Goal: Information Seeking & Learning: Learn about a topic

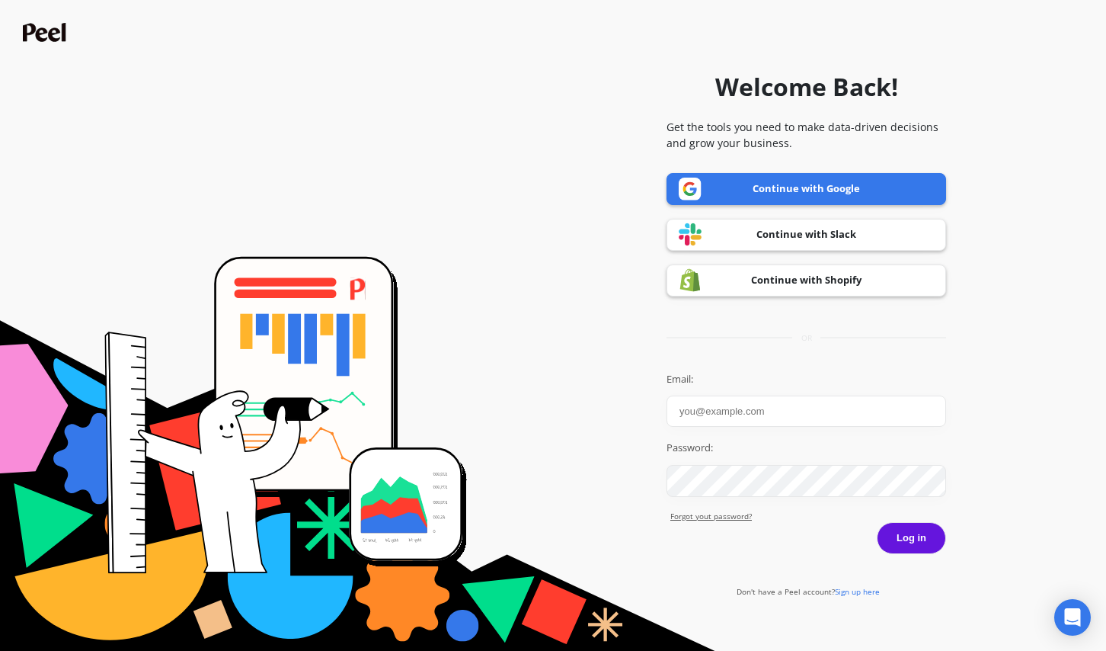
click at [793, 185] on link "Continue with Google" at bounding box center [807, 189] width 280 height 32
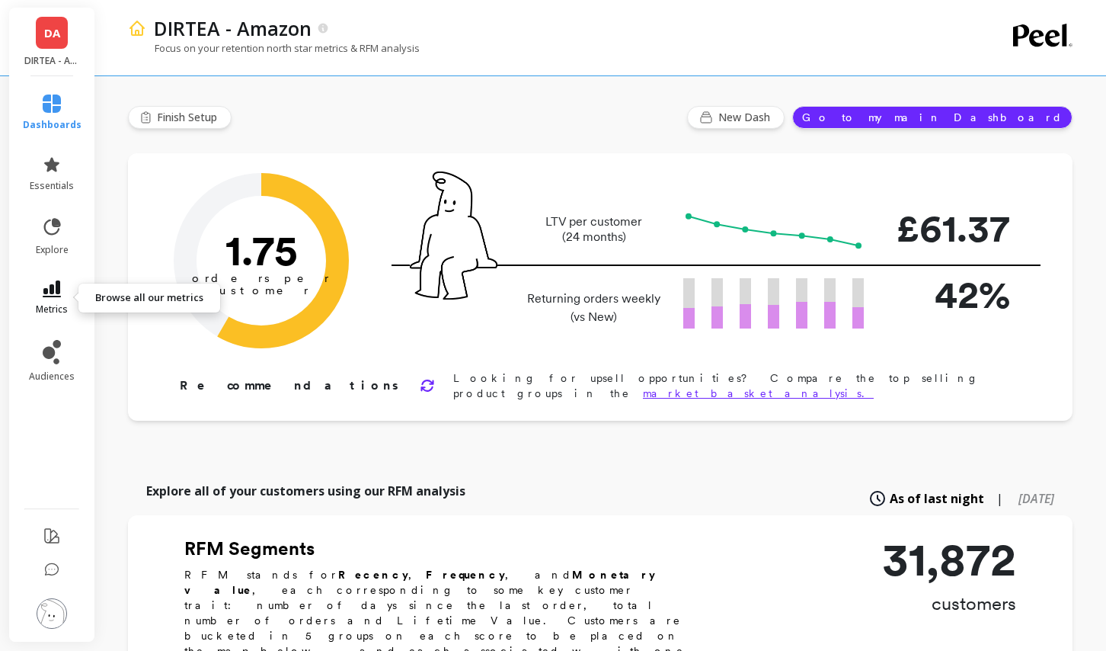
click at [66, 295] on link "metrics" at bounding box center [52, 297] width 59 height 35
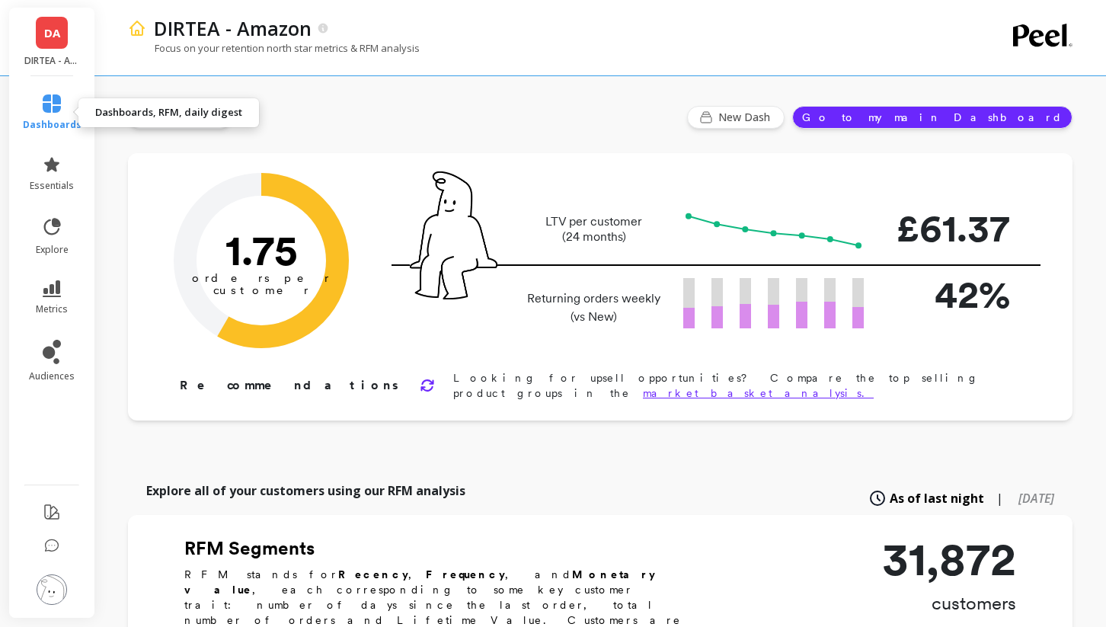
click at [61, 117] on link "dashboards" at bounding box center [52, 112] width 59 height 37
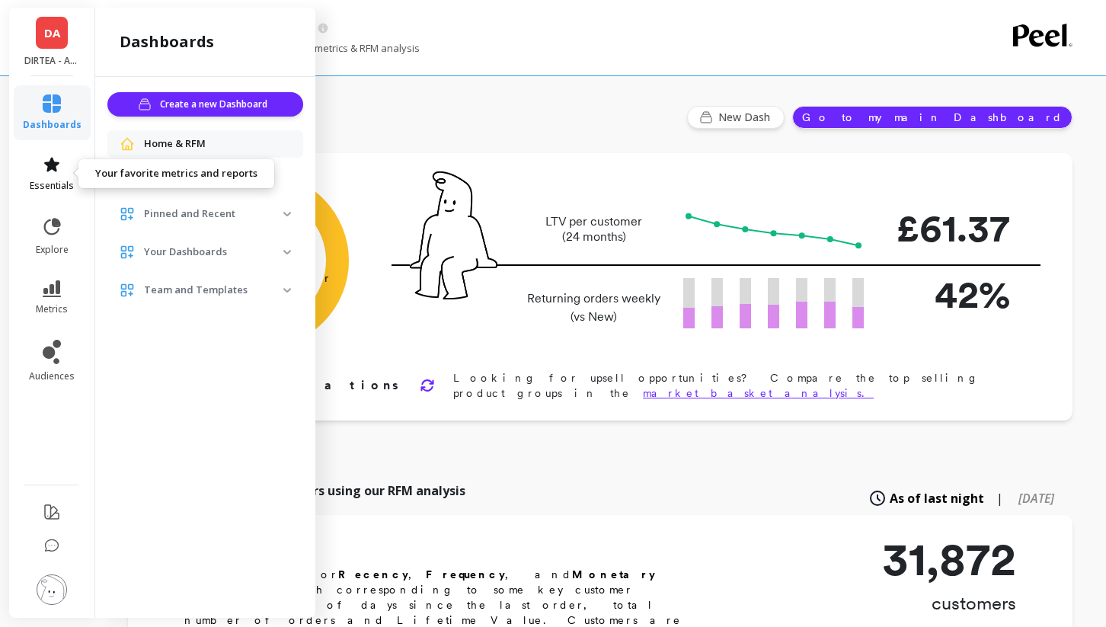
click at [50, 172] on icon at bounding box center [52, 164] width 18 height 18
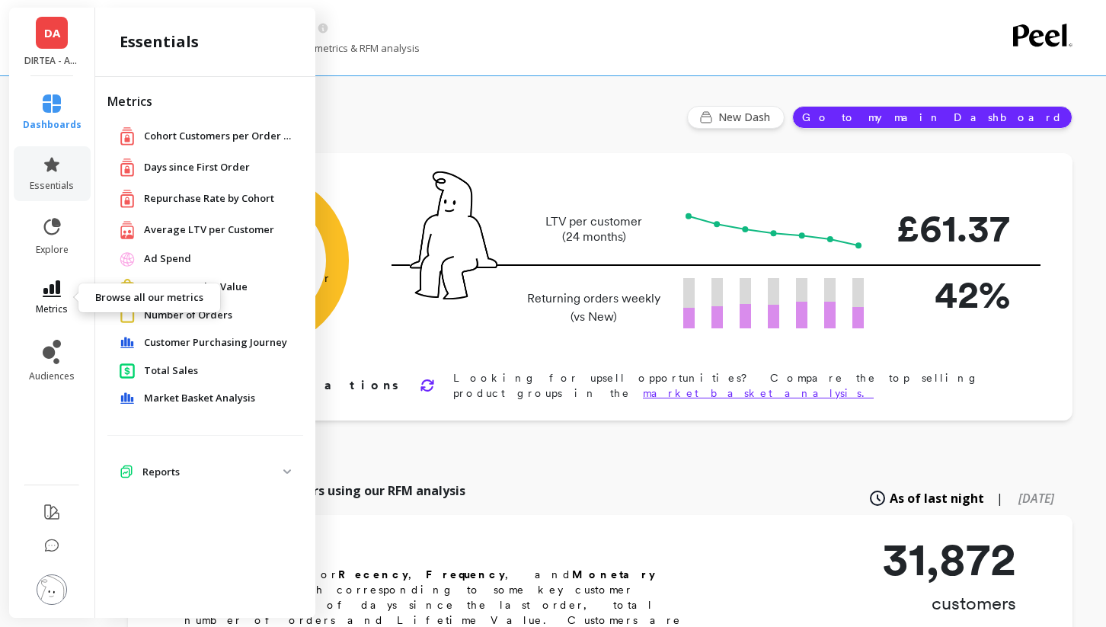
click at [50, 297] on link "metrics" at bounding box center [52, 297] width 59 height 35
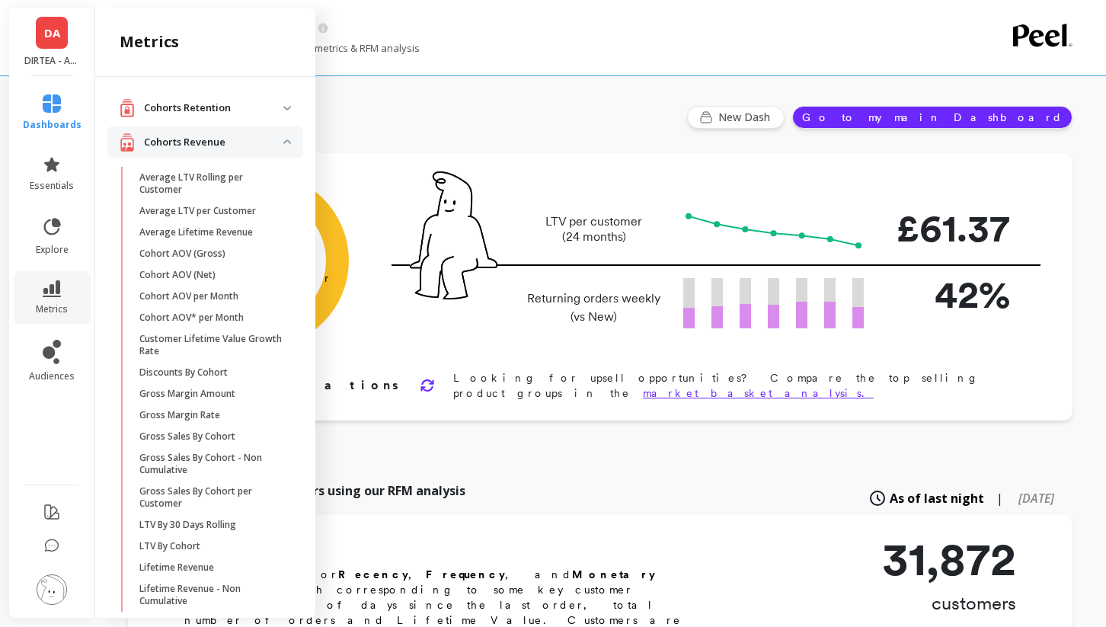
click at [264, 107] on p "Cohorts Retention" at bounding box center [213, 108] width 139 height 15
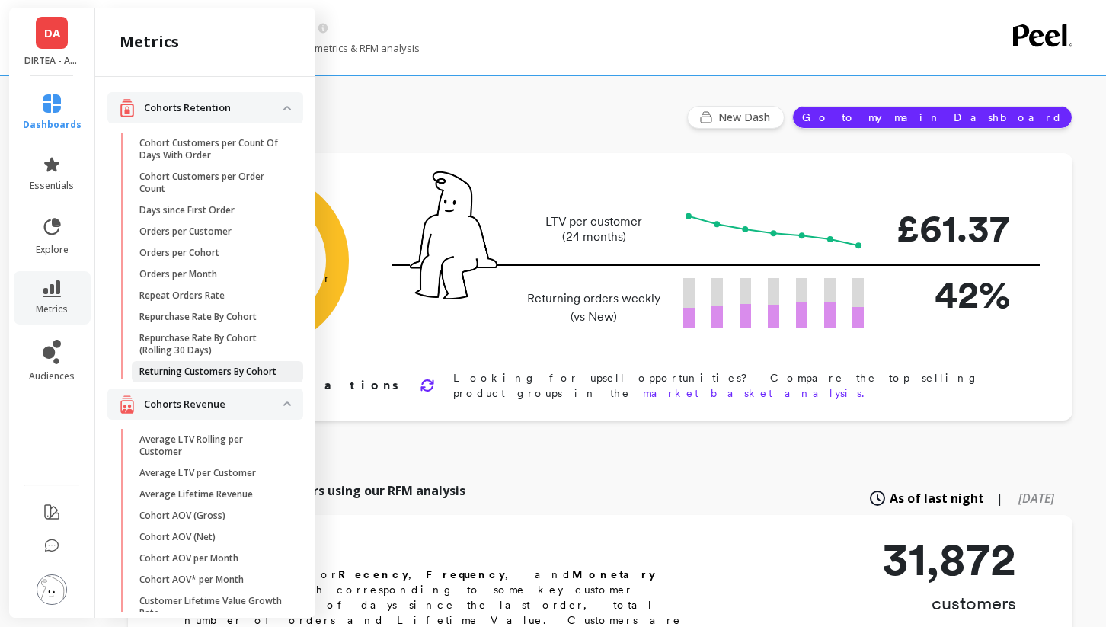
click at [216, 366] on p "Returning Customers By Cohort" at bounding box center [207, 372] width 137 height 12
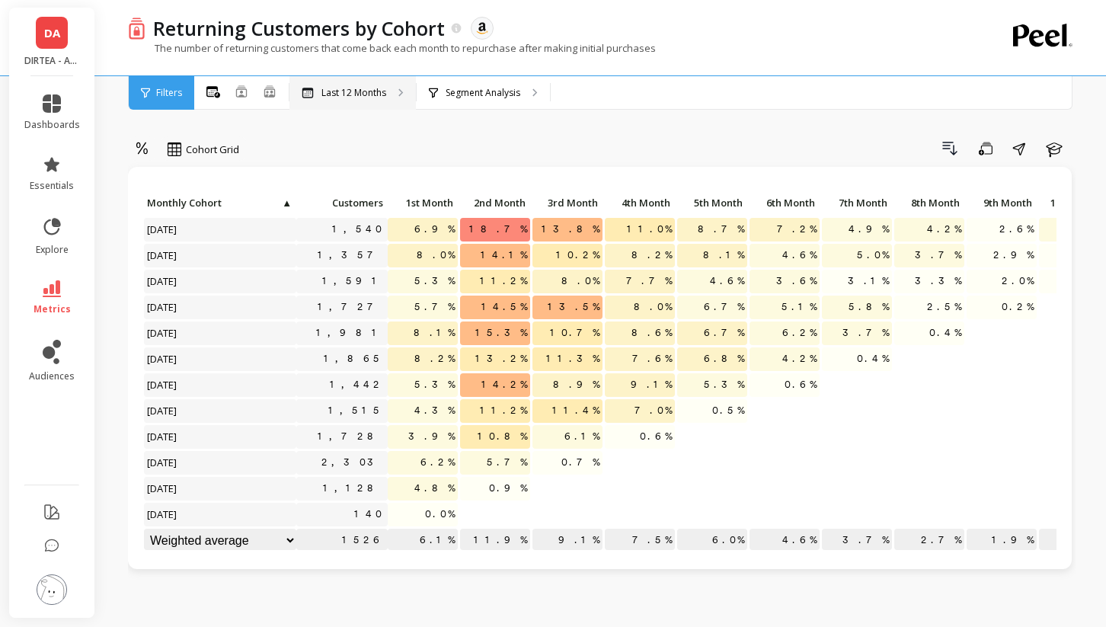
click at [392, 100] on div "Last 12 Months" at bounding box center [352, 93] width 126 height 34
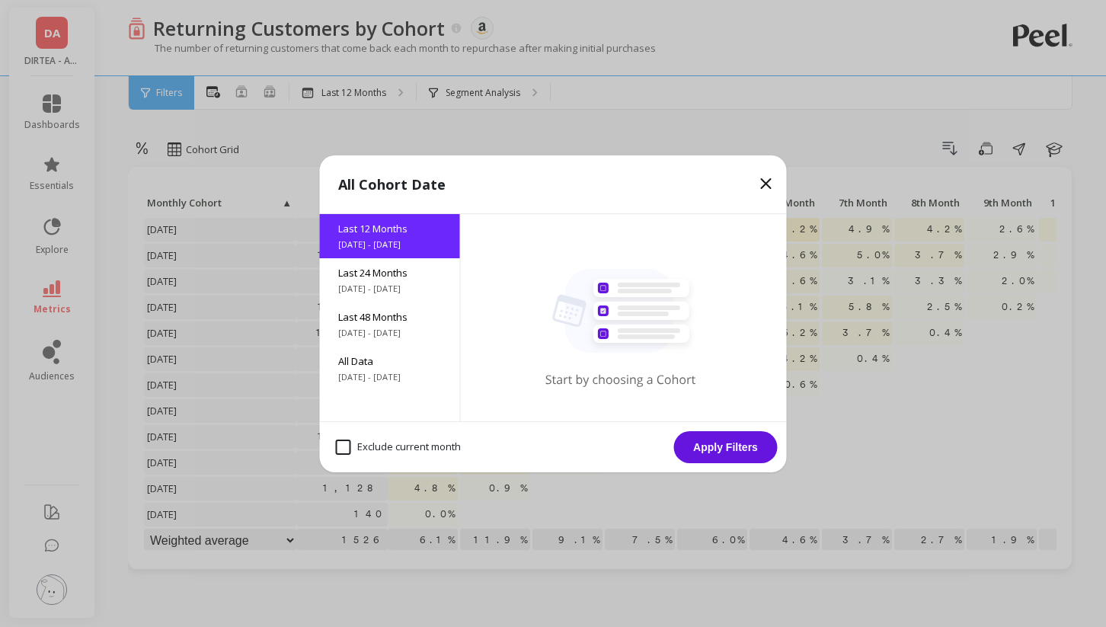
click at [762, 182] on icon at bounding box center [766, 183] width 18 height 18
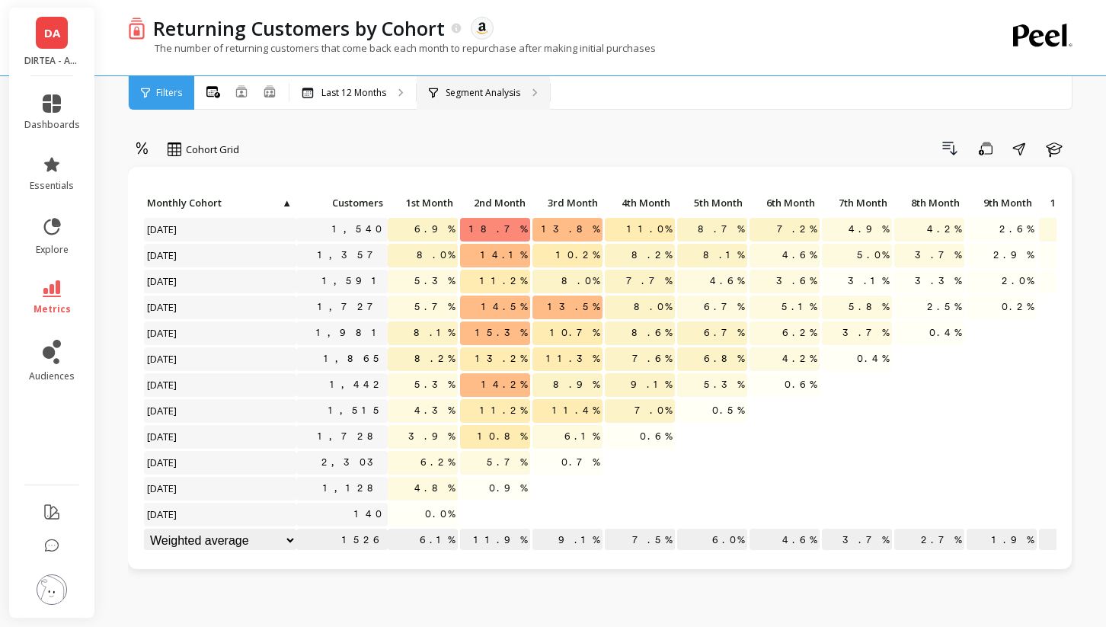
click at [491, 91] on p "Segment Analysis" at bounding box center [483, 93] width 75 height 12
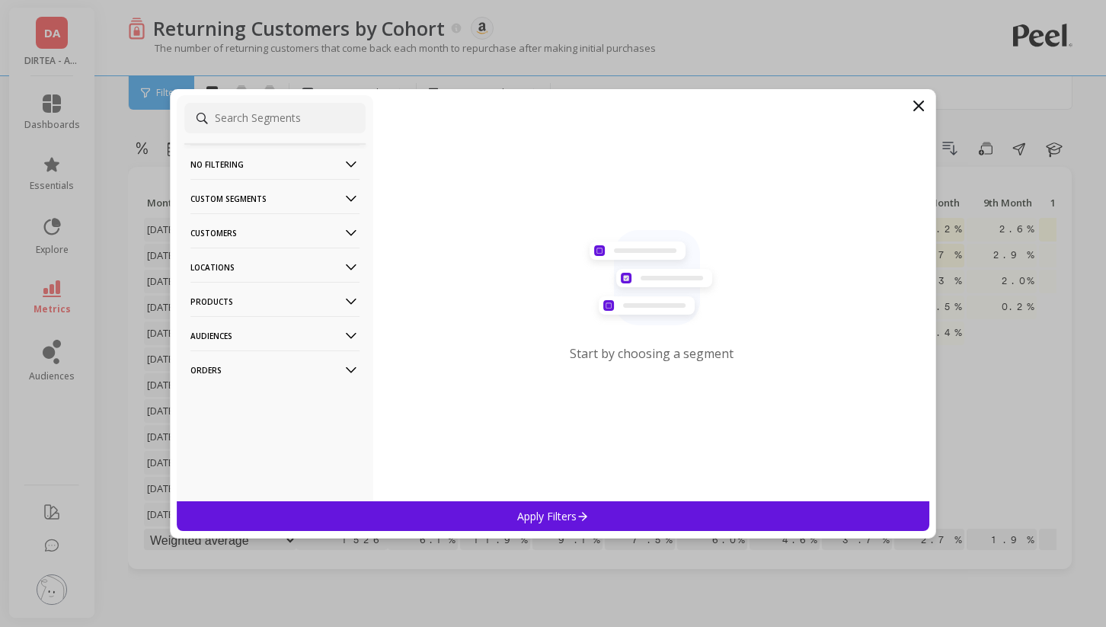
click at [276, 201] on p "Custom Segments" at bounding box center [274, 198] width 169 height 39
click at [269, 303] on p "Products" at bounding box center [274, 301] width 169 height 39
click at [234, 388] on div "SKUs" at bounding box center [274, 384] width 181 height 24
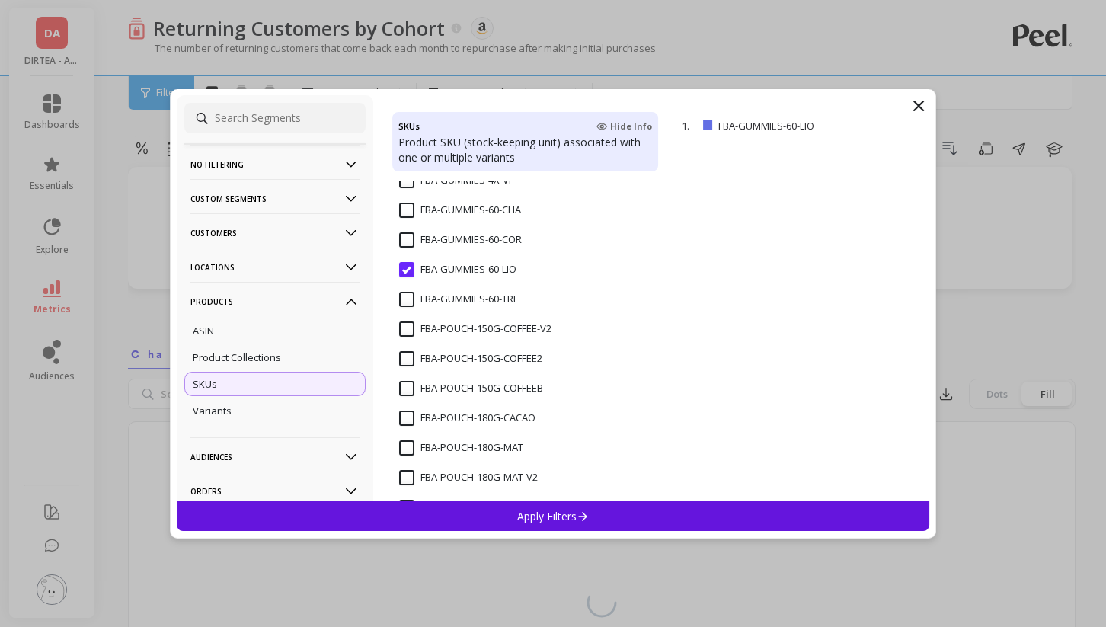
scroll to position [589, 0]
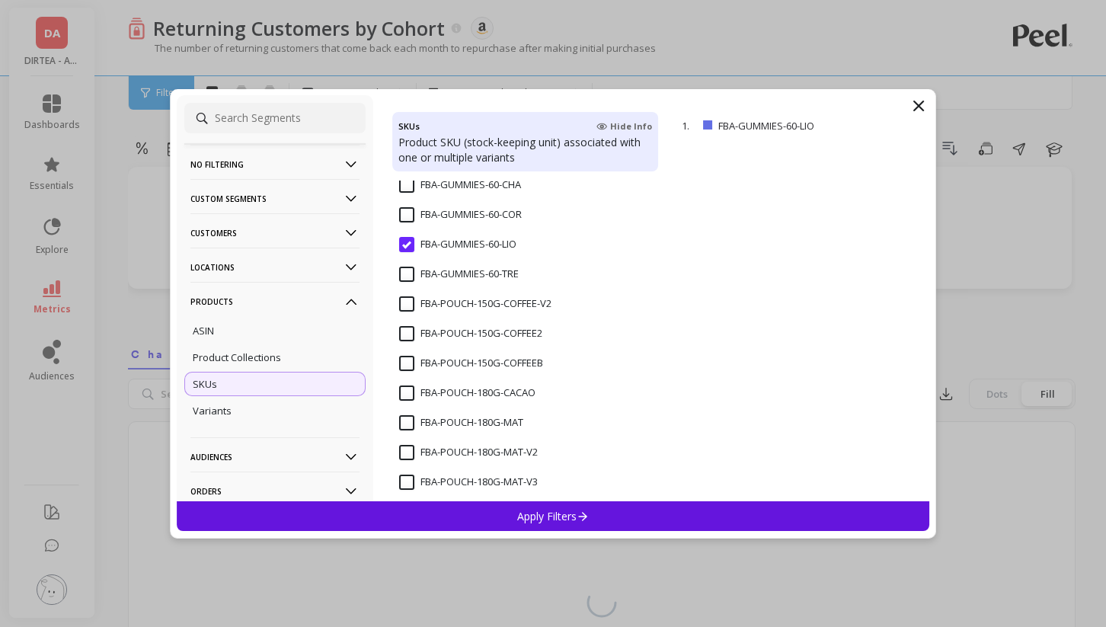
click at [408, 245] on input "FBA-GUMMIES-60-LIO" at bounding box center [457, 244] width 117 height 15
click at [406, 305] on input "FBA-POUCH-150G-COFFEE-V2" at bounding box center [475, 303] width 152 height 15
click at [403, 333] on input "FBA-POUCH-150G-COFFEE2" at bounding box center [470, 333] width 143 height 15
click at [404, 304] on input "FBA-POUCH-150G-COFFEE-V2" at bounding box center [475, 303] width 152 height 15
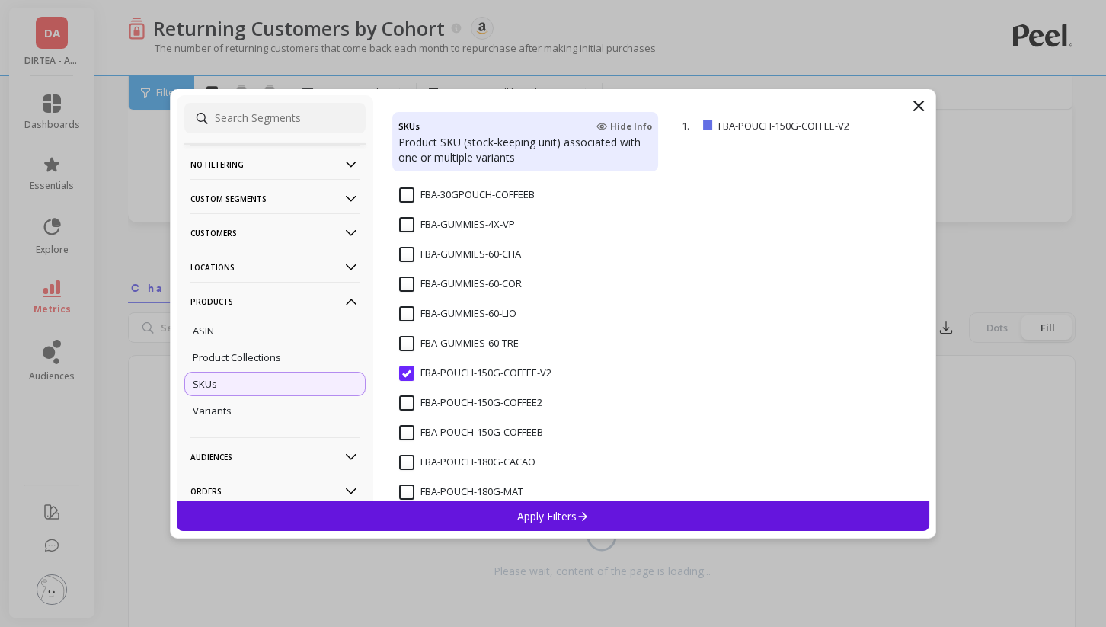
scroll to position [523, 0]
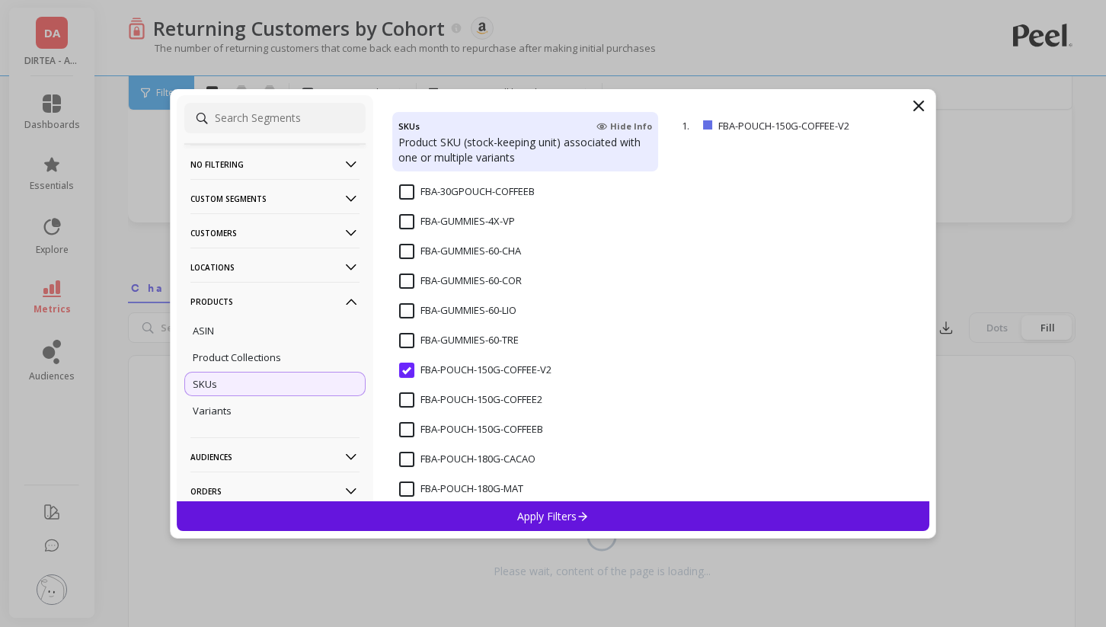
click at [408, 401] on input "FBA-POUCH-150G-COFFEE2" at bounding box center [470, 399] width 143 height 15
click at [407, 427] on input "FBA-POUCH-150G-COFFEEB" at bounding box center [471, 429] width 144 height 15
click at [402, 376] on input "FBA-POUCH-150G-COFFEE-V2" at bounding box center [475, 370] width 152 height 15
click at [408, 406] on input "FBA-POUCH-150G-COFFEE2" at bounding box center [470, 399] width 143 height 15
click at [411, 374] on input "FBA-POUCH-150G-COFFEE-V2" at bounding box center [475, 370] width 152 height 15
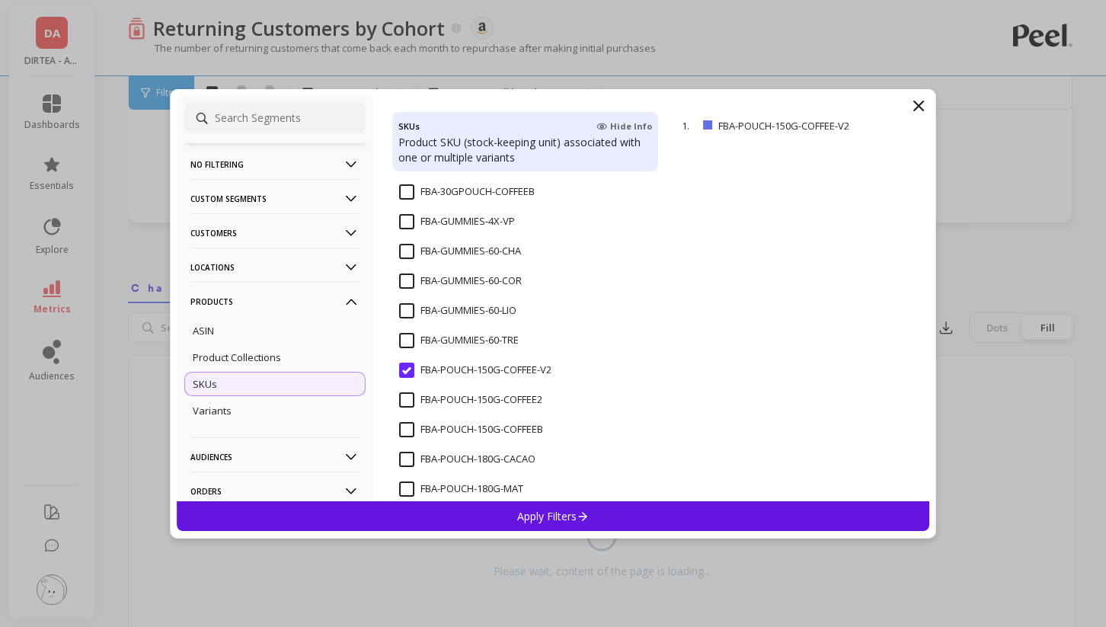
click at [414, 370] on input "FBA-POUCH-150G-COFFEE-V2" at bounding box center [475, 370] width 152 height 15
click at [283, 363] on div "Product Collections" at bounding box center [274, 357] width 181 height 24
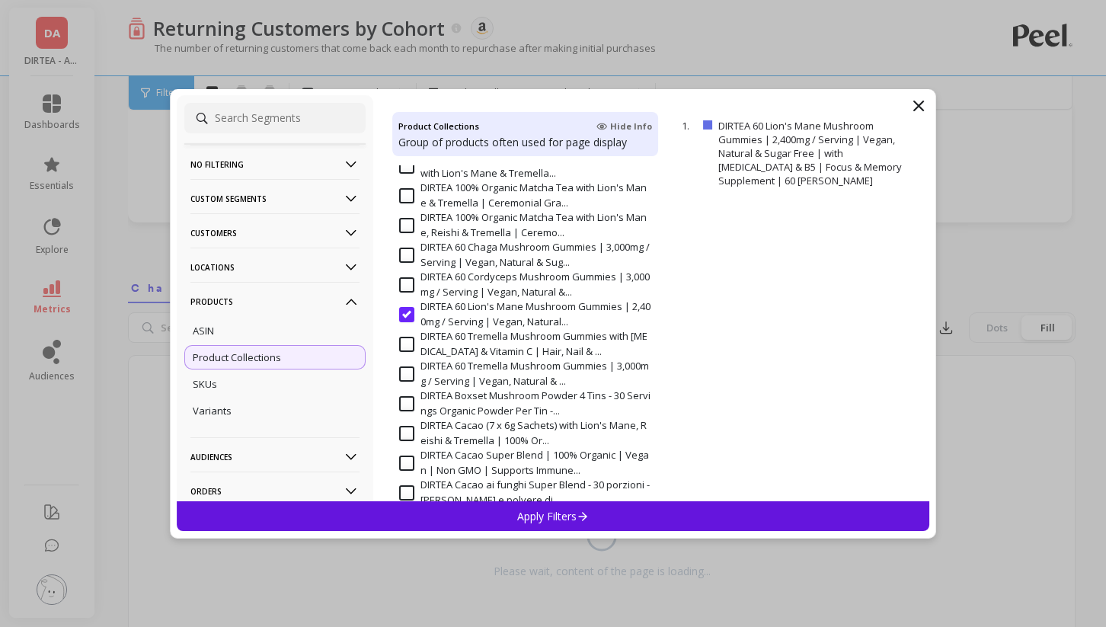
scroll to position [340, 0]
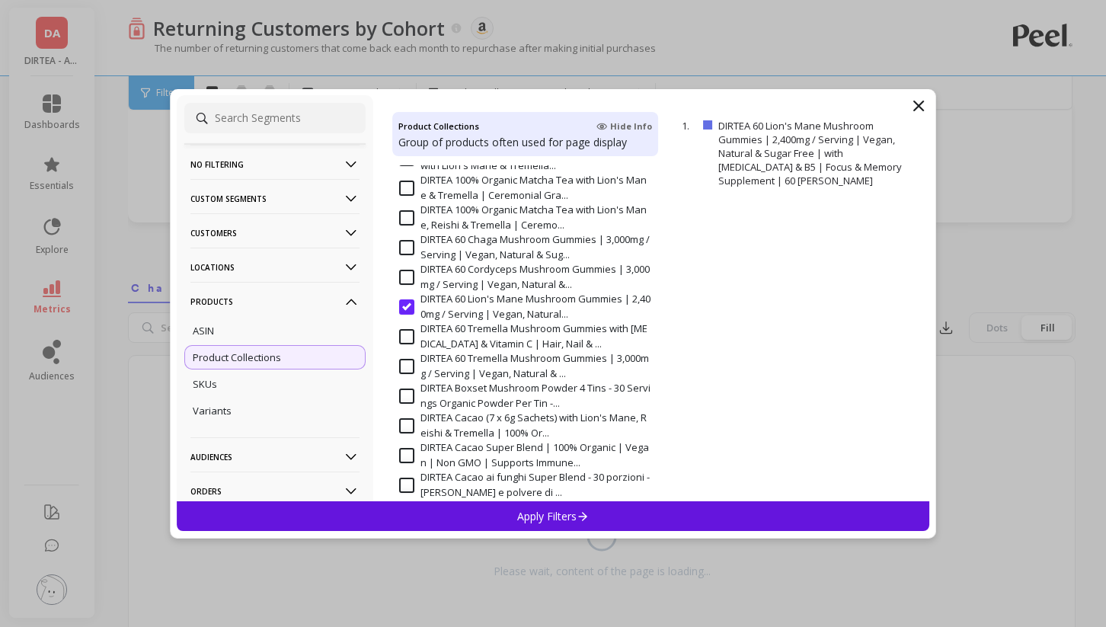
click at [410, 309] on Memor "DIRTEA 60 Lion's Mane Mushroom Gummies | 2,400mg / Serving | Vegan, Natural..." at bounding box center [525, 307] width 252 height 30
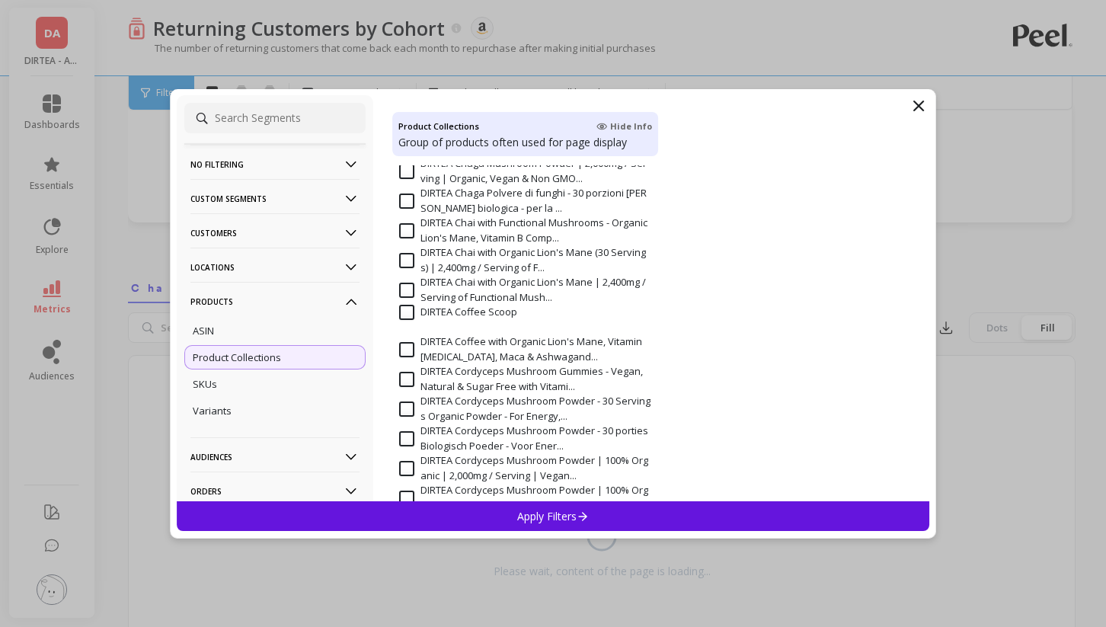
scroll to position [999, 0]
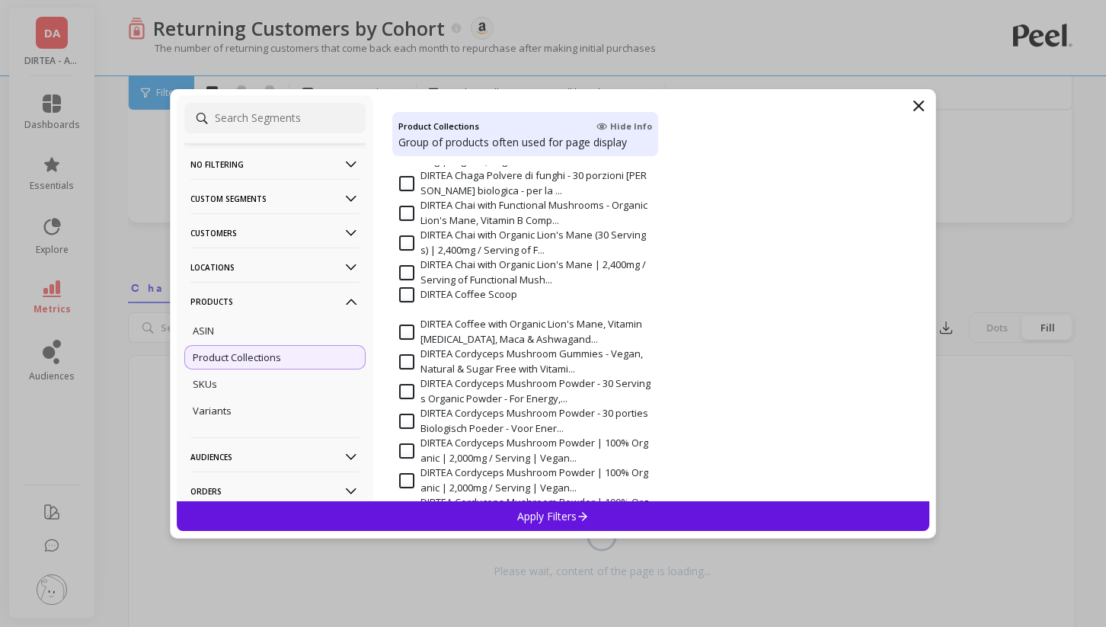
click at [410, 331] on 1 "DIRTEA Coffee with Organic Lion's Mane, Vitamin B Complex, Maca & Ashwagand..." at bounding box center [525, 332] width 252 height 30
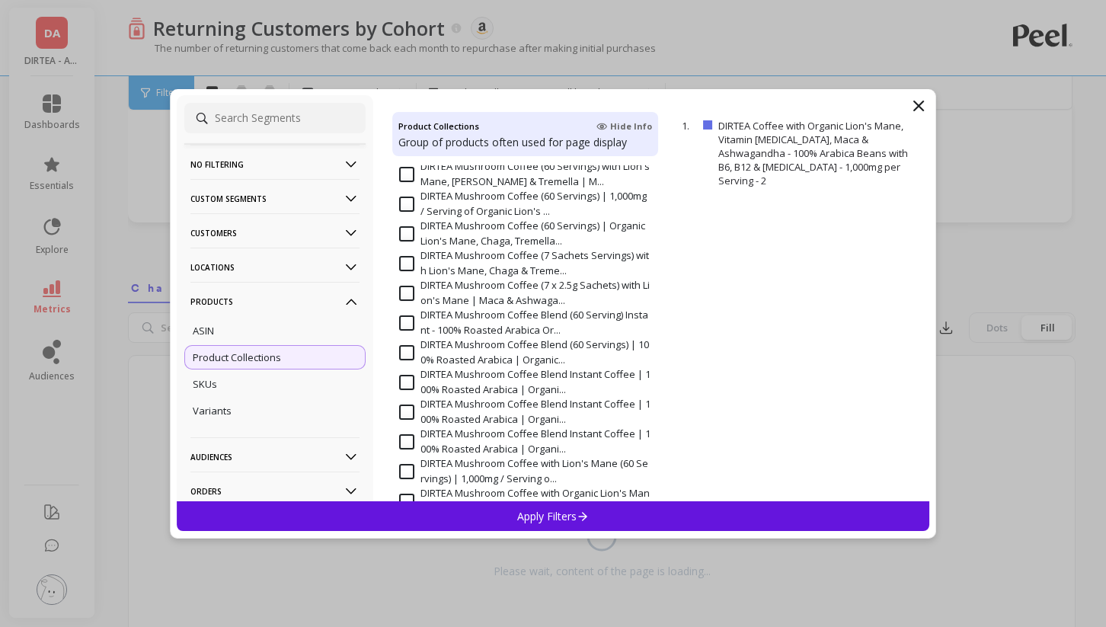
scroll to position [2494, 0]
click at [404, 319] on Lion\'s "DIRTEA Mushroom Coffee Blend (60 Serving) Instant - 100% Roasted Arabica Or..." at bounding box center [525, 322] width 252 height 30
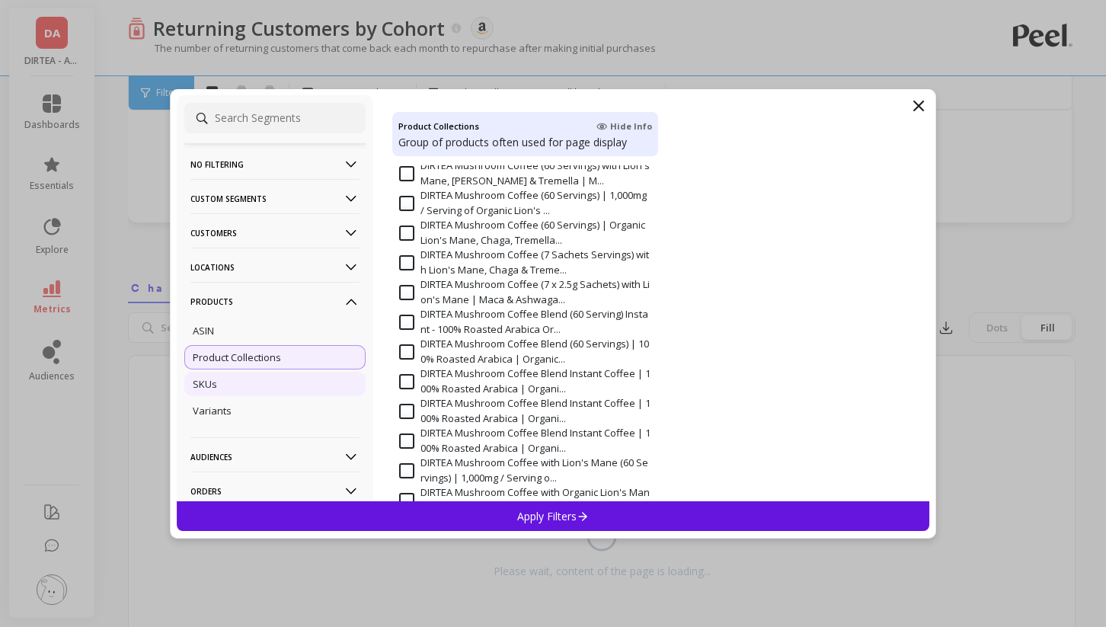
click at [254, 386] on div "SKUs" at bounding box center [274, 384] width 181 height 24
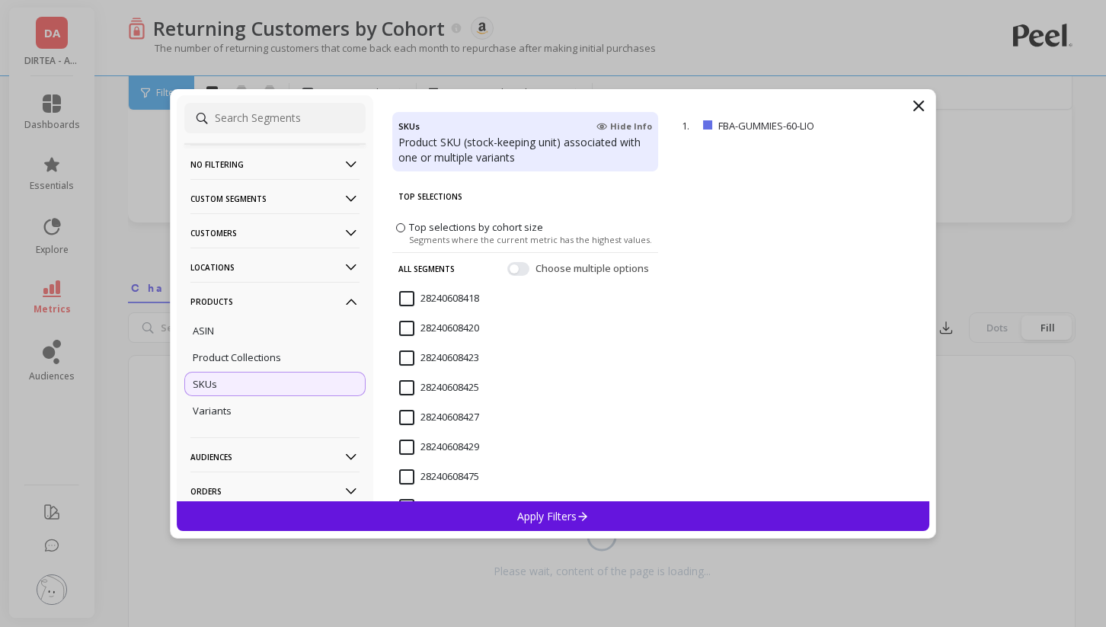
click at [524, 275] on div "Choose multiple options" at bounding box center [579, 268] width 145 height 15
click at [519, 264] on button "button" at bounding box center [518, 268] width 22 height 14
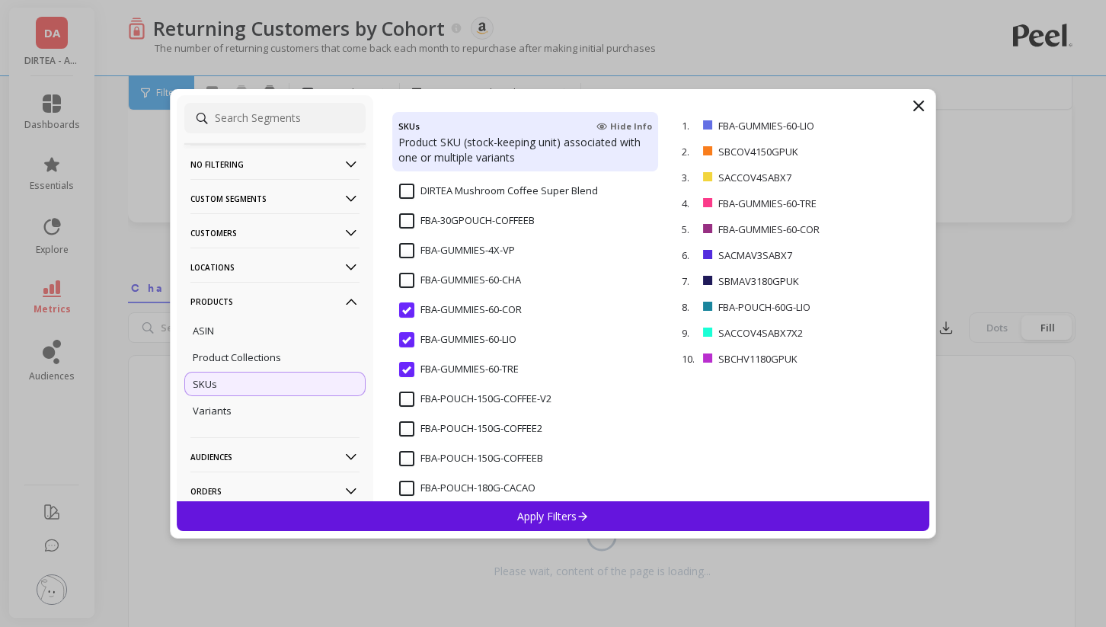
scroll to position [532, 0]
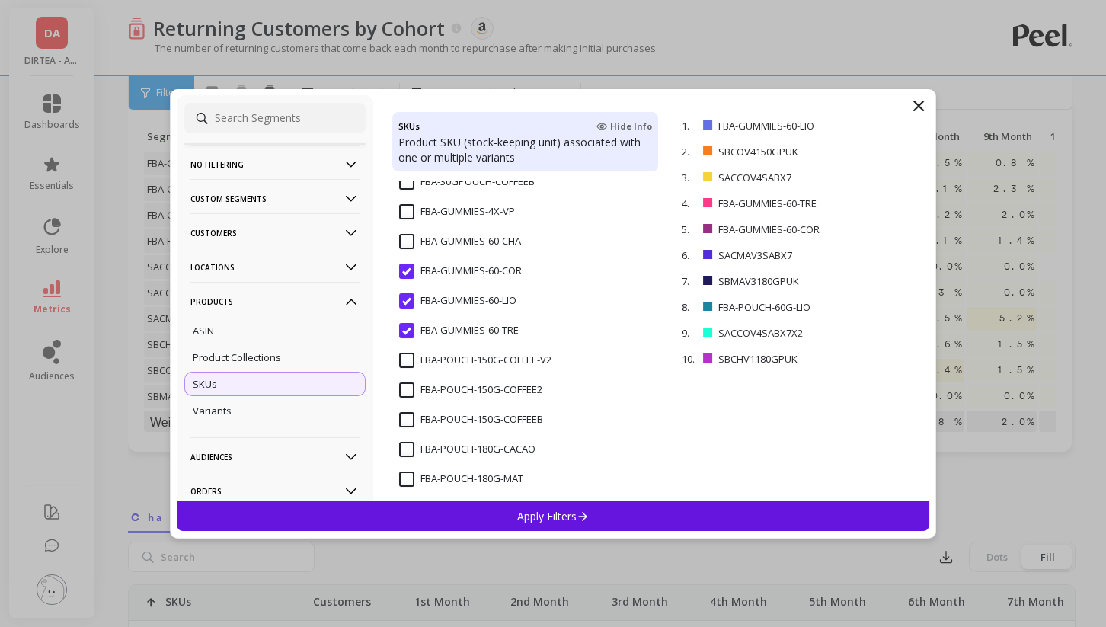
click at [414, 270] on input "FBA-GUMMIES-60-COR" at bounding box center [460, 271] width 123 height 15
click at [405, 302] on input "FBA-GUMMIES-60-LIO" at bounding box center [457, 300] width 117 height 15
click at [406, 334] on input "FBA-GUMMIES-60-TRE" at bounding box center [459, 330] width 120 height 15
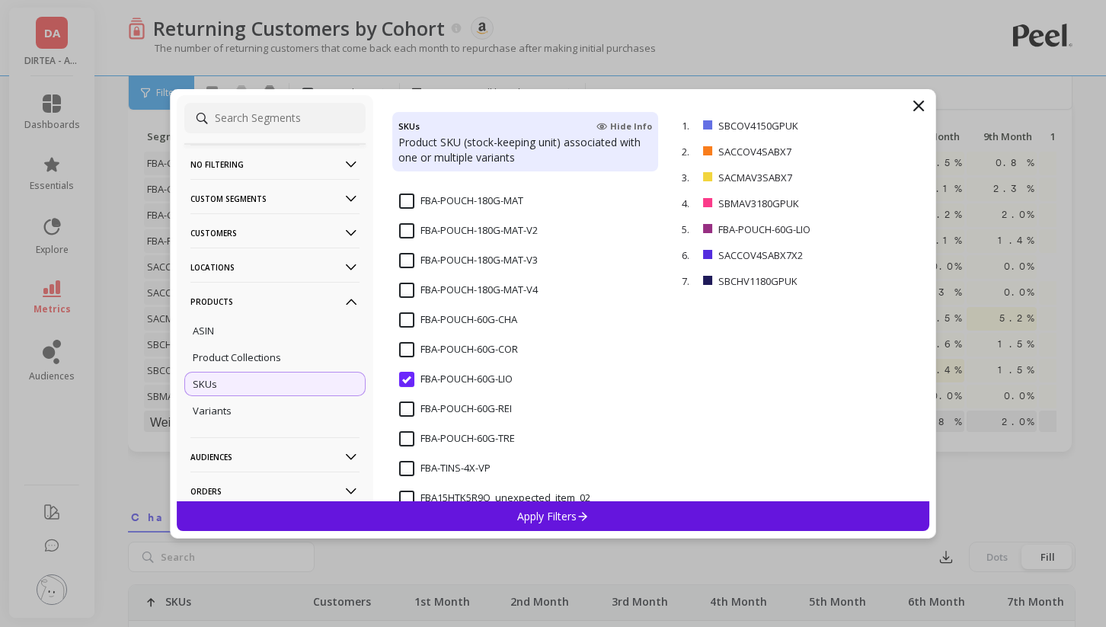
scroll to position [820, 0]
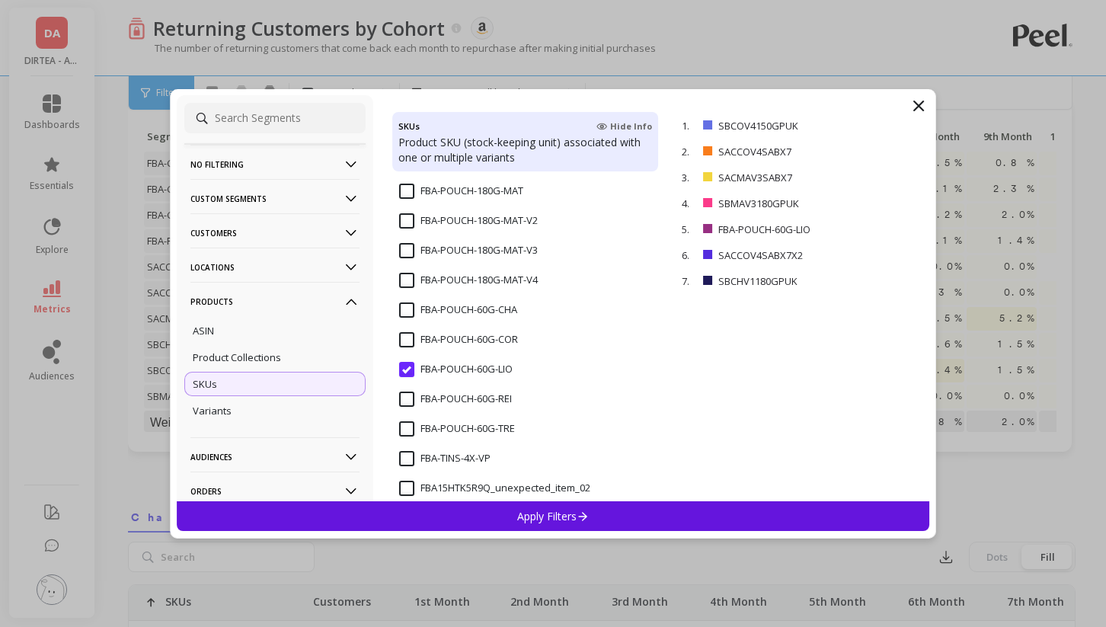
click at [405, 368] on input "FBA-POUCH-60G-LIO" at bounding box center [455, 369] width 113 height 15
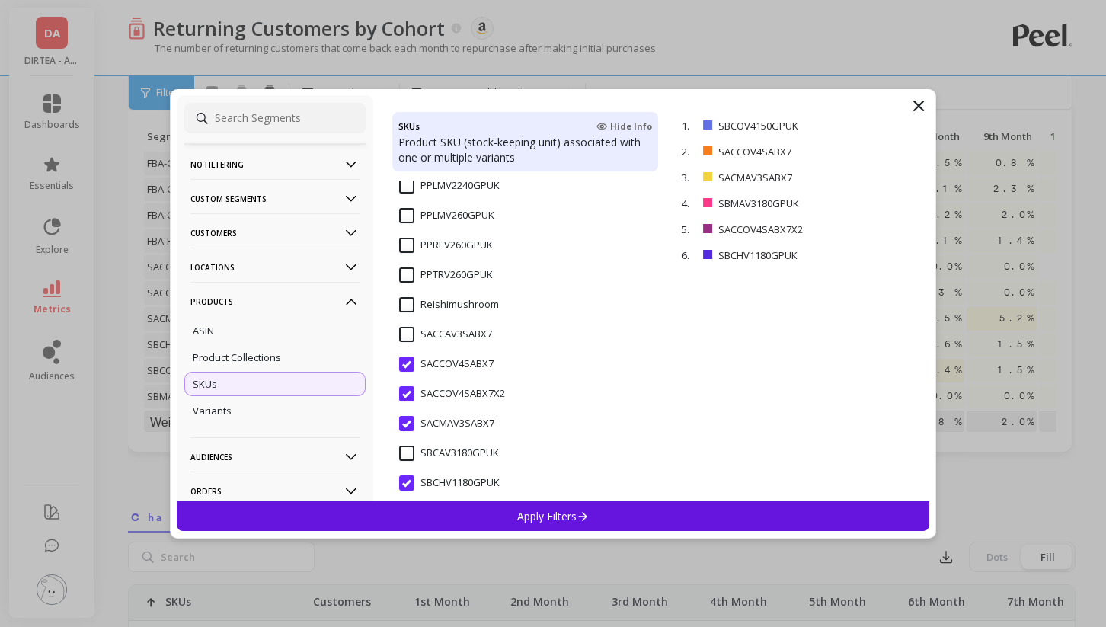
scroll to position [1274, 0]
click at [405, 364] on input "SACCOV4SABX7" at bounding box center [446, 361] width 94 height 15
click at [403, 394] on input "SACCOV4SABX7X2" at bounding box center [452, 391] width 106 height 15
click at [404, 420] on input "SACMAV3SABX7" at bounding box center [446, 421] width 95 height 15
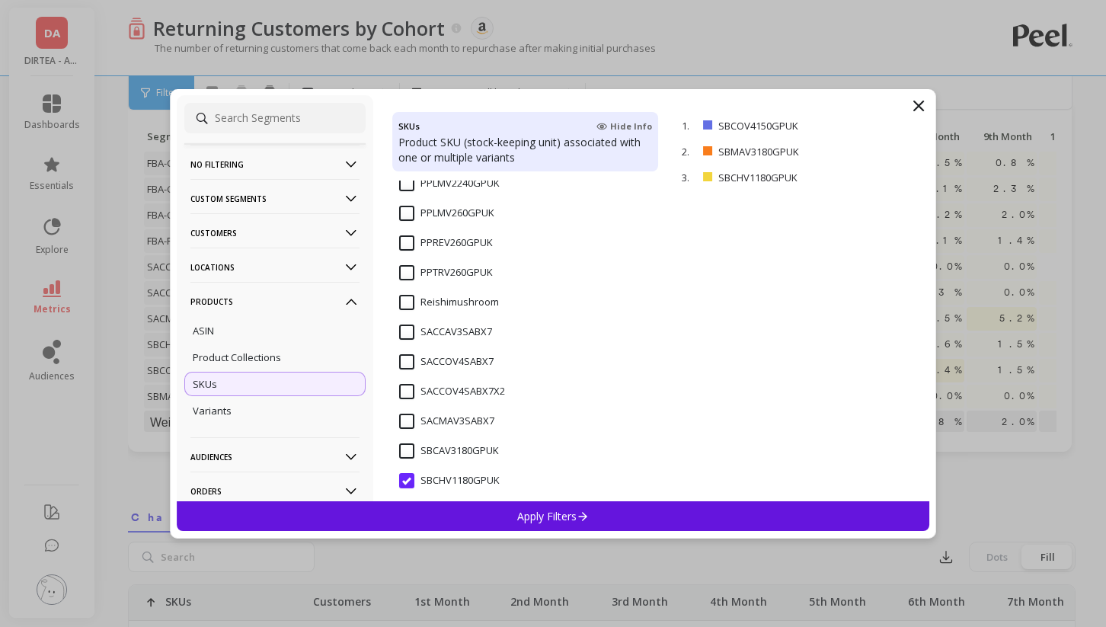
click at [403, 480] on input "SBCHV1180GPUK" at bounding box center [449, 480] width 101 height 15
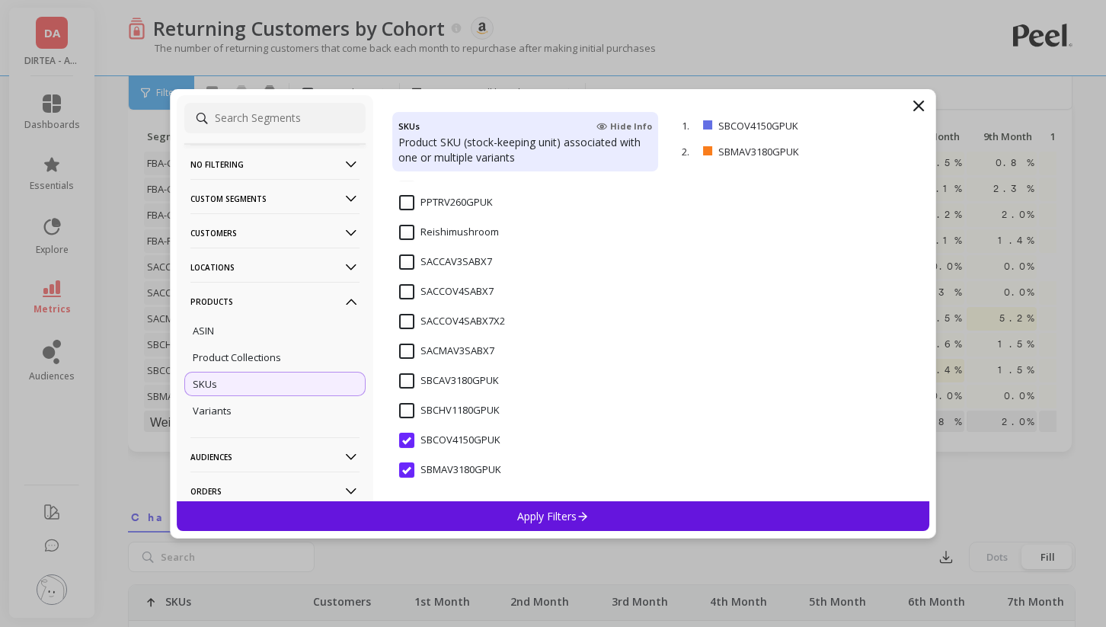
scroll to position [107, 0]
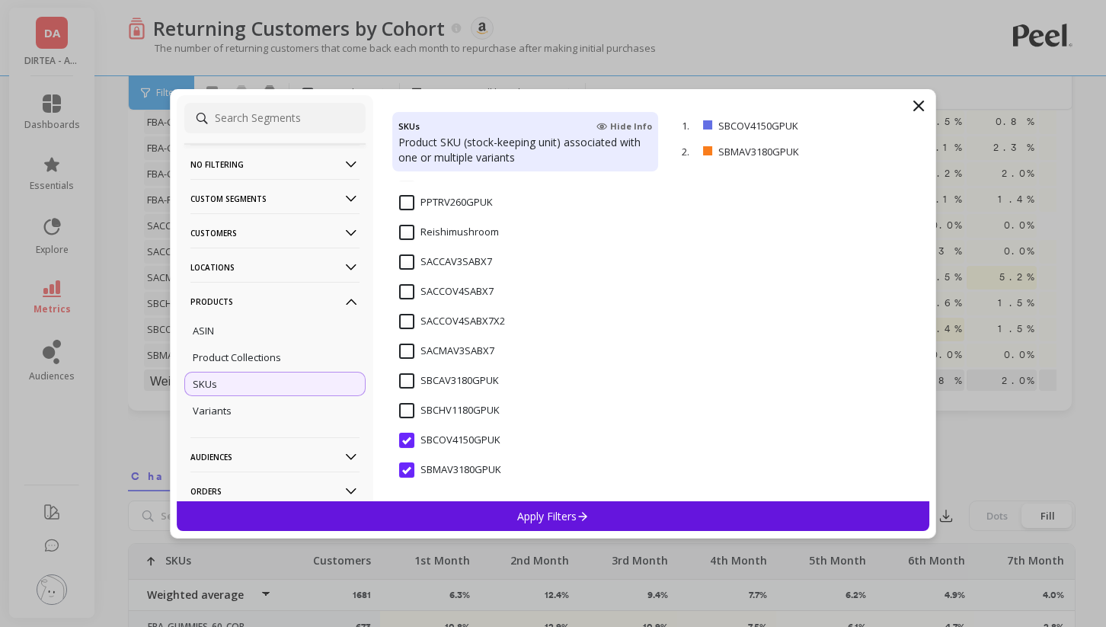
click at [409, 442] on input "SBCOV4150GPUK" at bounding box center [449, 440] width 101 height 15
click at [405, 472] on input "SBMAV3180GPUK" at bounding box center [450, 469] width 102 height 15
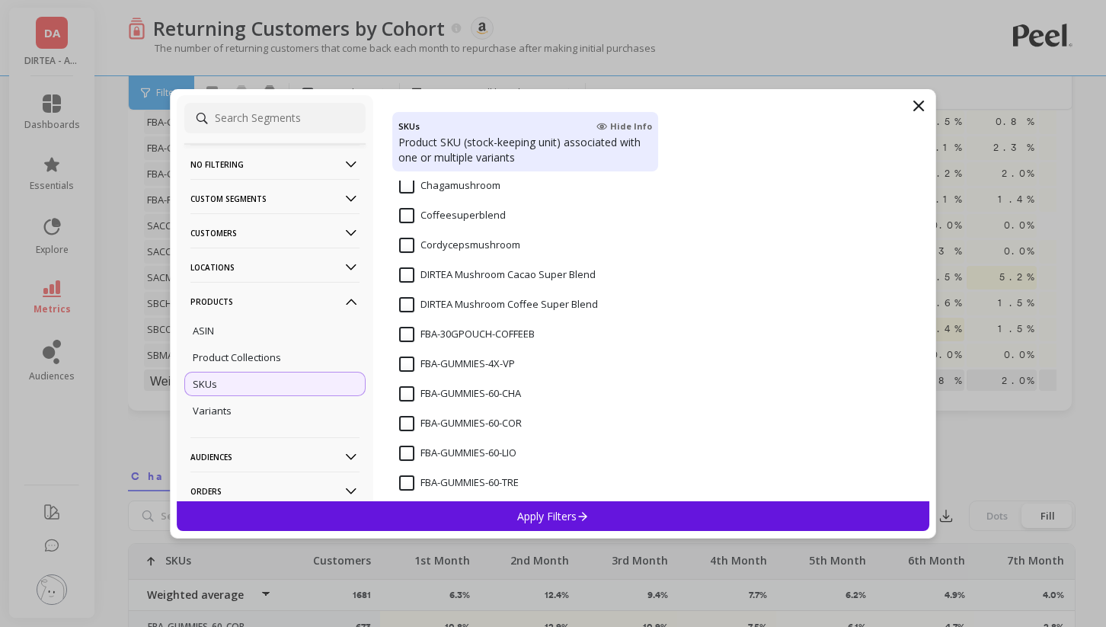
scroll to position [312, 0]
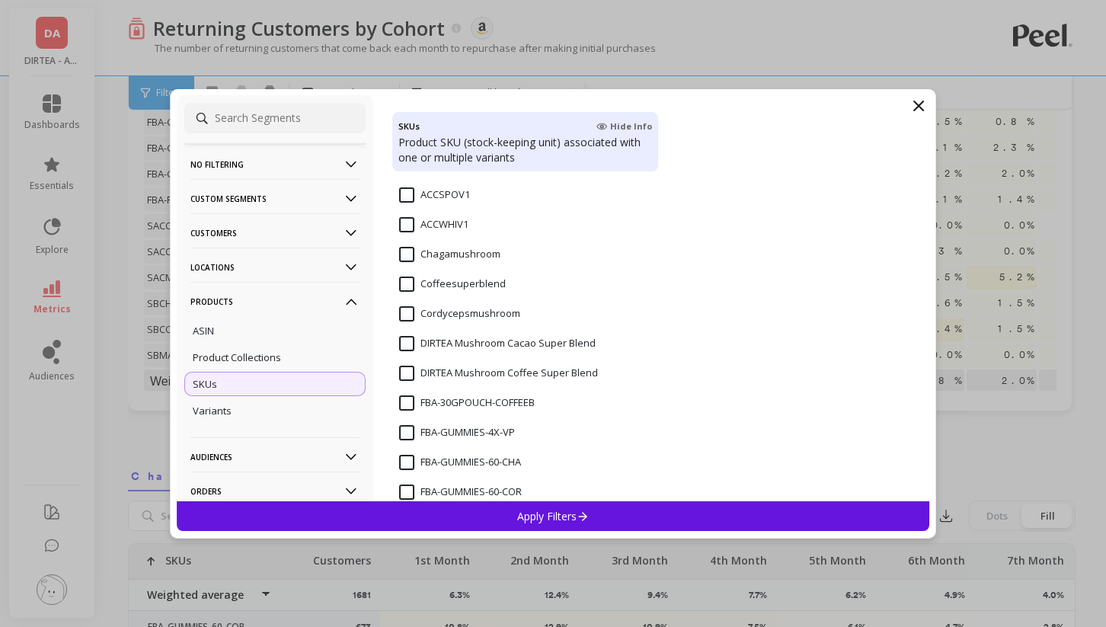
click at [409, 372] on Blend "DIRTEA Mushroom Coffee Super Blend" at bounding box center [498, 373] width 199 height 15
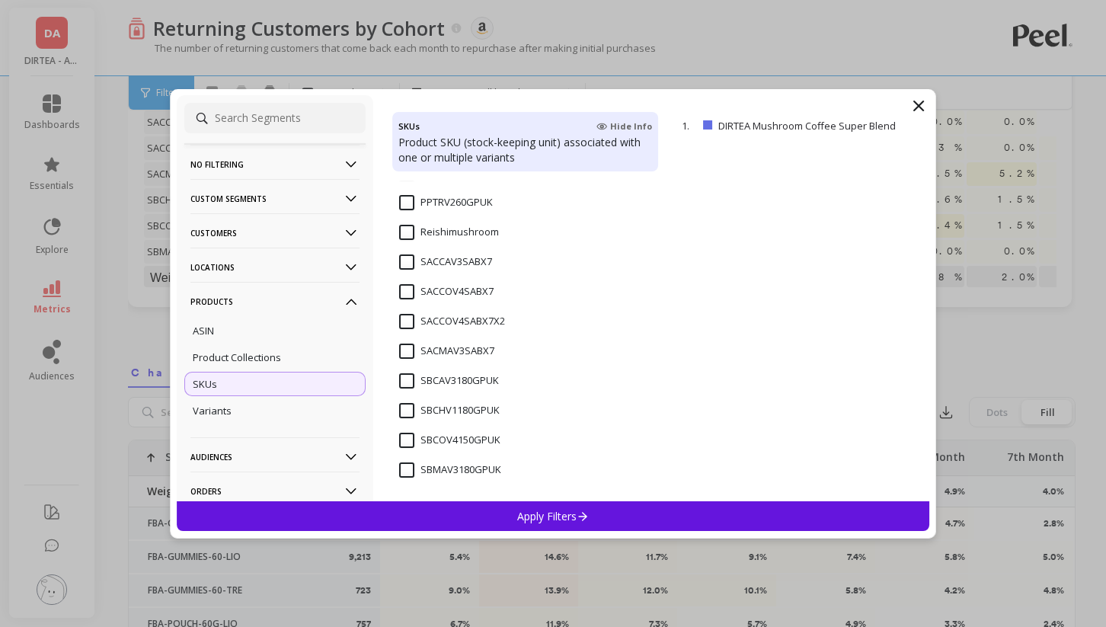
scroll to position [212, 0]
click at [473, 519] on div "Apply Filters" at bounding box center [553, 516] width 753 height 30
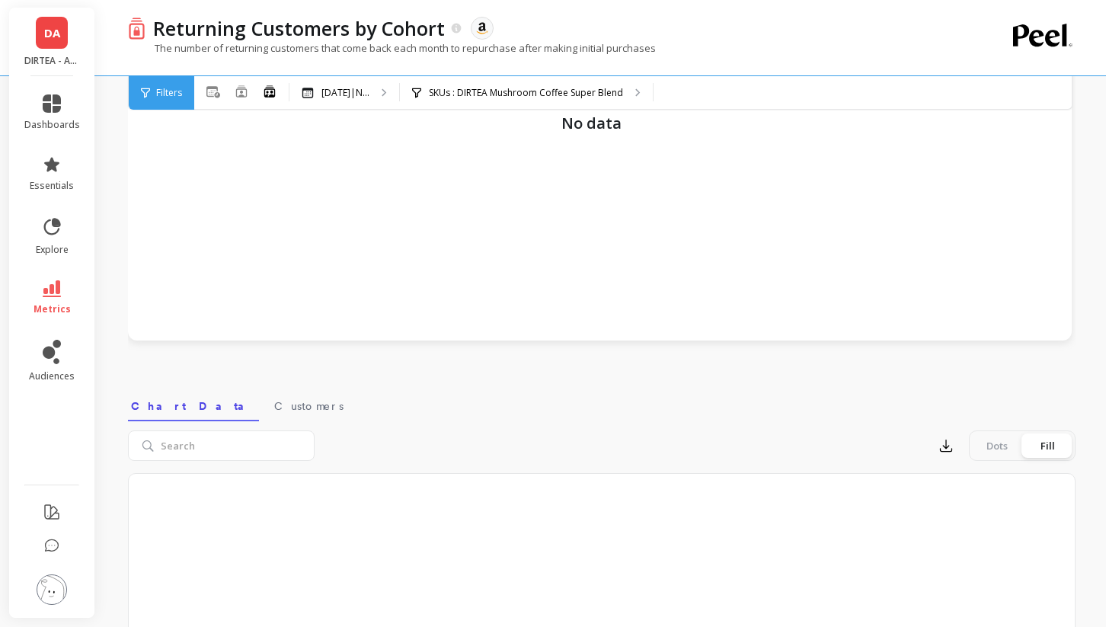
scroll to position [188, 0]
click at [513, 98] on p "SKUs : DIRTEA Mushroom Coffee Super Blend" at bounding box center [526, 93] width 194 height 12
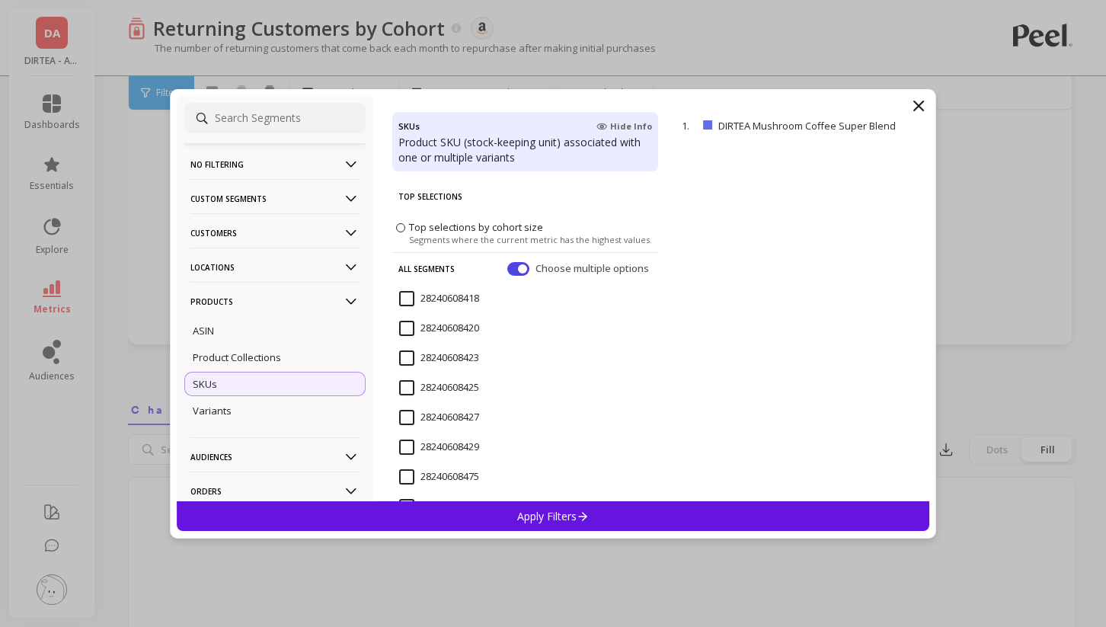
scroll to position [289, 0]
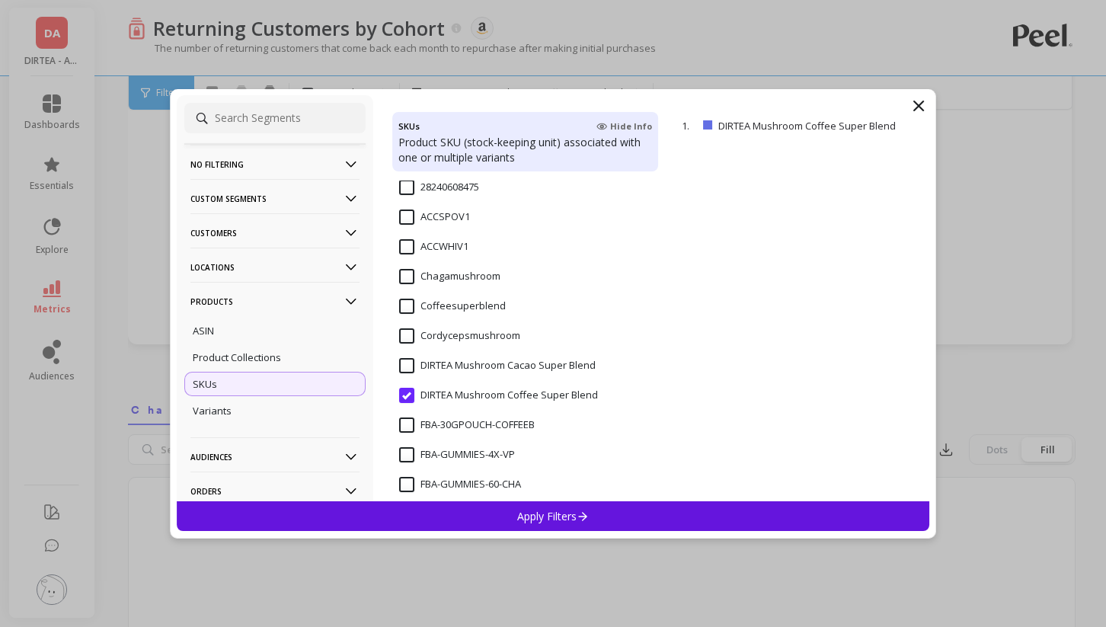
click at [409, 394] on Blend "DIRTEA Mushroom Coffee Super Blend" at bounding box center [498, 395] width 199 height 15
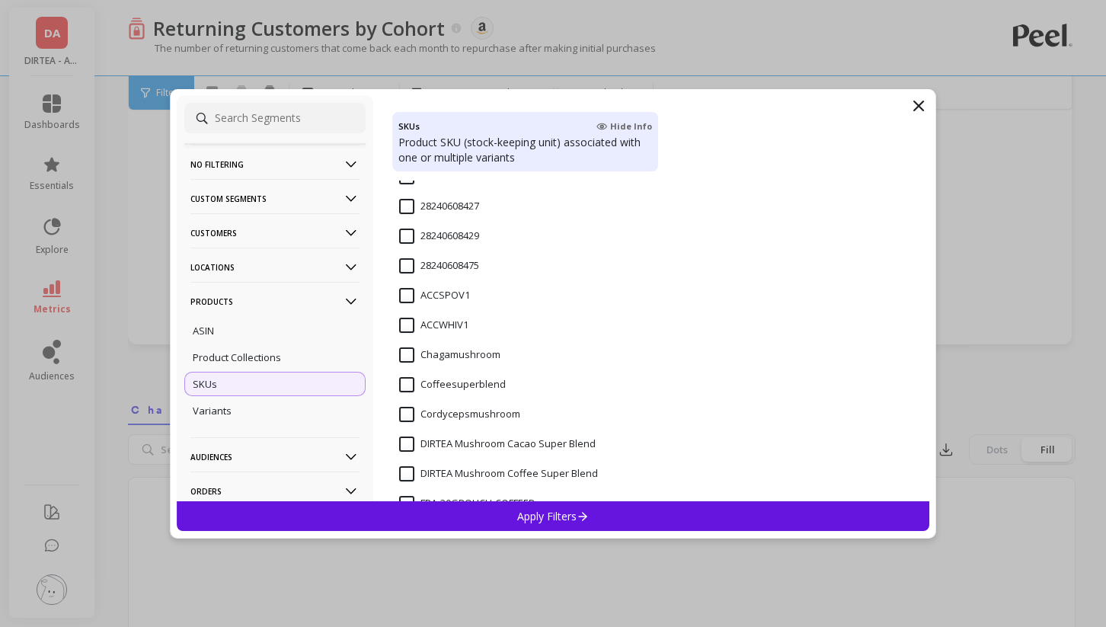
scroll to position [209, 0]
click at [408, 382] on input "Coffeesuperblend" at bounding box center [452, 386] width 107 height 15
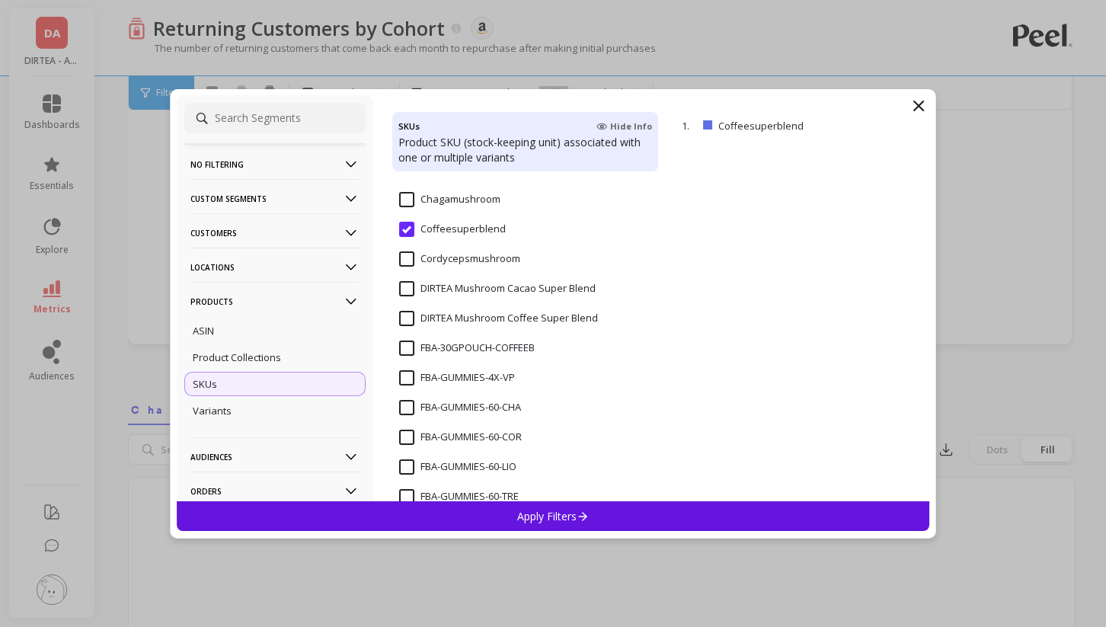
scroll to position [373, 0]
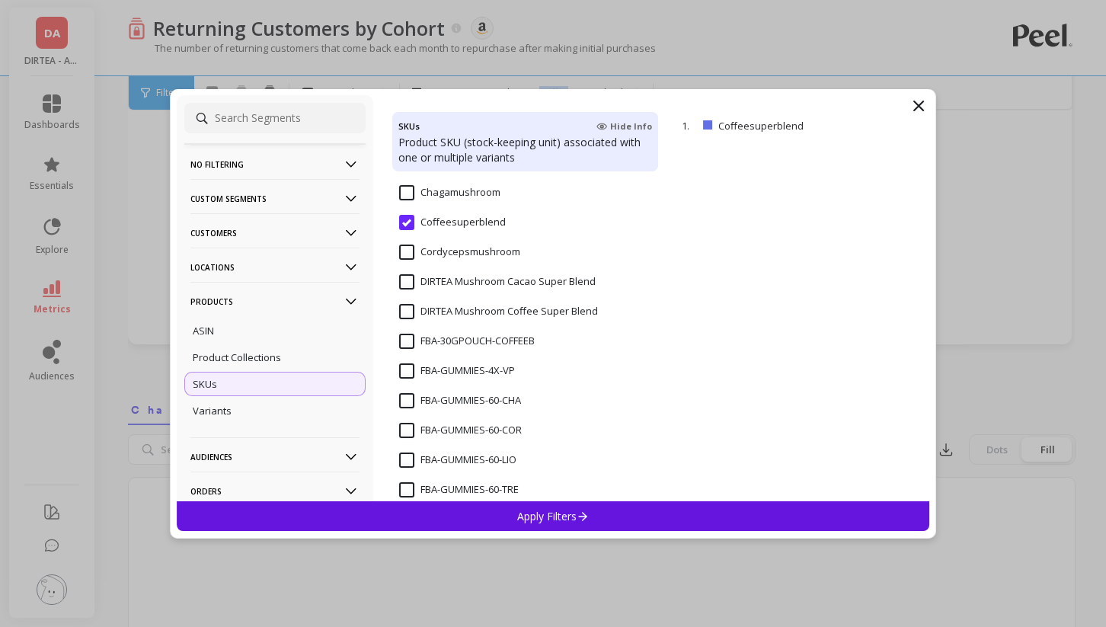
click at [406, 312] on Blend "DIRTEA Mushroom Coffee Super Blend" at bounding box center [498, 311] width 199 height 15
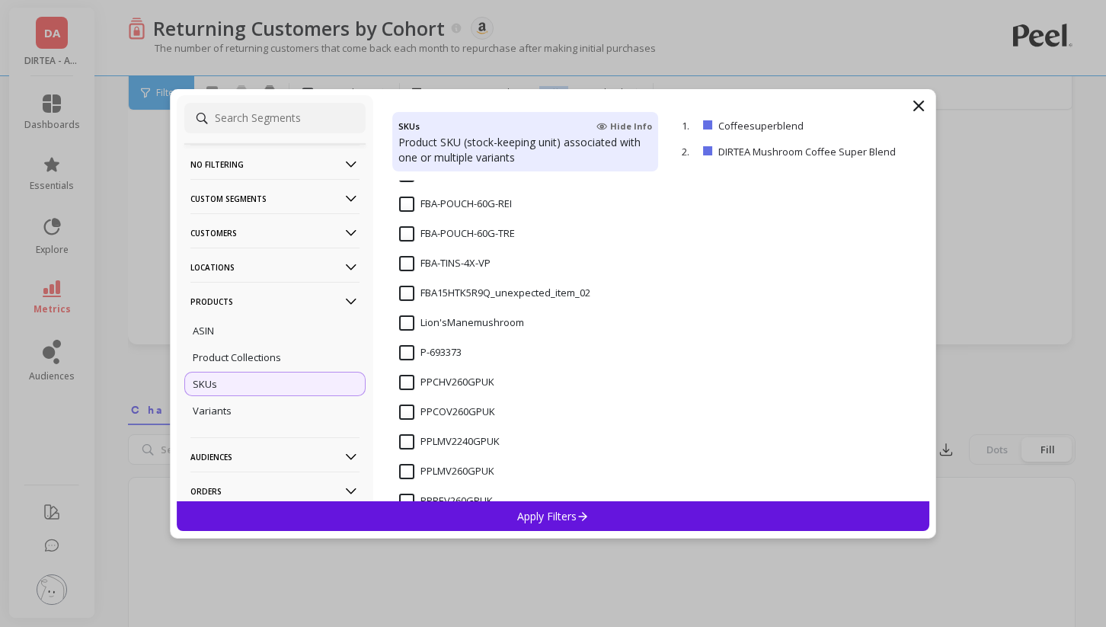
scroll to position [1018, 0]
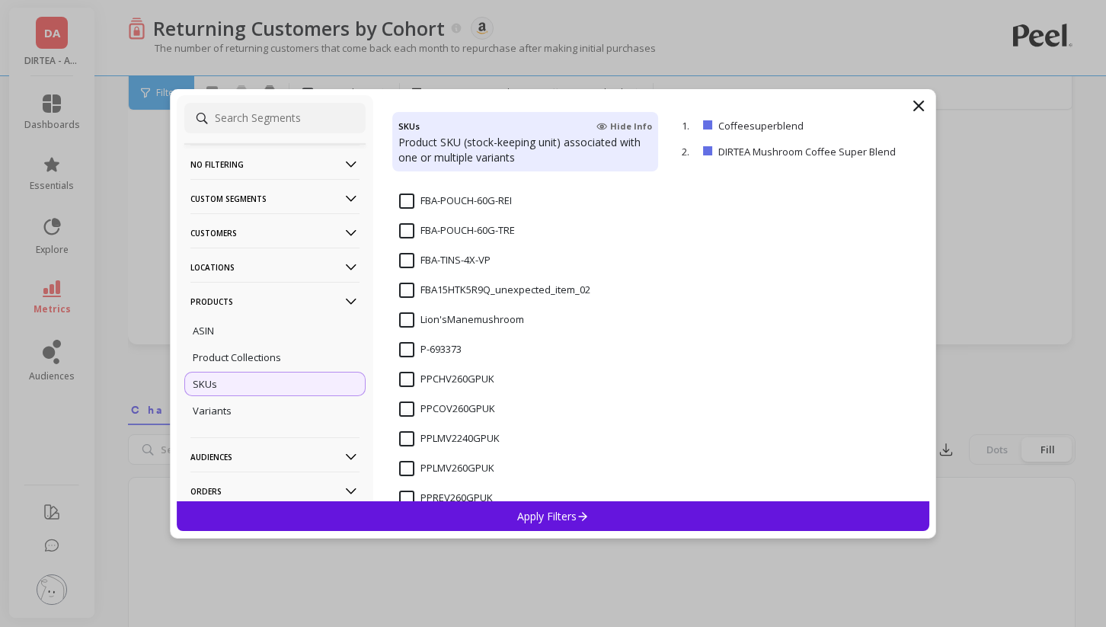
click at [534, 518] on p "Apply Filters" at bounding box center [553, 516] width 72 height 14
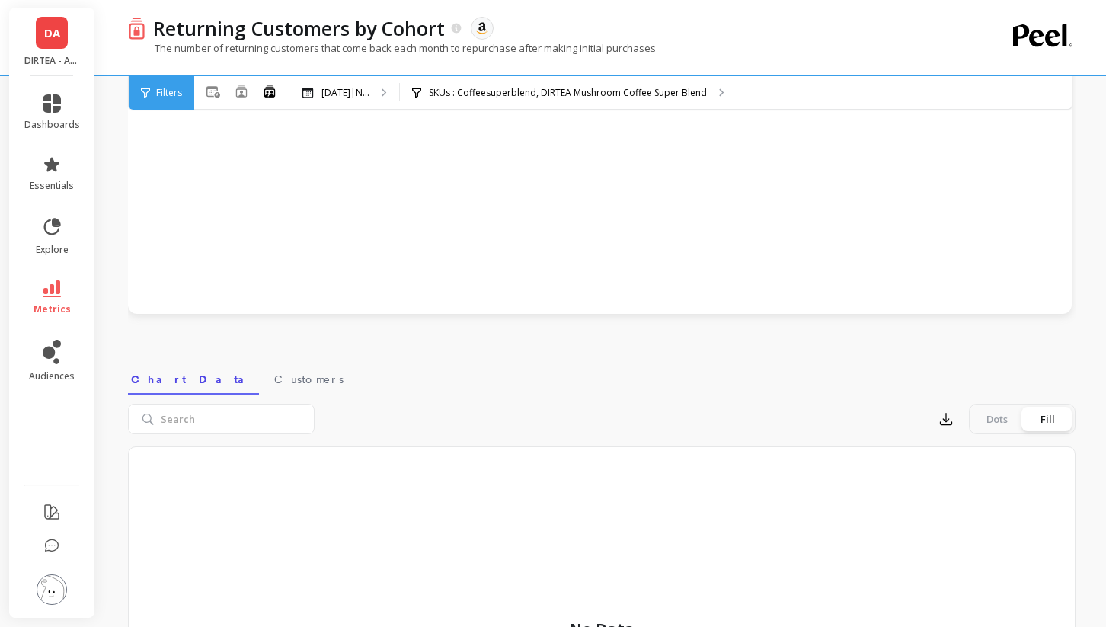
scroll to position [82, 0]
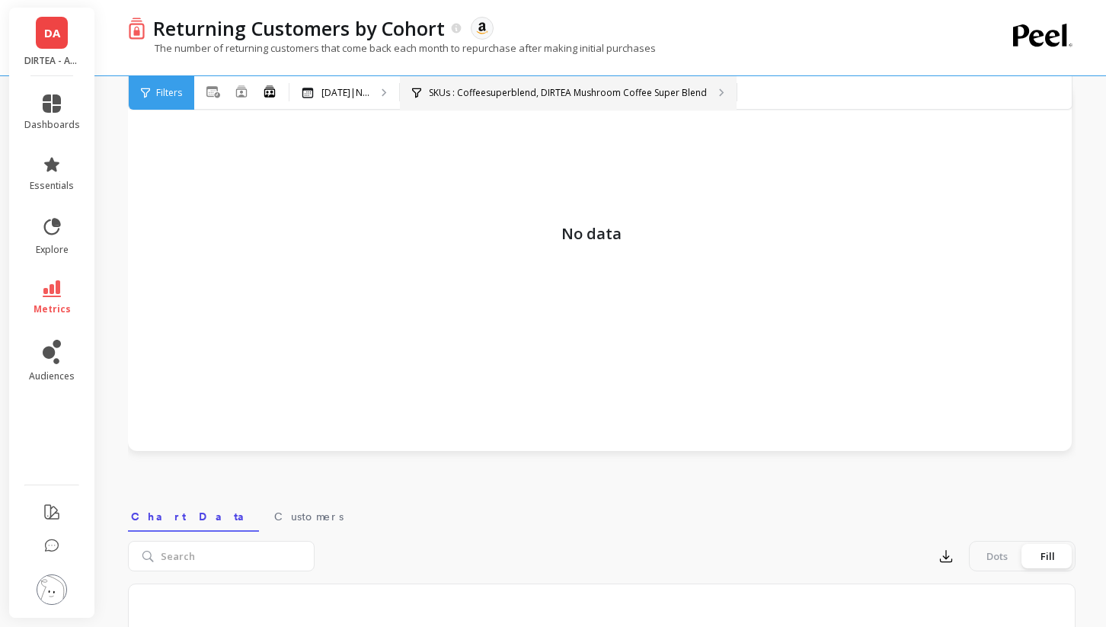
click at [537, 91] on p "SKUs : Coffeesuperblend, DIRTEA Mushroom Coffee Super Blend" at bounding box center [568, 93] width 278 height 12
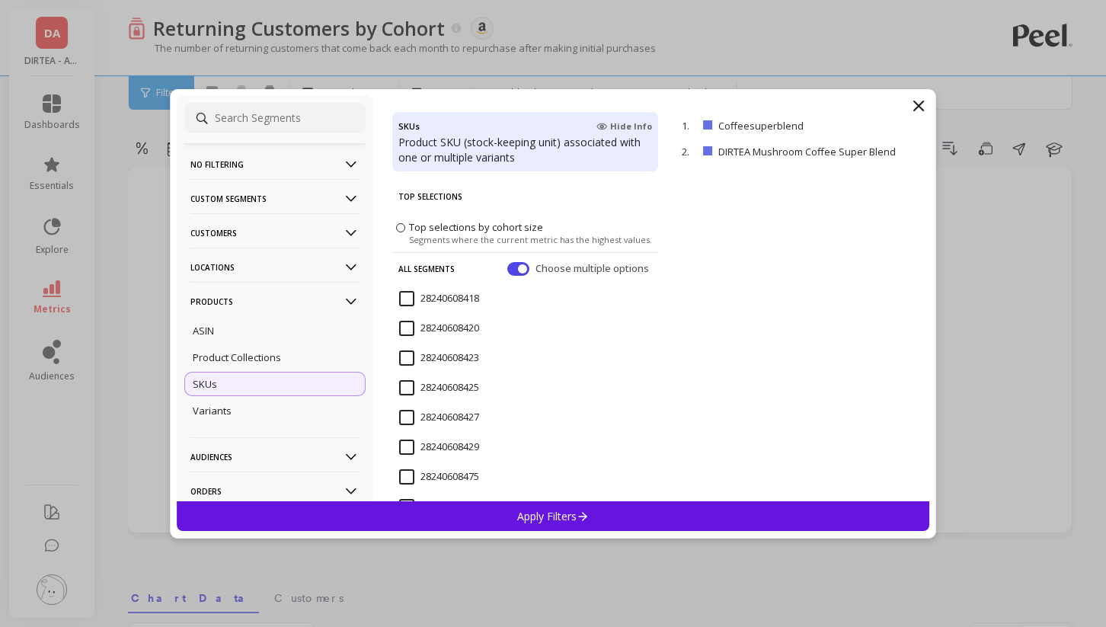
scroll to position [0, 0]
click at [871, 124] on p "remove" at bounding box center [885, 125] width 39 height 11
click at [248, 414] on div "Variants" at bounding box center [274, 410] width 181 height 24
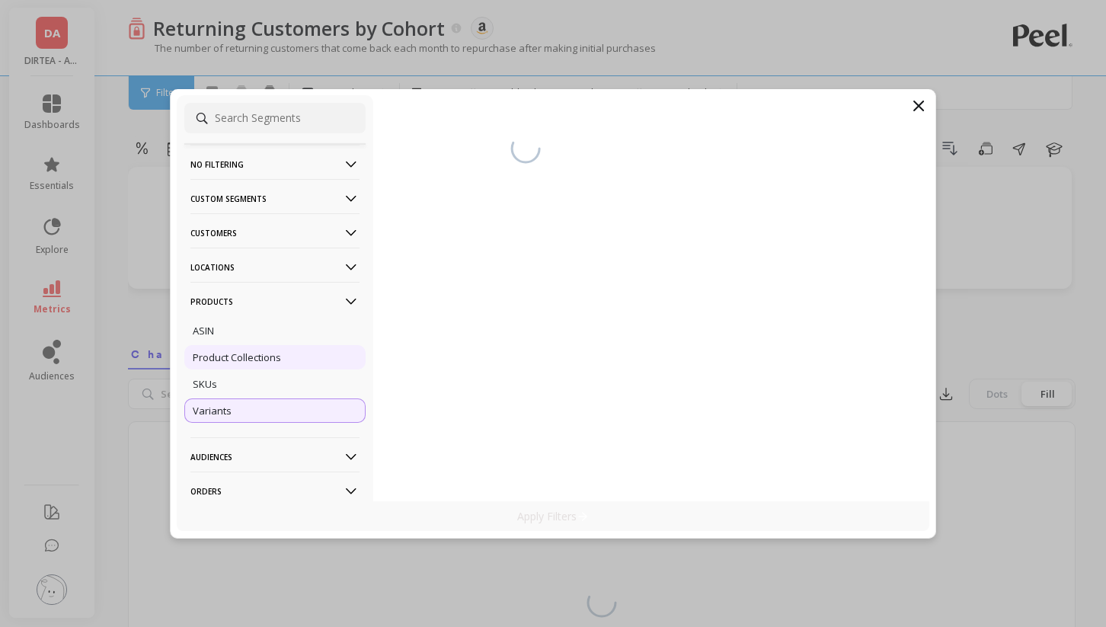
click at [254, 366] on div "Product Collections" at bounding box center [274, 357] width 181 height 24
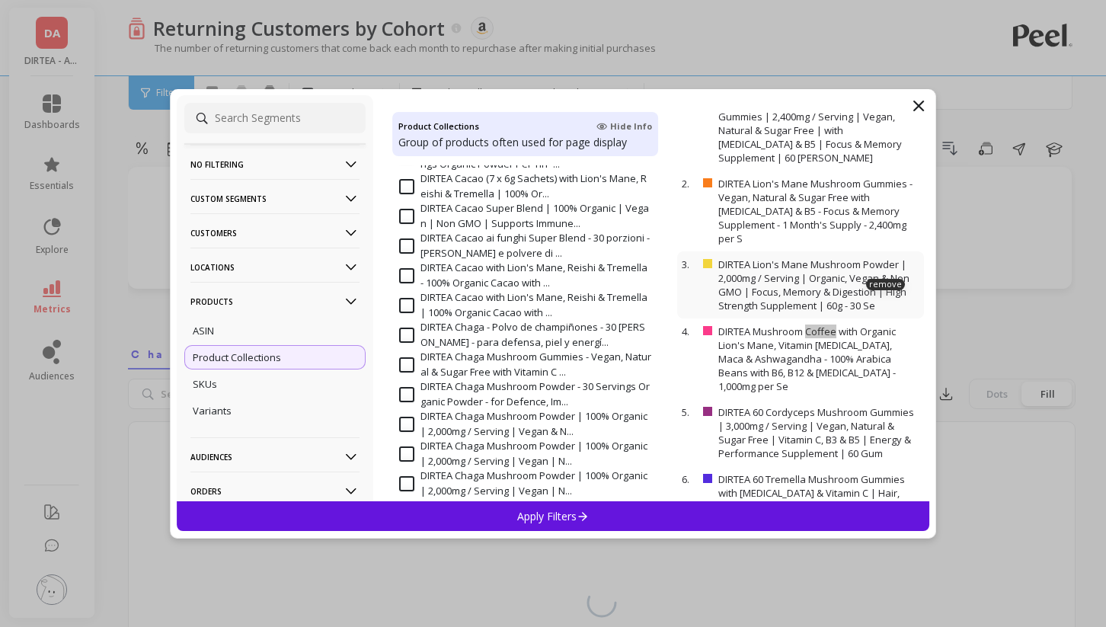
scroll to position [49, 0]
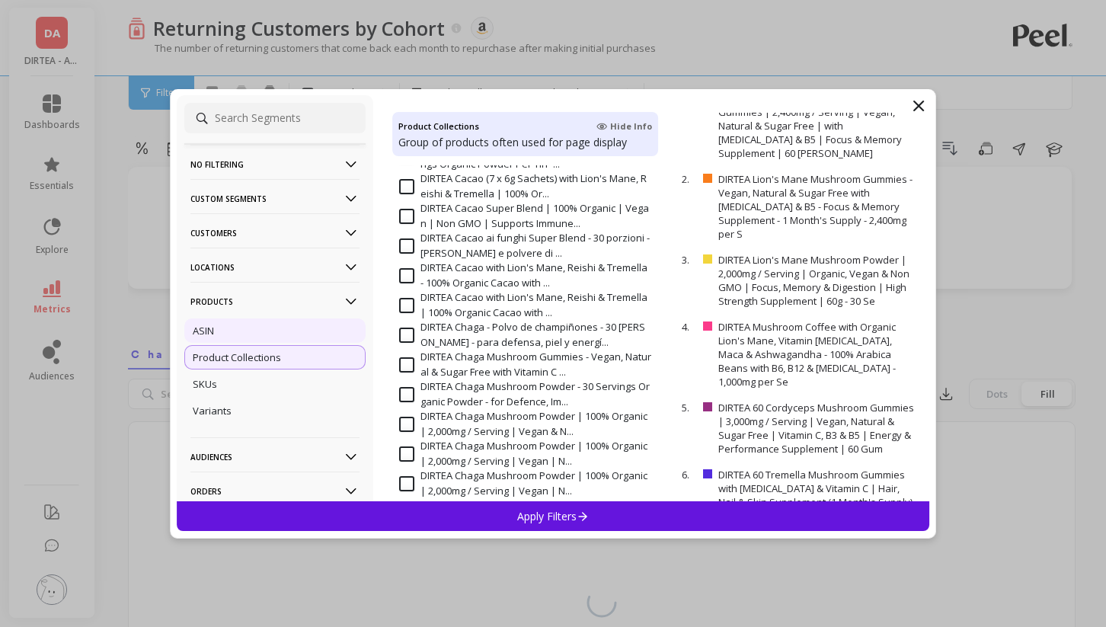
click at [268, 329] on div "ASIN" at bounding box center [274, 330] width 181 height 24
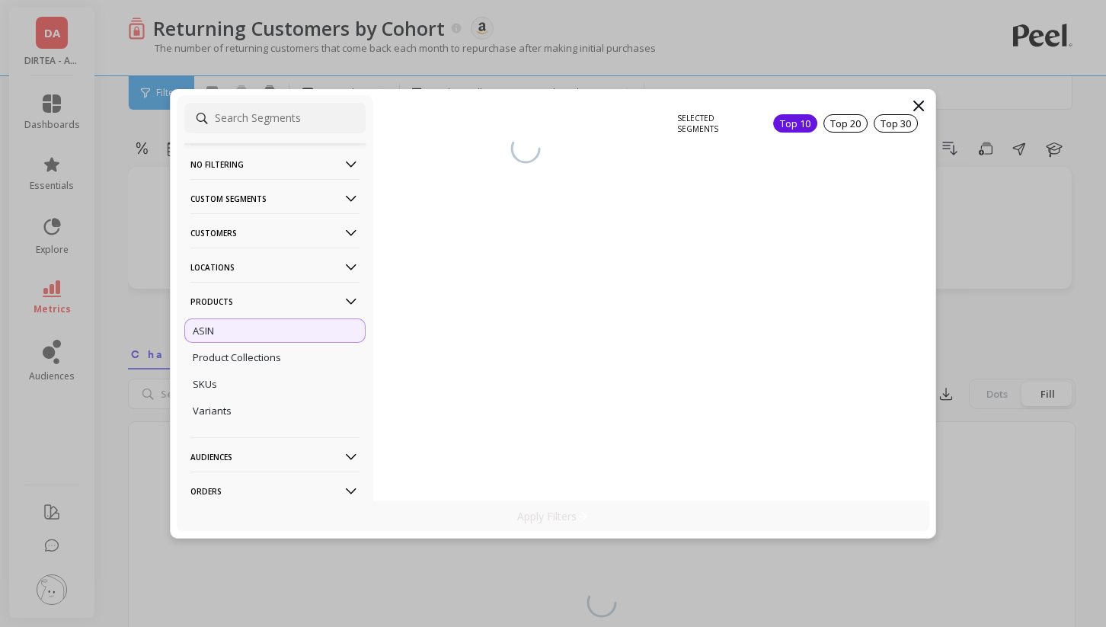
scroll to position [0, 0]
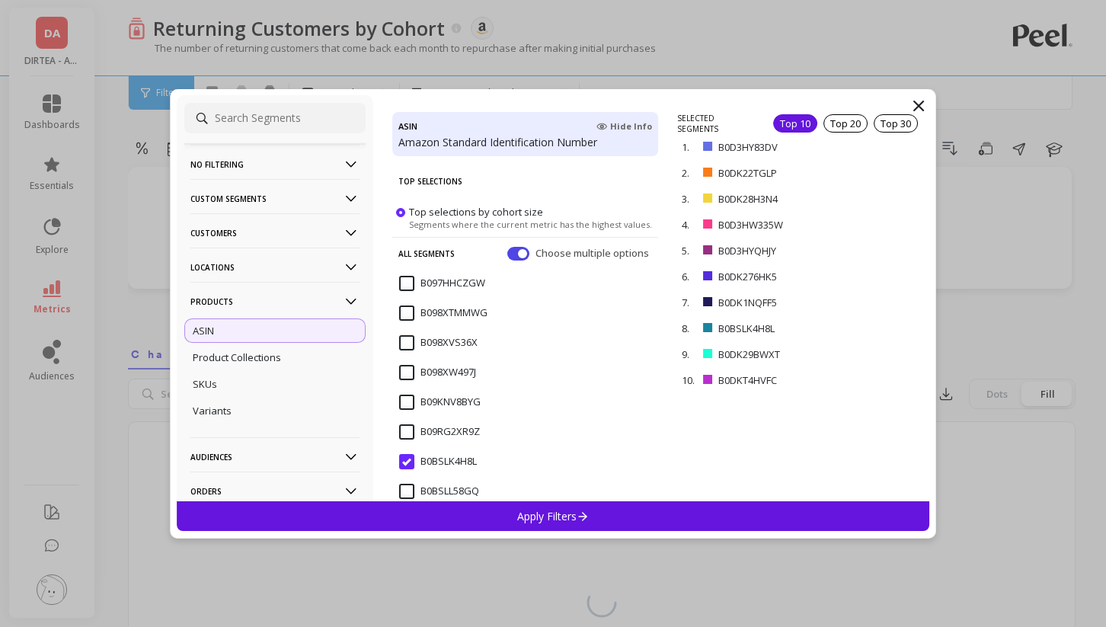
click at [401, 459] on input "B0BSLK4H8L" at bounding box center [438, 461] width 78 height 15
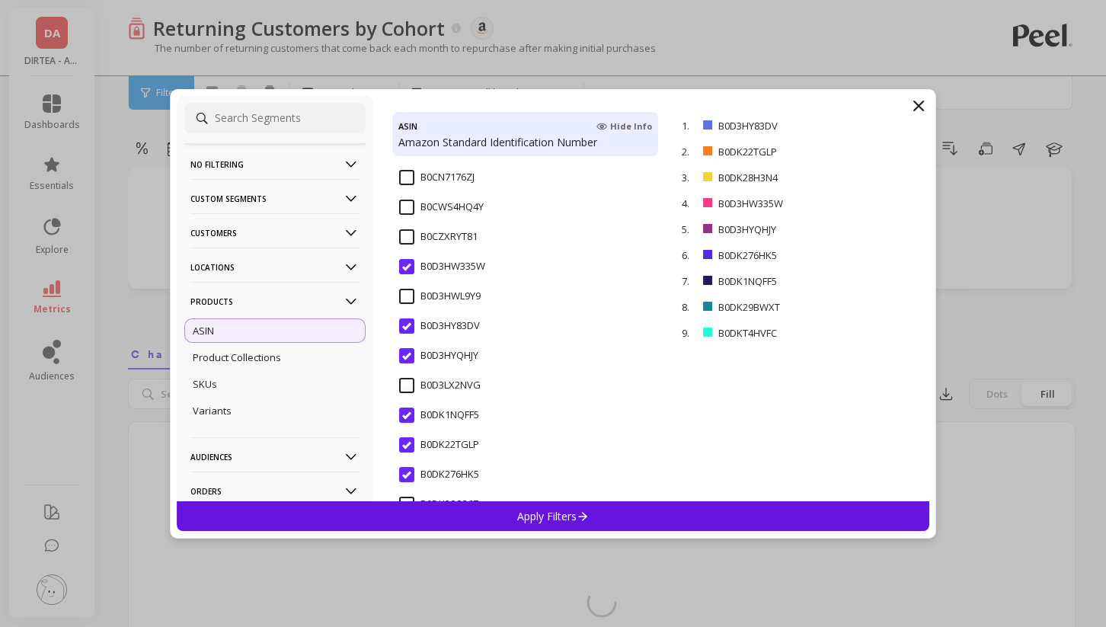
scroll to position [395, 0]
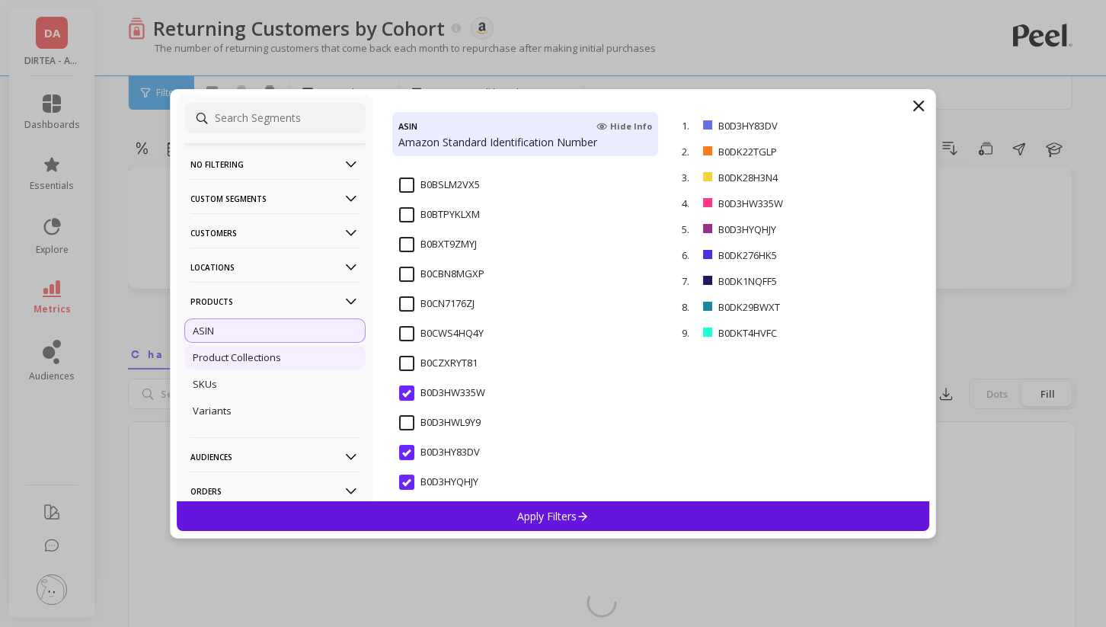
click at [262, 362] on p "Product Collections" at bounding box center [237, 357] width 88 height 14
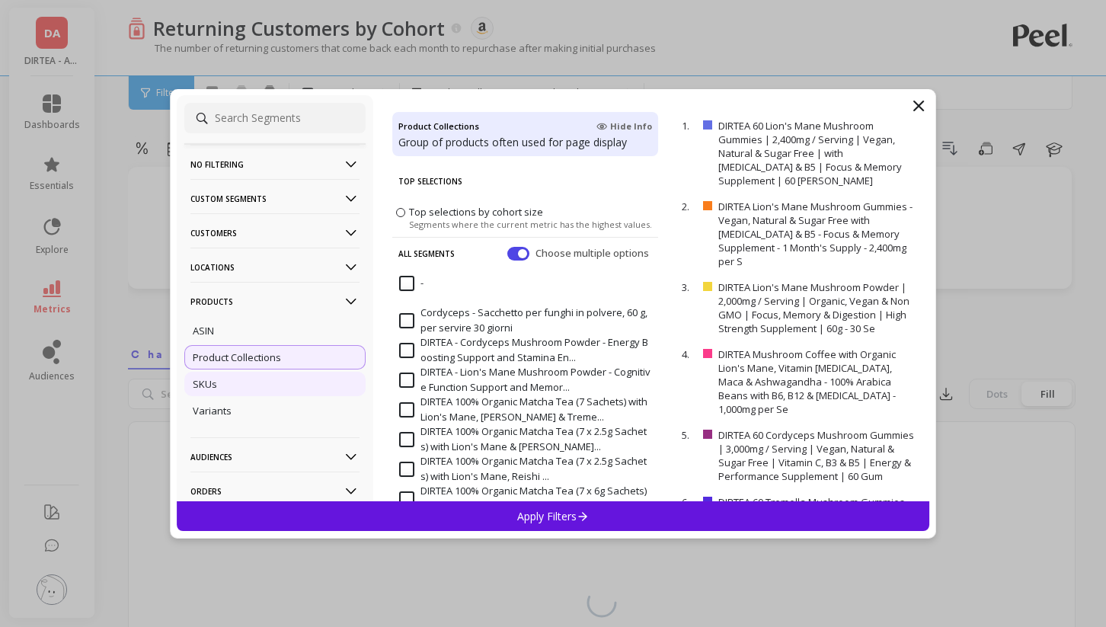
click at [252, 385] on div "SKUs" at bounding box center [274, 384] width 181 height 24
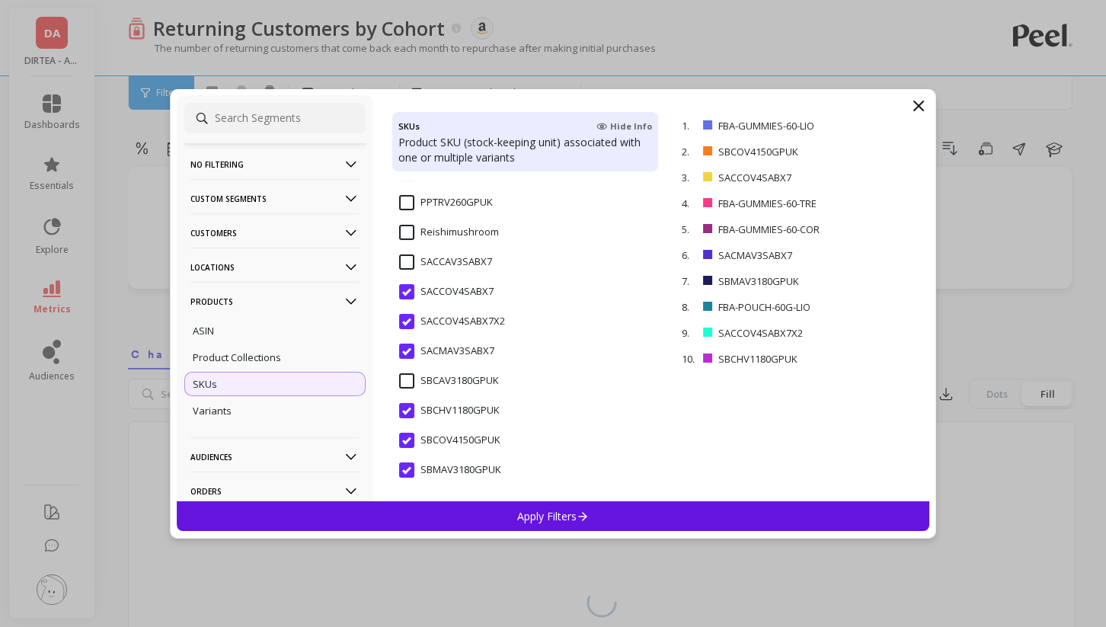
scroll to position [1344, 0]
click at [289, 165] on p "No filtering" at bounding box center [274, 164] width 169 height 39
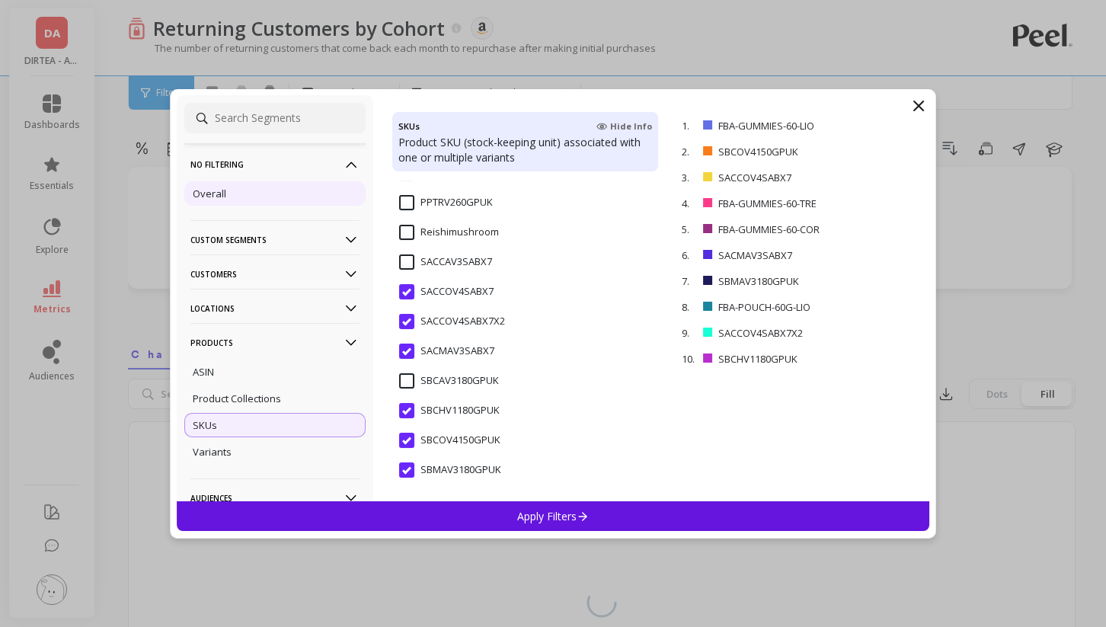
click at [266, 186] on div "Overall" at bounding box center [274, 193] width 181 height 24
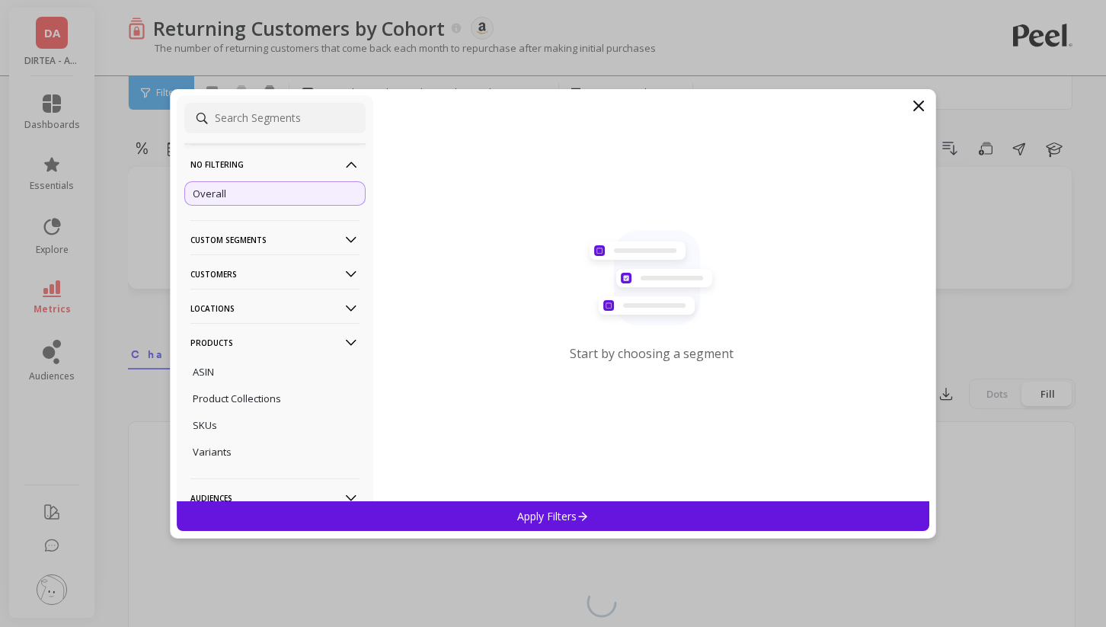
click at [505, 519] on div "Apply Filters" at bounding box center [553, 516] width 753 height 30
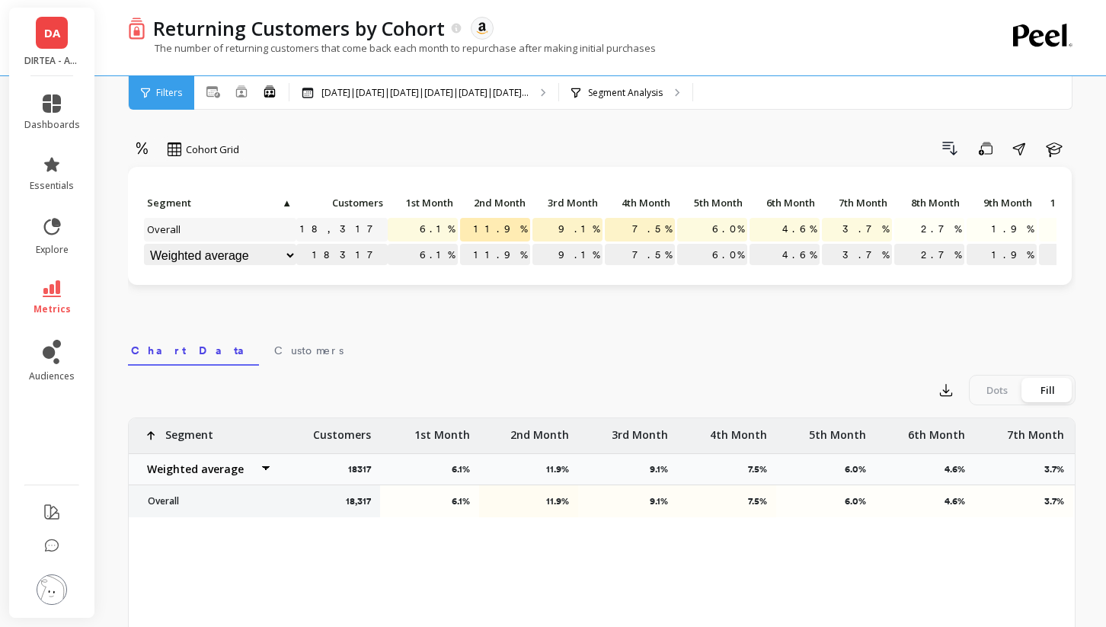
scroll to position [0, 0]
click at [47, 101] on icon at bounding box center [52, 103] width 18 height 18
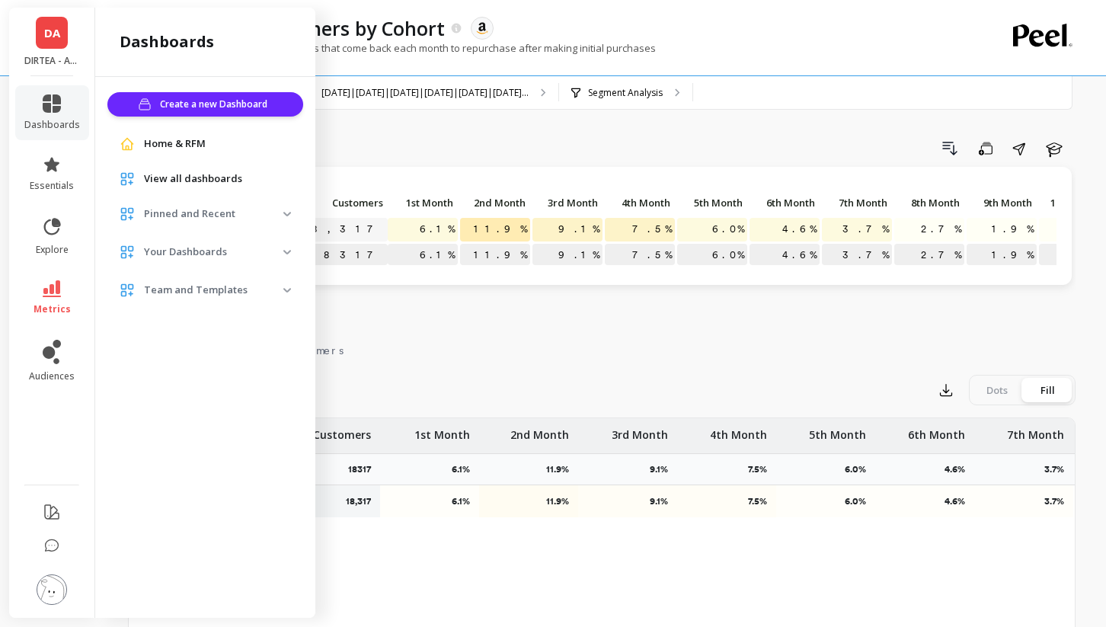
click at [209, 191] on div "View all dashboards" at bounding box center [205, 178] width 196 height 27
click at [203, 248] on p "Your Dashboards" at bounding box center [213, 252] width 139 height 15
click at [264, 257] on p "Your Dashboards" at bounding box center [213, 252] width 139 height 15
click at [256, 216] on p "Pinned and Recent" at bounding box center [213, 213] width 139 height 15
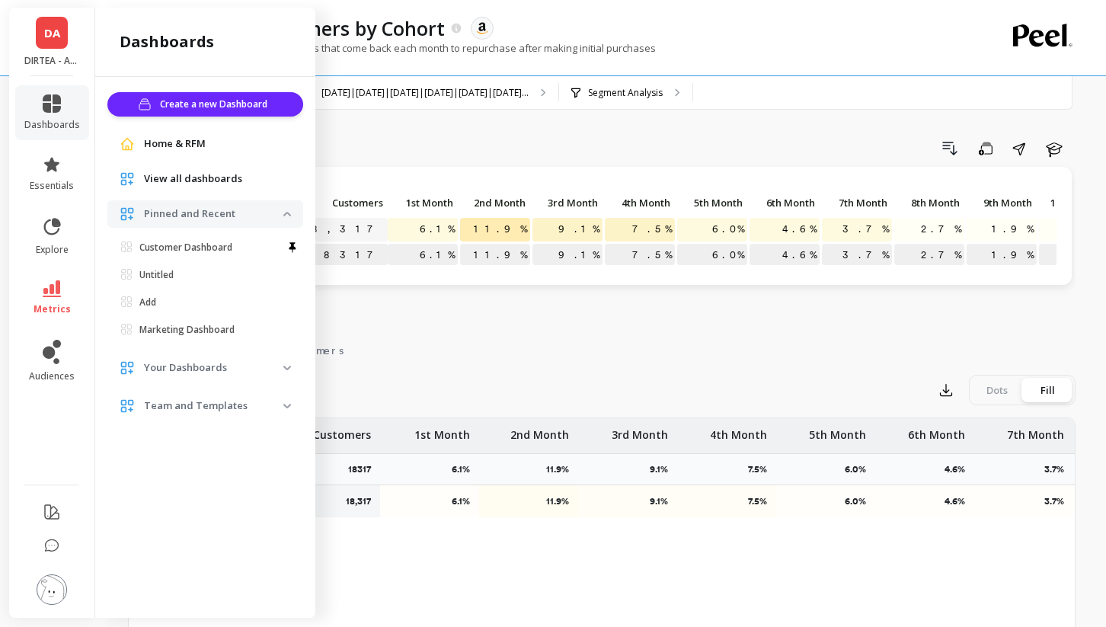
click at [241, 206] on span "Pinned and Recent" at bounding box center [205, 213] width 196 height 27
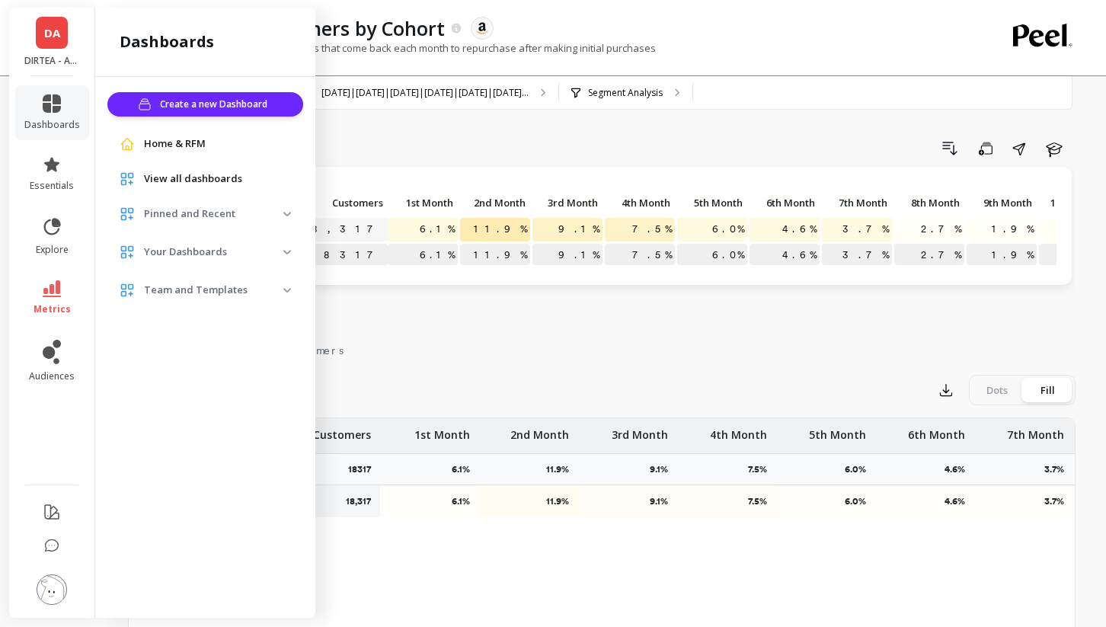
click at [245, 180] on link "View all dashboards" at bounding box center [217, 178] width 147 height 15
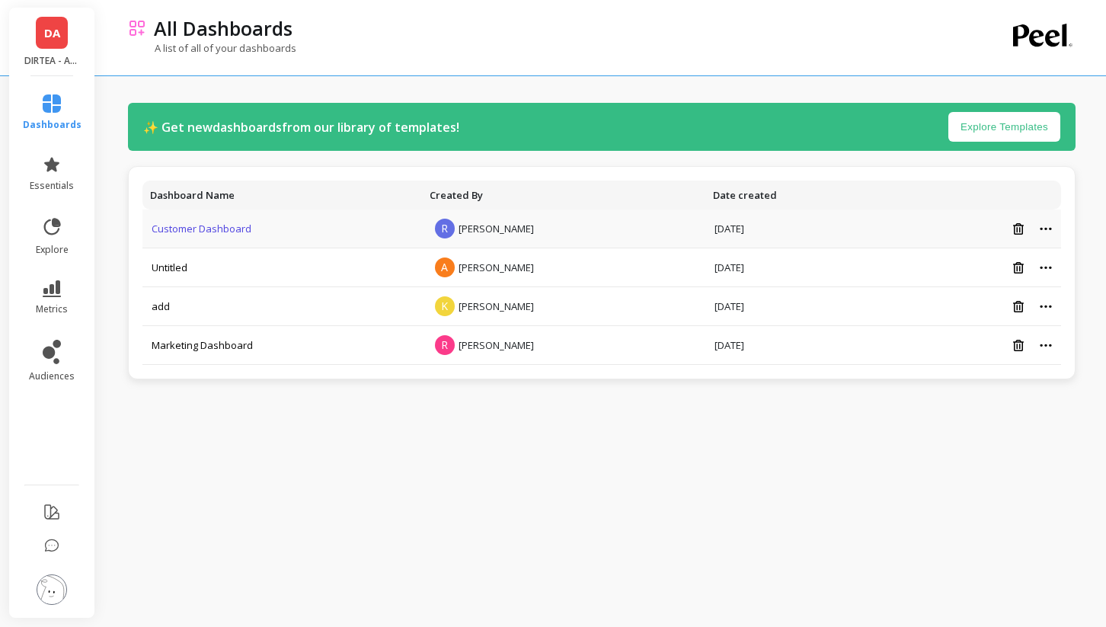
click at [204, 229] on link "Customer Dashboard" at bounding box center [202, 229] width 100 height 14
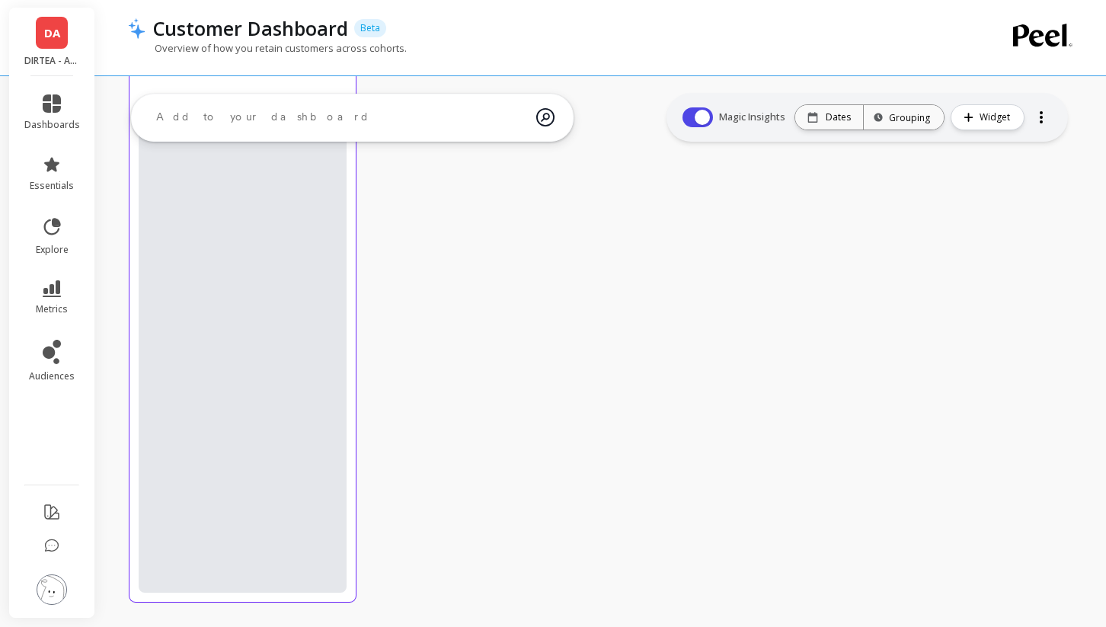
scroll to position [4343, 0]
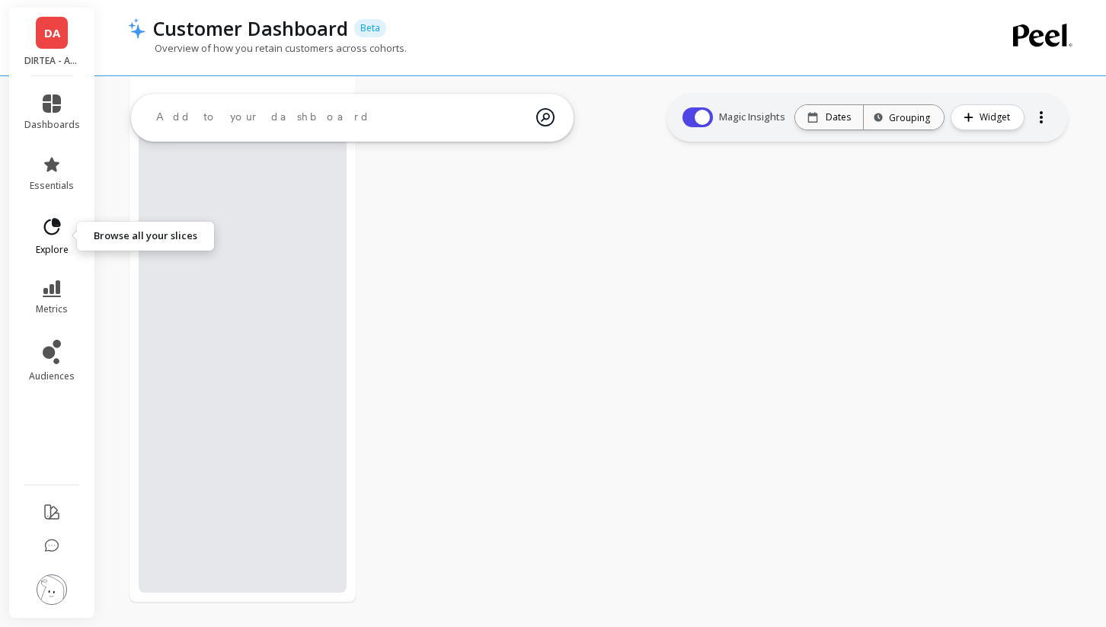
click at [62, 230] on icon at bounding box center [51, 226] width 21 height 21
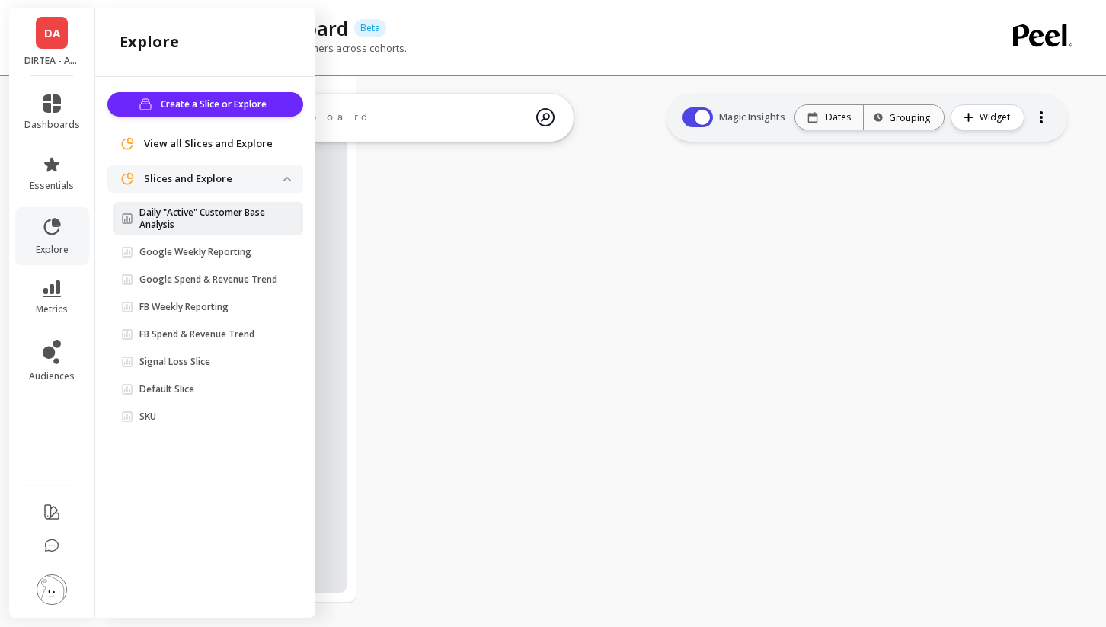
click at [156, 220] on p "Daily "Active" Customer Base Analysis" at bounding box center [211, 218] width 144 height 24
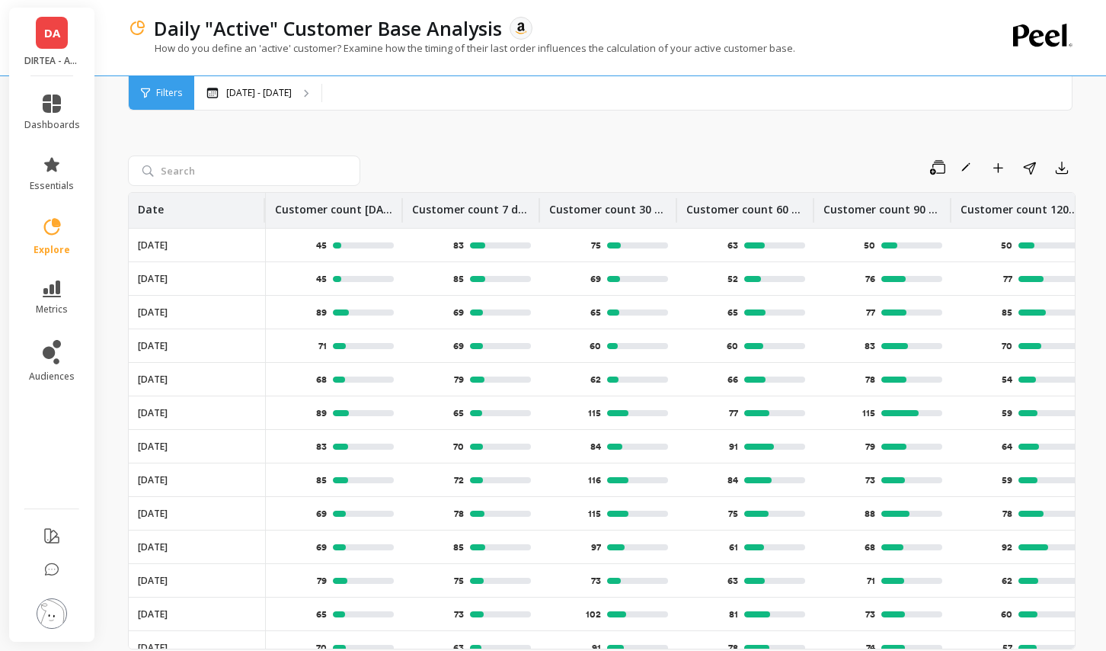
click at [58, 37] on span "DA" at bounding box center [52, 33] width 16 height 18
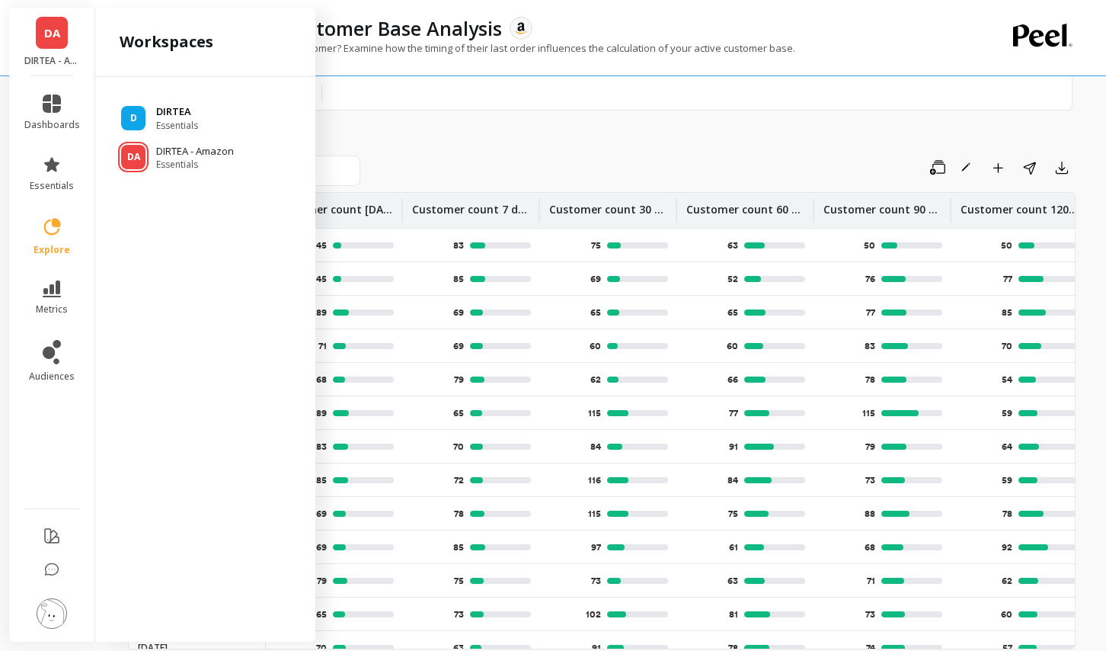
click at [132, 110] on div "D" at bounding box center [133, 118] width 24 height 24
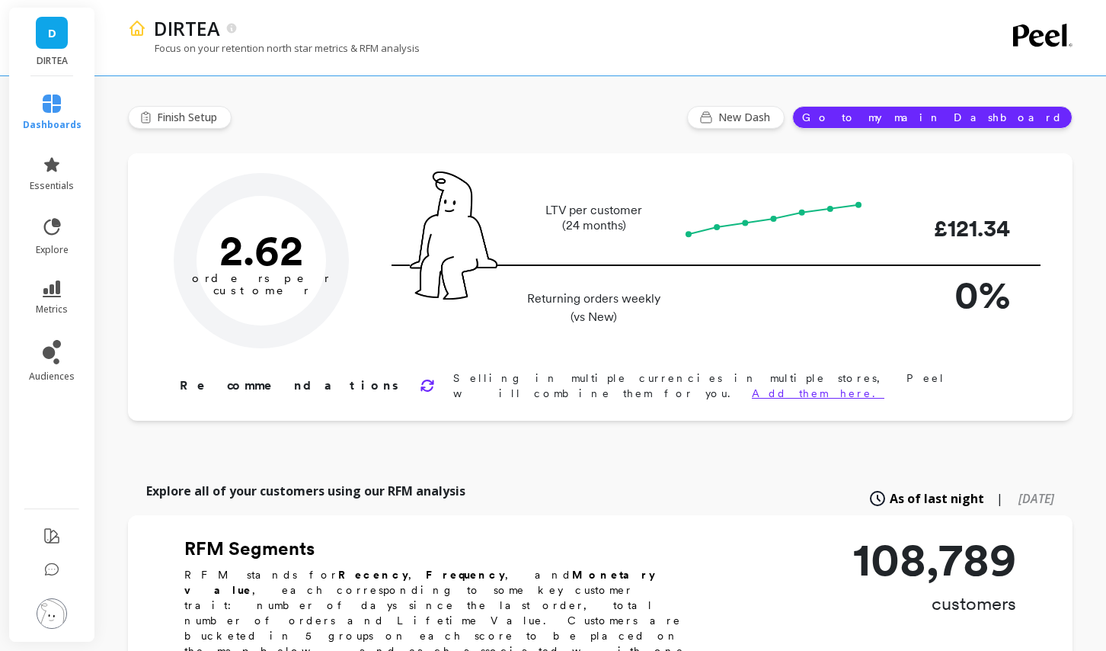
type input "Champions"
type input "13501"
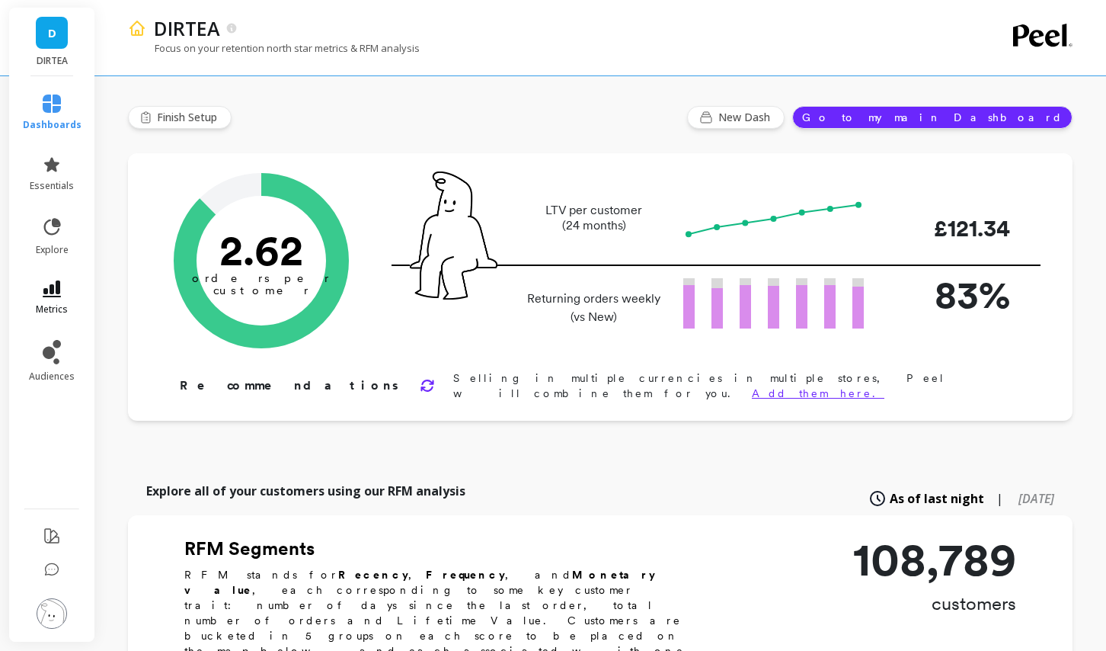
click at [46, 305] on span "metrics" at bounding box center [52, 309] width 32 height 12
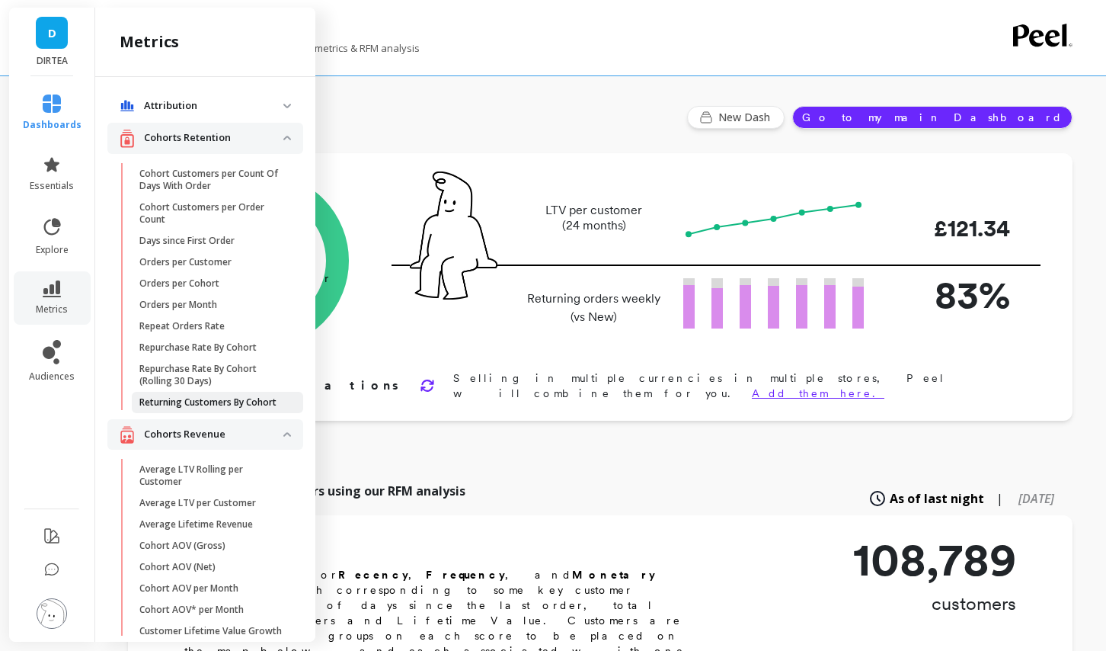
click at [187, 397] on p "Returning Customers By Cohort" at bounding box center [207, 402] width 137 height 12
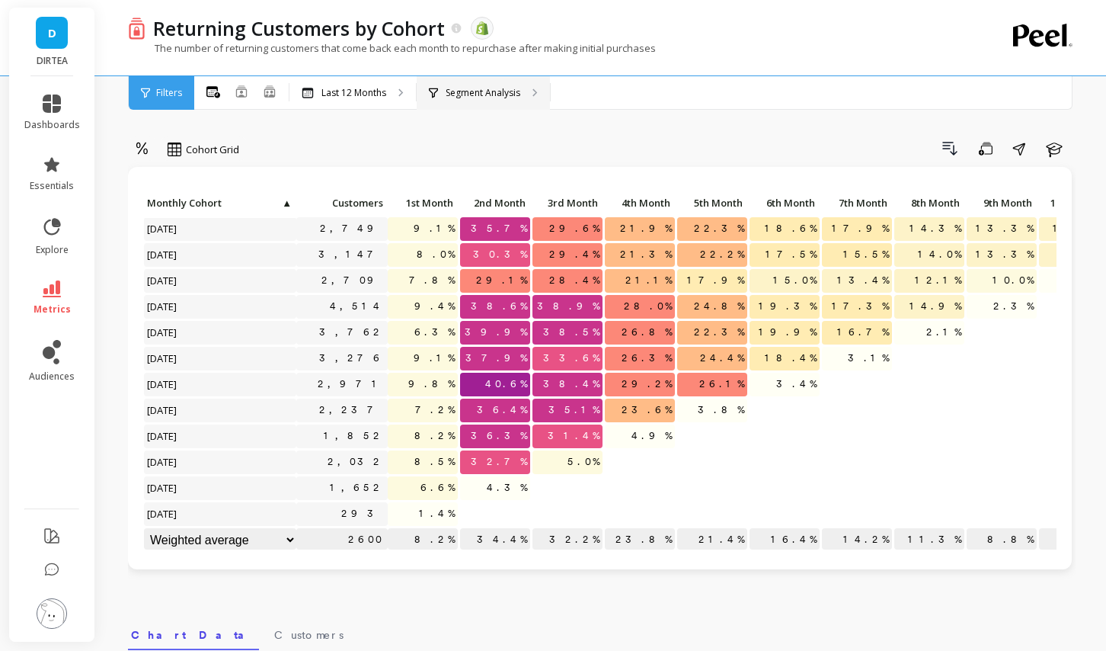
click at [491, 103] on div "Segment Analysis" at bounding box center [483, 93] width 133 height 34
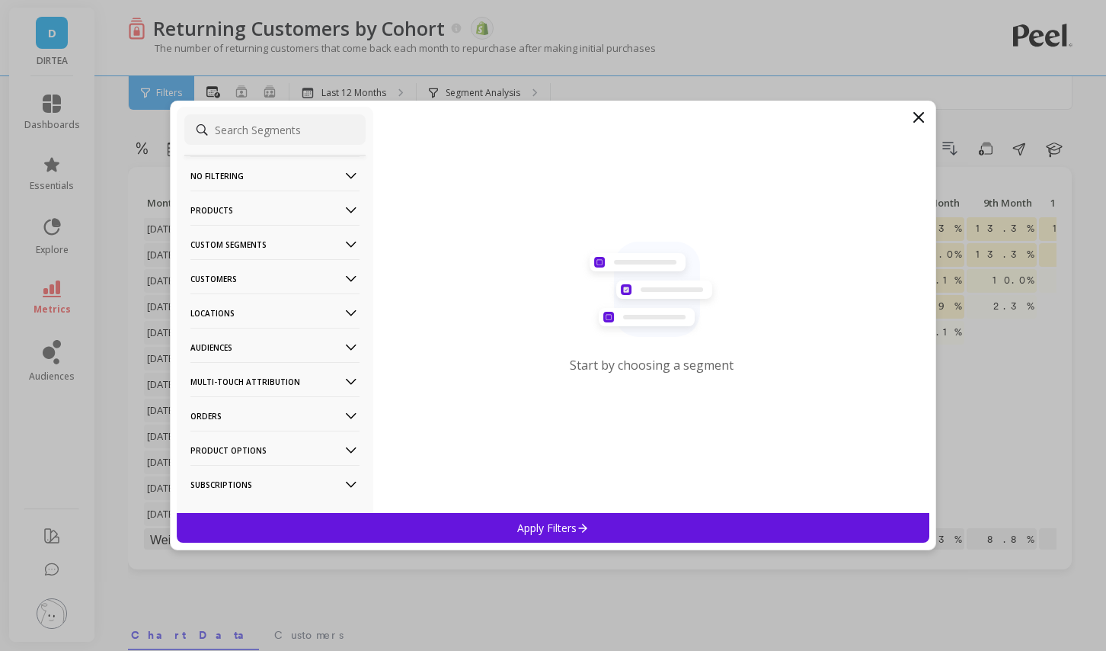
click at [347, 206] on icon at bounding box center [351, 210] width 17 height 17
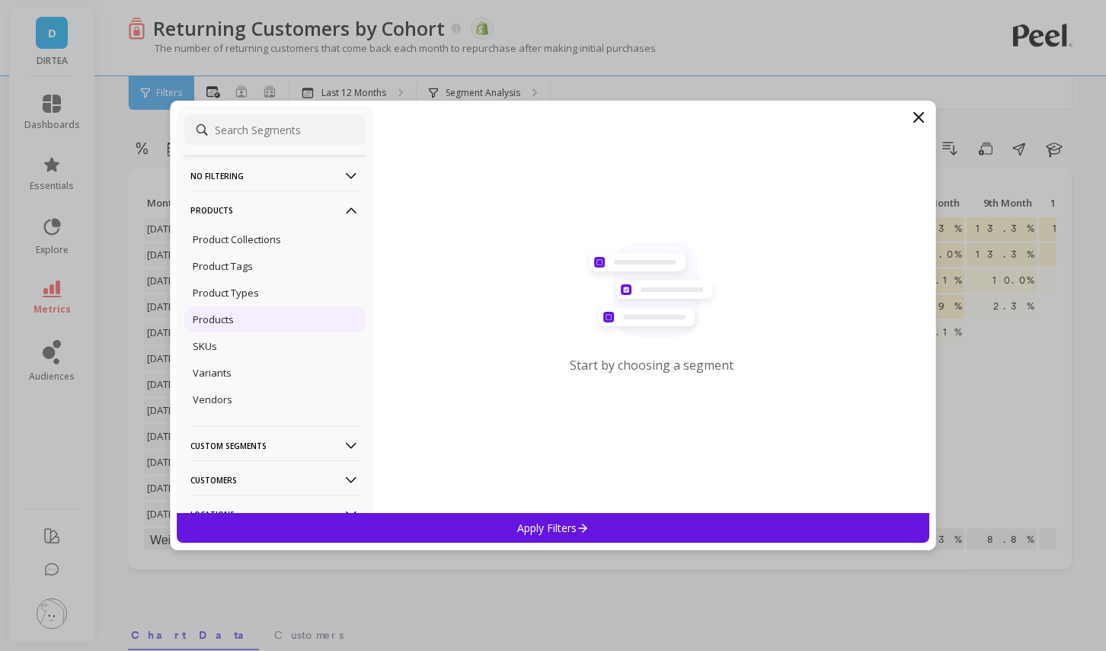
click at [243, 323] on div "Products" at bounding box center [274, 319] width 181 height 24
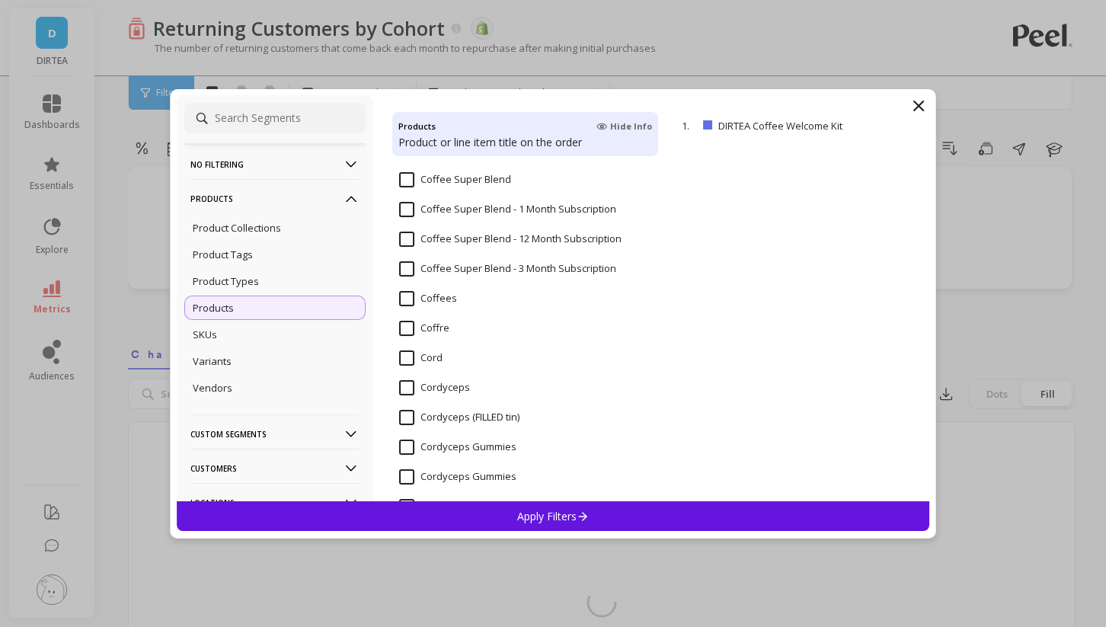
scroll to position [2222, 0]
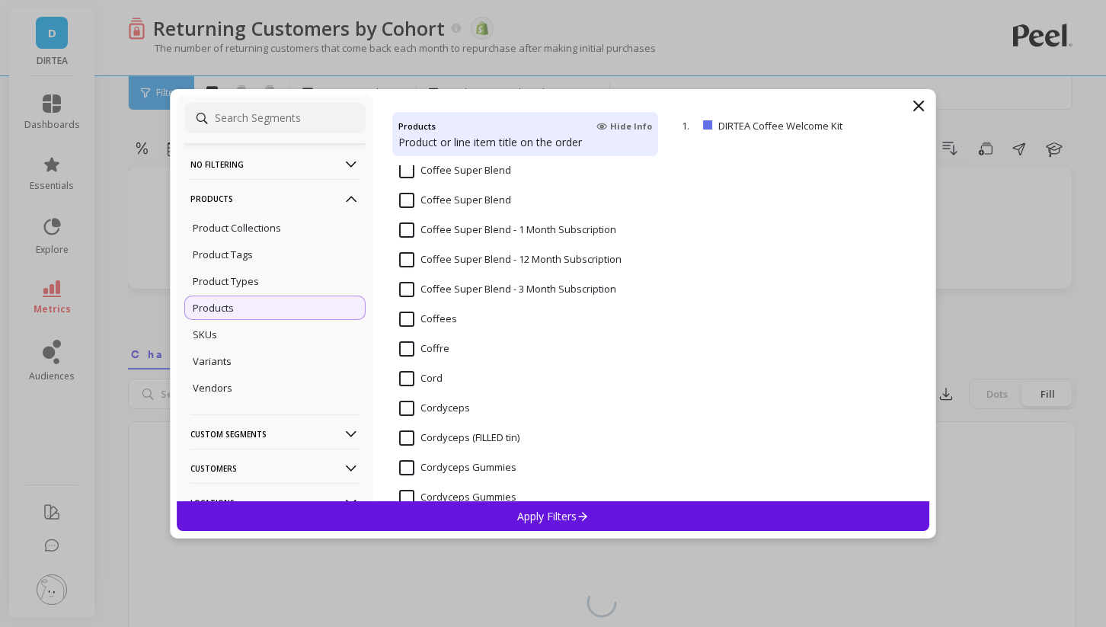
click at [409, 227] on input "Coffee Super Blend - 1 Month Subscription" at bounding box center [507, 229] width 217 height 15
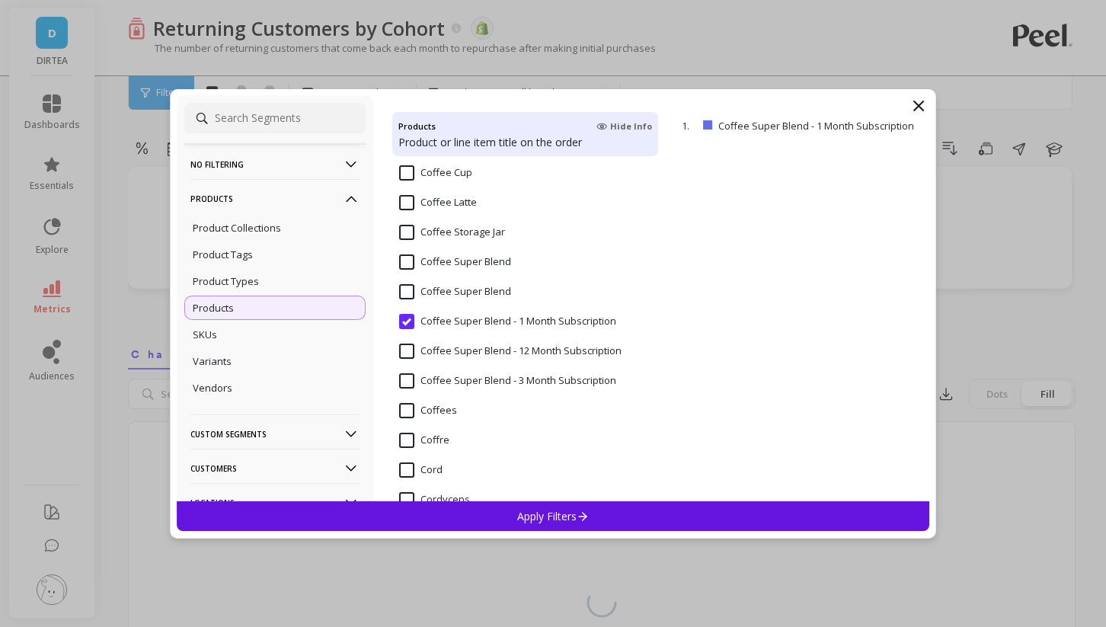
scroll to position [2048, 0]
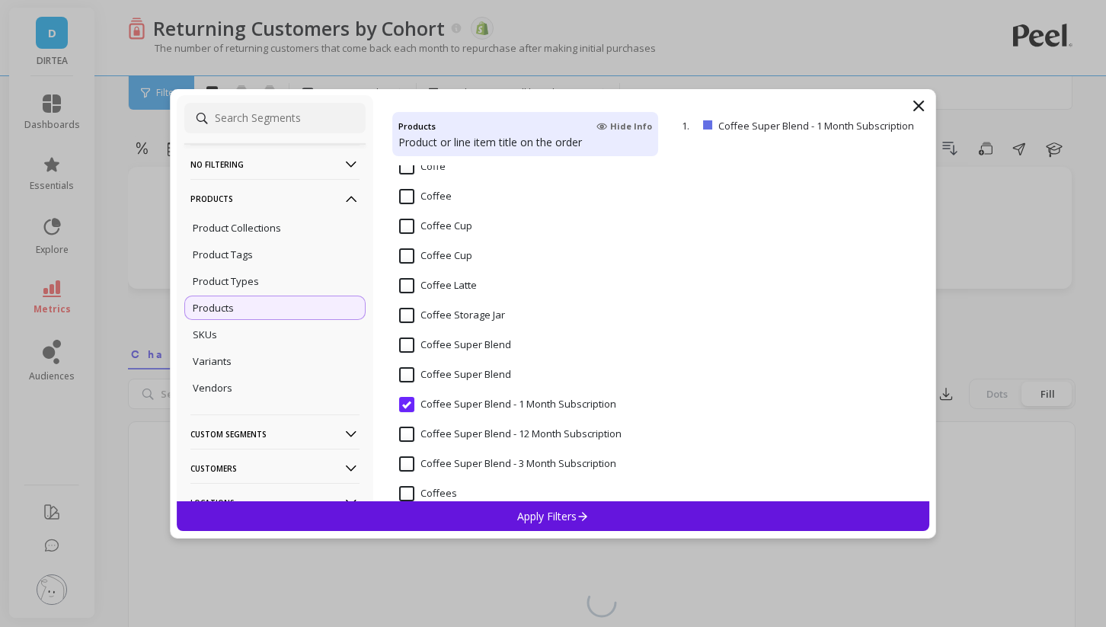
click at [403, 345] on input "Coffee Super Blend" at bounding box center [455, 344] width 112 height 15
click at [407, 348] on input "Coffee Super Blend" at bounding box center [455, 344] width 112 height 15
click at [408, 404] on input "Coffee Super Blend - 1 Month Subscription" at bounding box center [507, 404] width 217 height 15
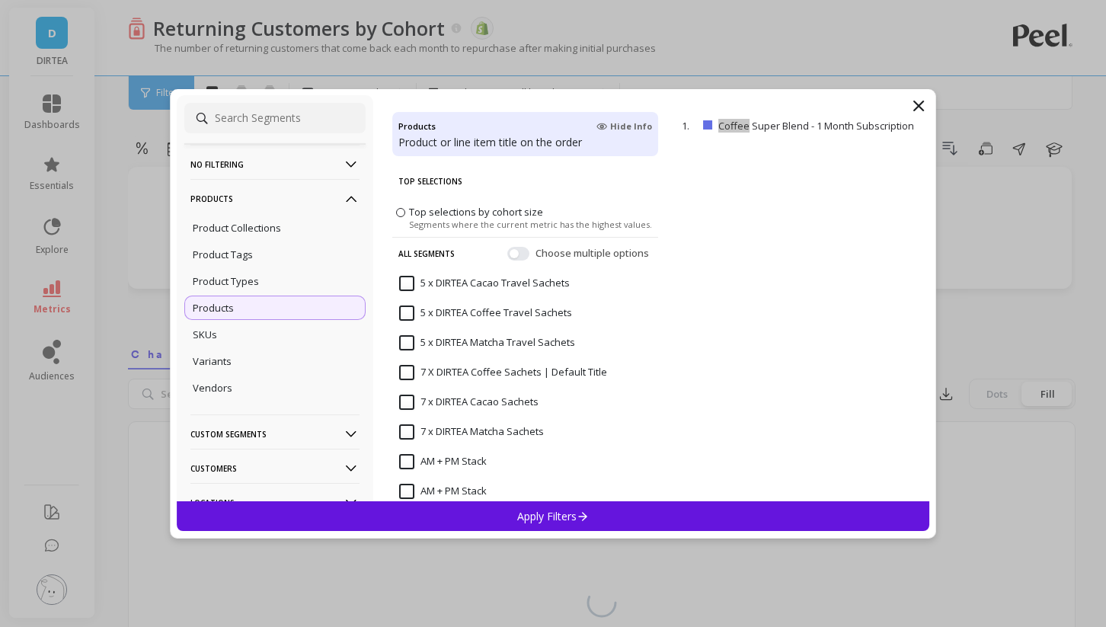
scroll to position [0, 0]
click at [518, 253] on button "button" at bounding box center [518, 253] width 22 height 14
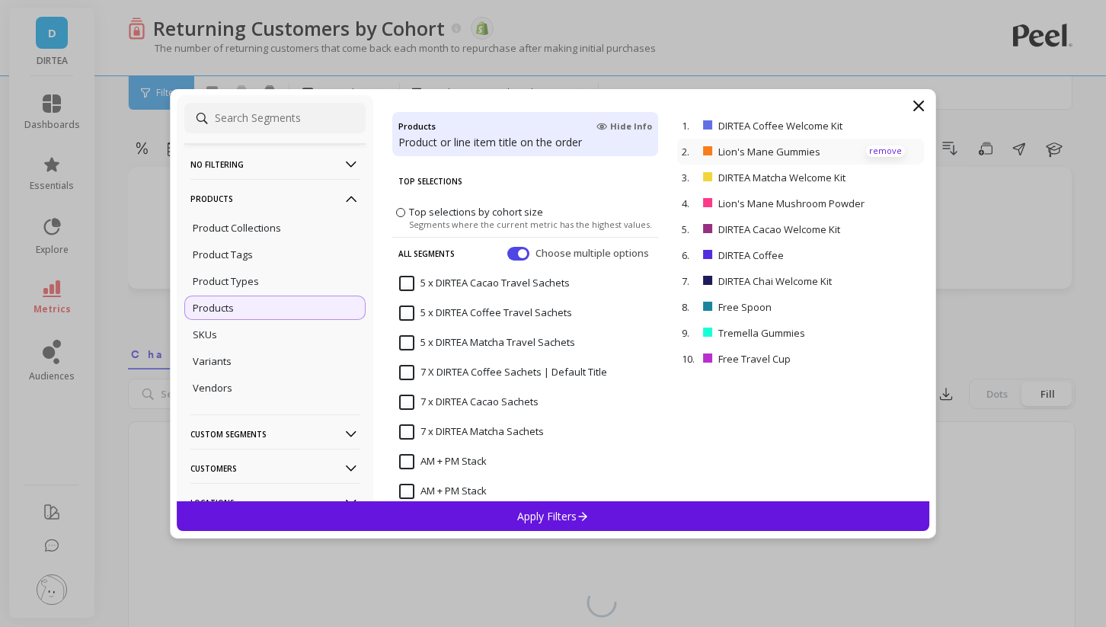
click at [881, 151] on p "remove" at bounding box center [885, 150] width 39 height 11
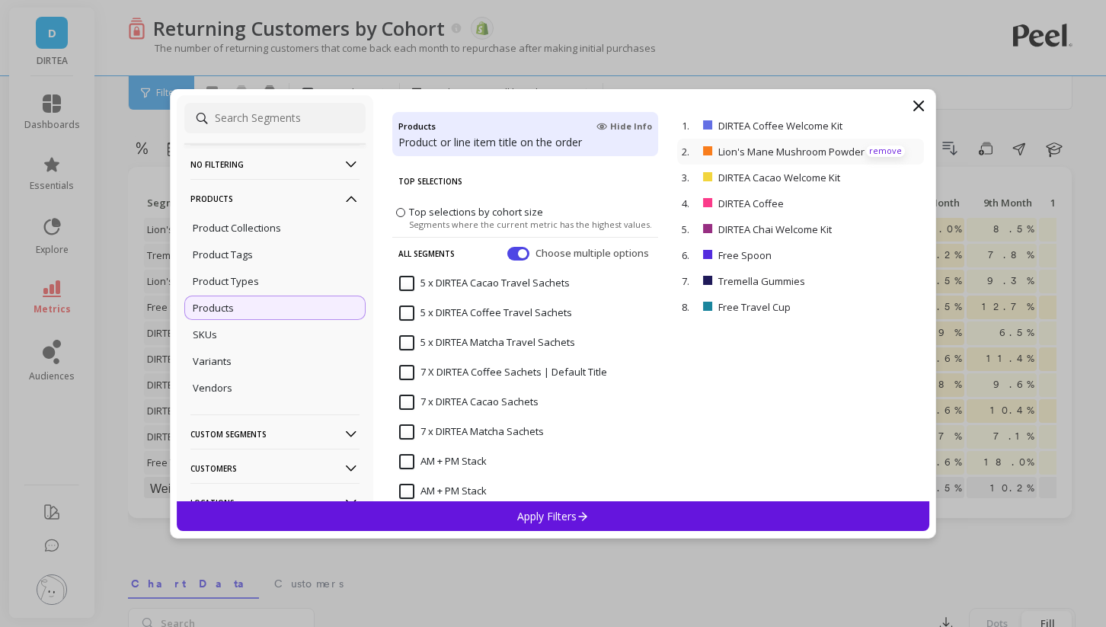
click at [881, 151] on p "remove" at bounding box center [885, 150] width 39 height 11
click at [878, 177] on p "remove" at bounding box center [885, 176] width 39 height 11
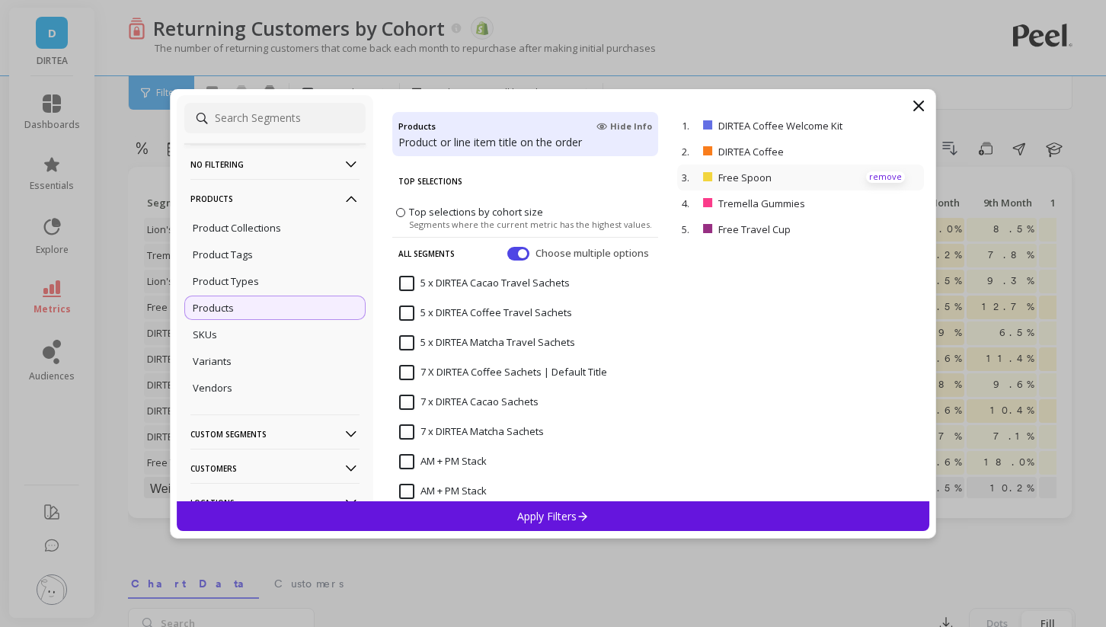
click at [878, 177] on p "remove" at bounding box center [885, 176] width 39 height 11
click at [879, 126] on p "remove" at bounding box center [885, 125] width 39 height 11
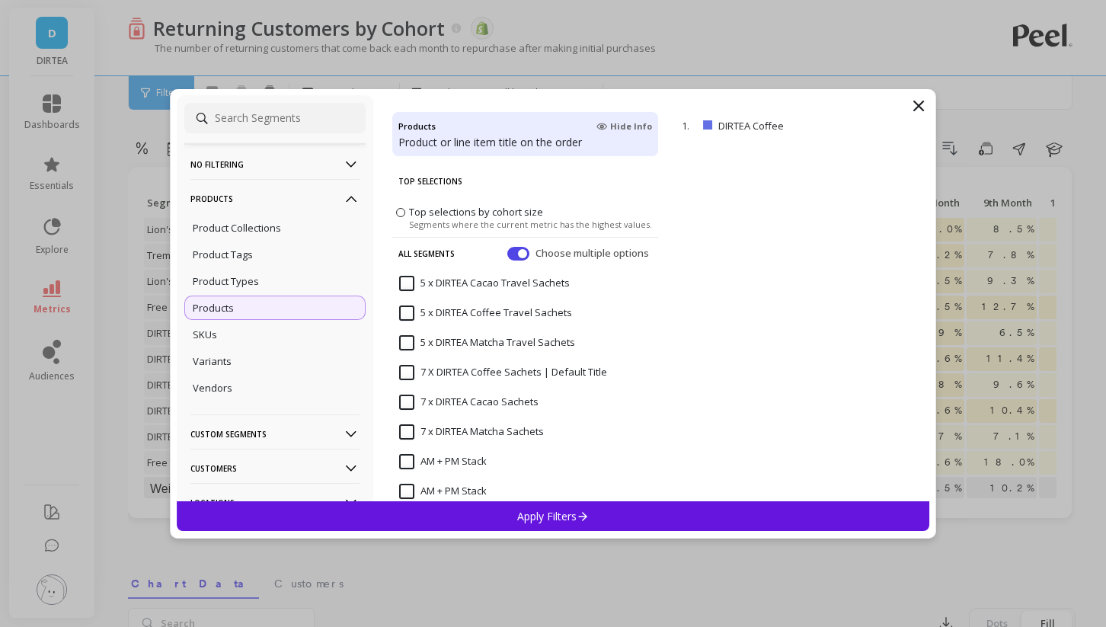
click at [677, 515] on div "Apply Filters" at bounding box center [553, 516] width 753 height 30
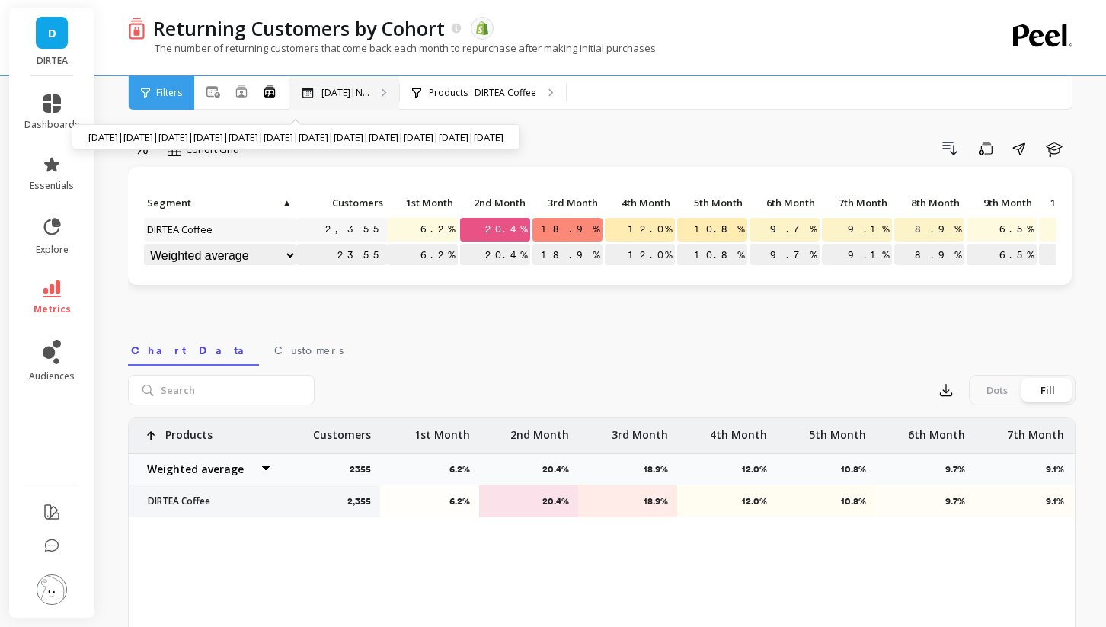
click at [362, 82] on div "Oct 2024|N... Oct 2024|Nov 2024|Dec 2024|Jan 2025|Feb 2025|Mar 2025|Apr 2025|Ma…" at bounding box center [344, 93] width 110 height 34
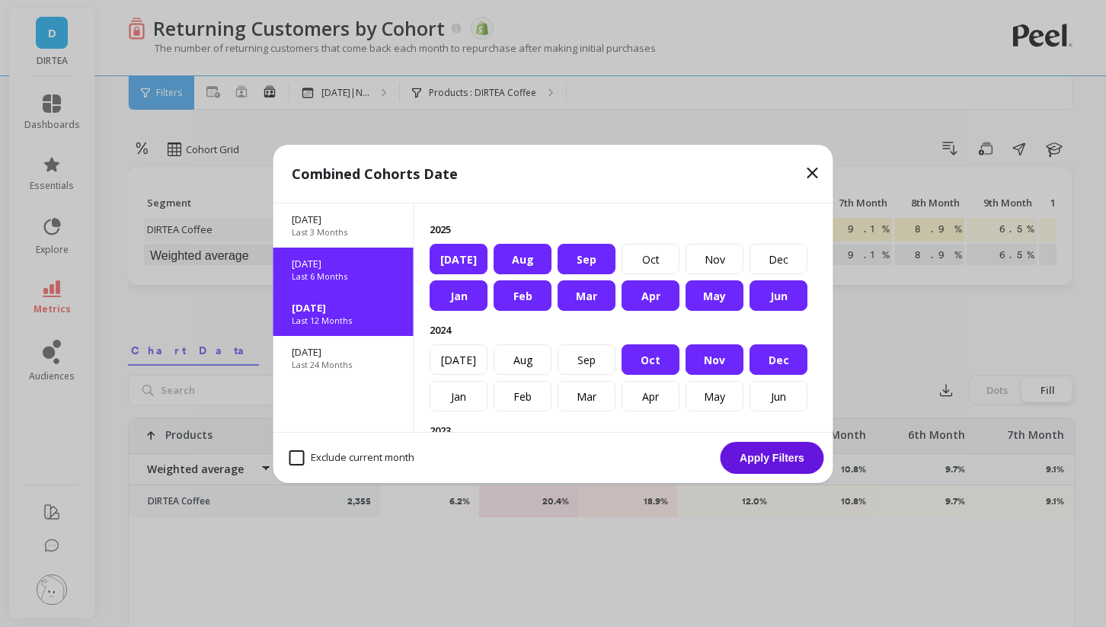
click at [375, 267] on p "Apr 2025" at bounding box center [344, 264] width 104 height 14
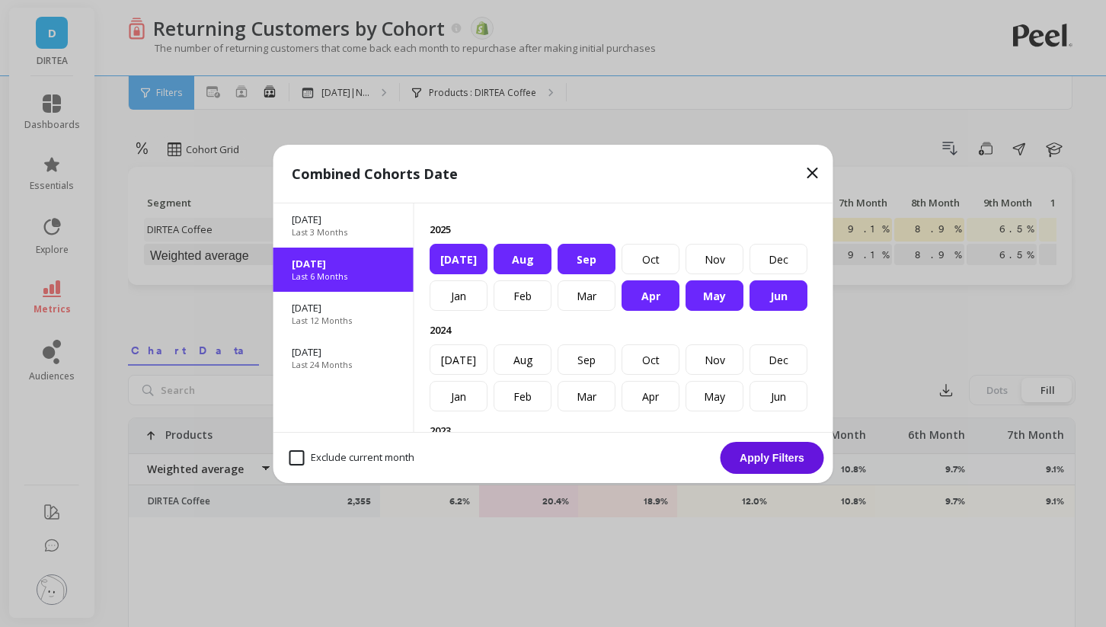
click at [760, 456] on button "Apply Filters" at bounding box center [773, 458] width 104 height 32
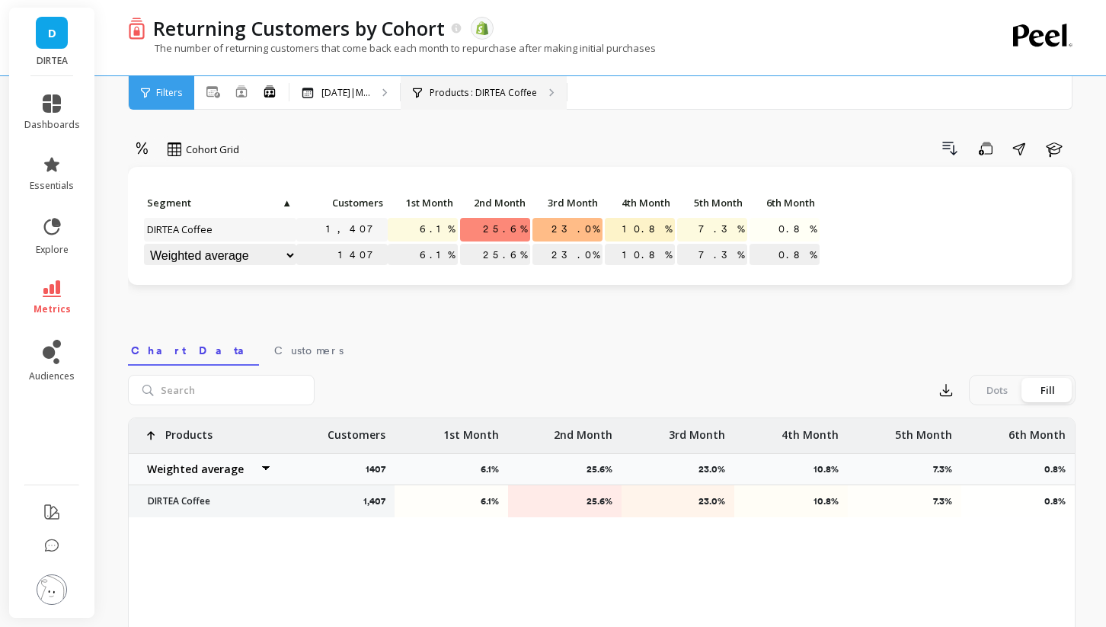
click at [465, 87] on p "Products : DIRTEA Coffee" at bounding box center [483, 93] width 107 height 12
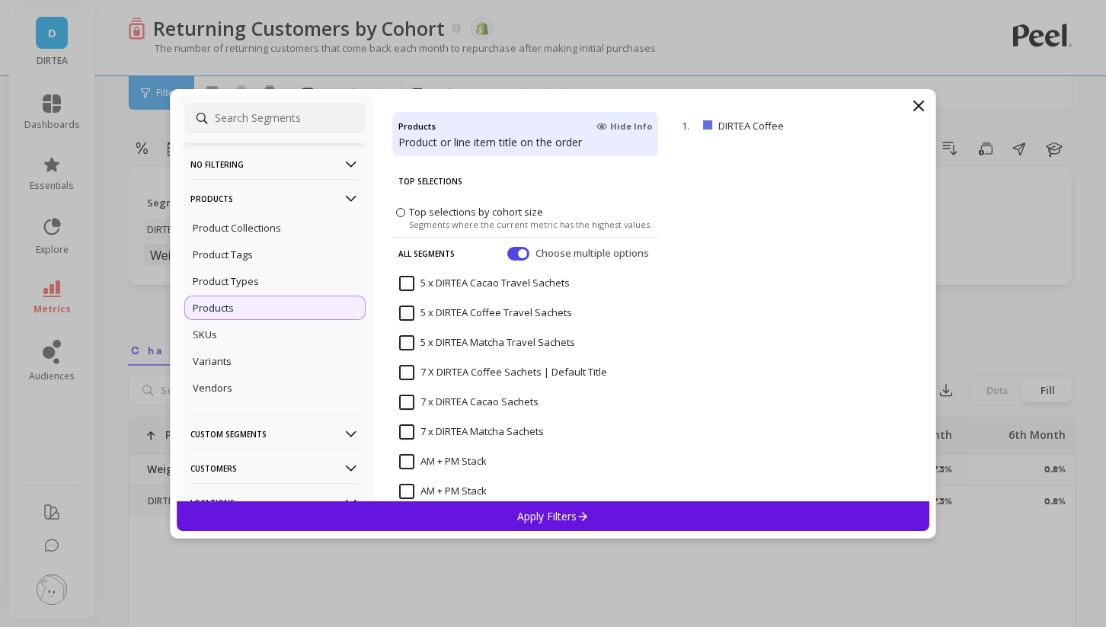
click at [603, 282] on div "5 x DIRTEA Cacao Travel Sachets" at bounding box center [525, 292] width 266 height 46
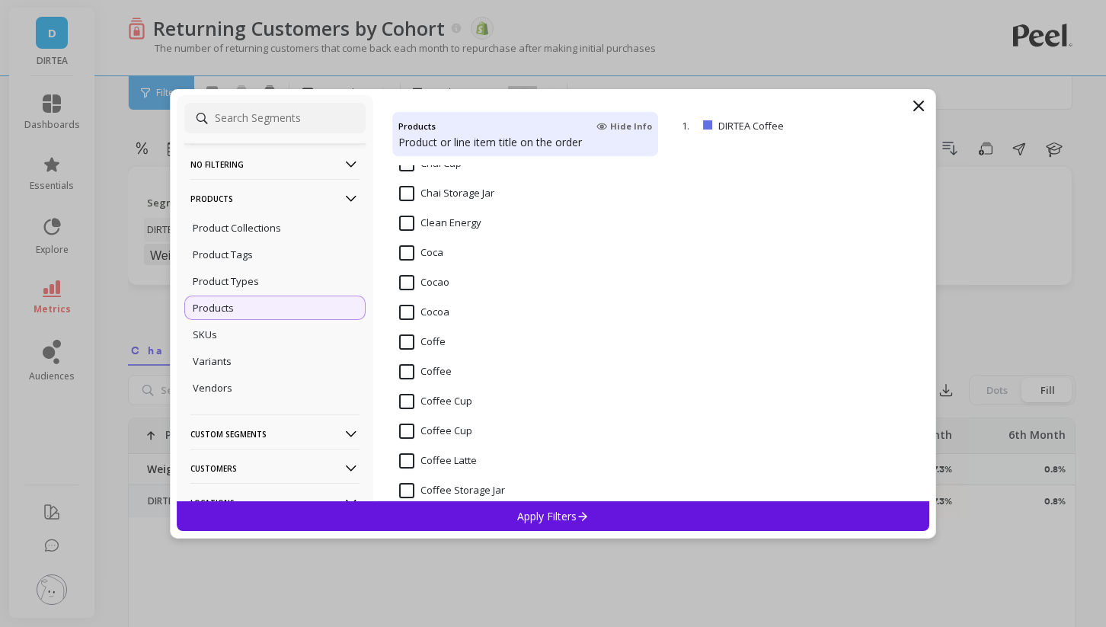
scroll to position [1878, 0]
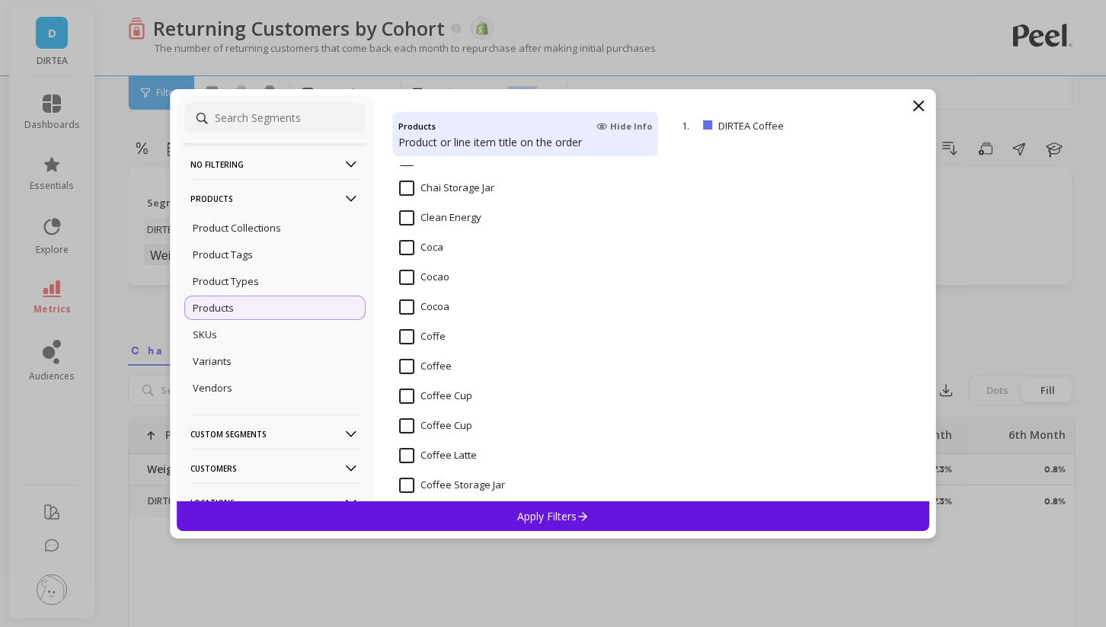
click at [407, 368] on input "Coffee" at bounding box center [425, 366] width 53 height 15
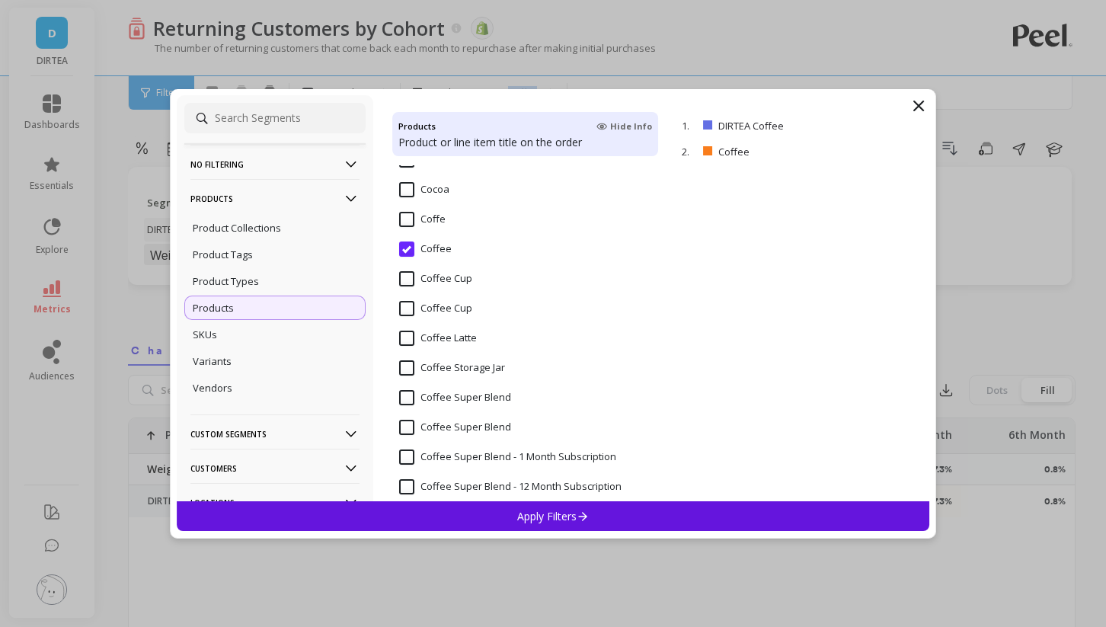
click at [408, 249] on input "Coffee" at bounding box center [425, 248] width 53 height 15
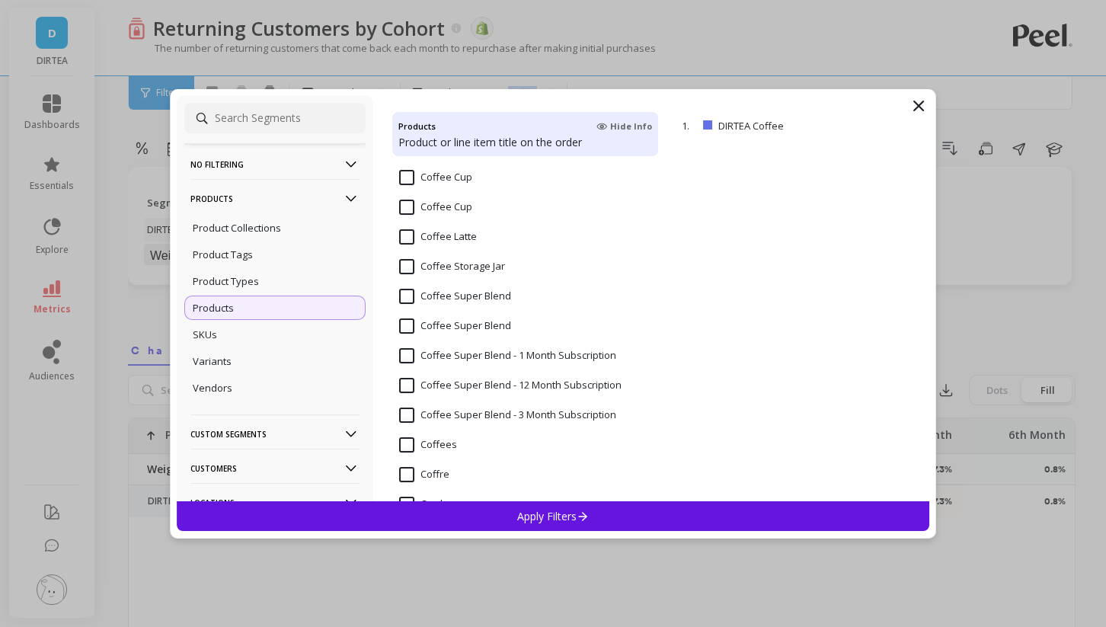
scroll to position [2121, 0]
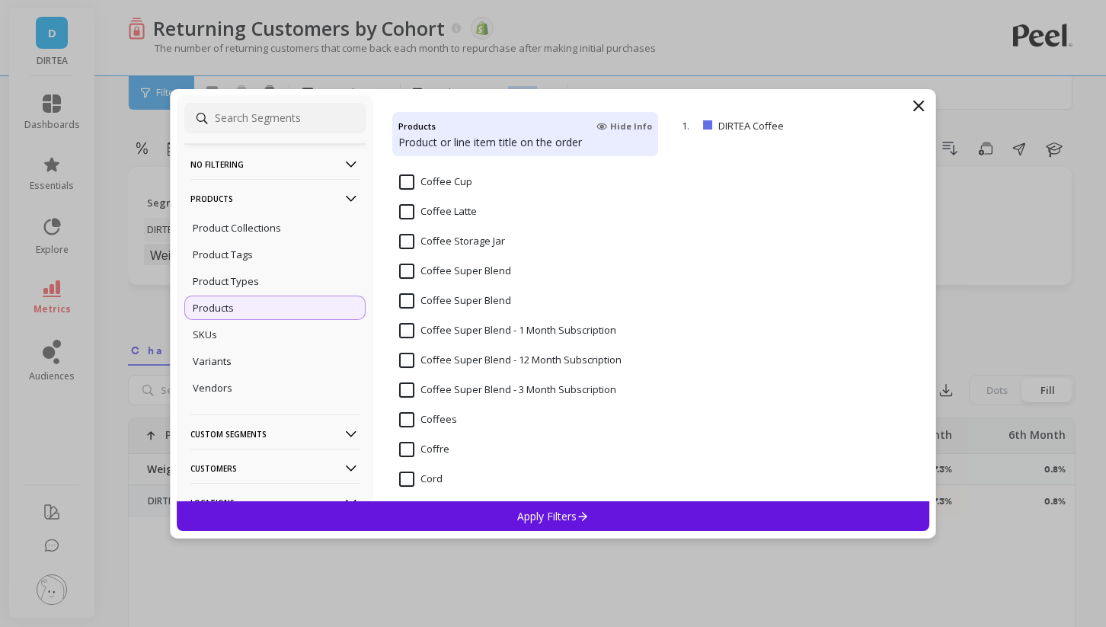
click at [407, 330] on input "Coffee Super Blend - 1 Month Subscription" at bounding box center [507, 330] width 217 height 15
click at [411, 390] on input "Coffee Super Blend - 3 Month Subscription" at bounding box center [507, 389] width 217 height 15
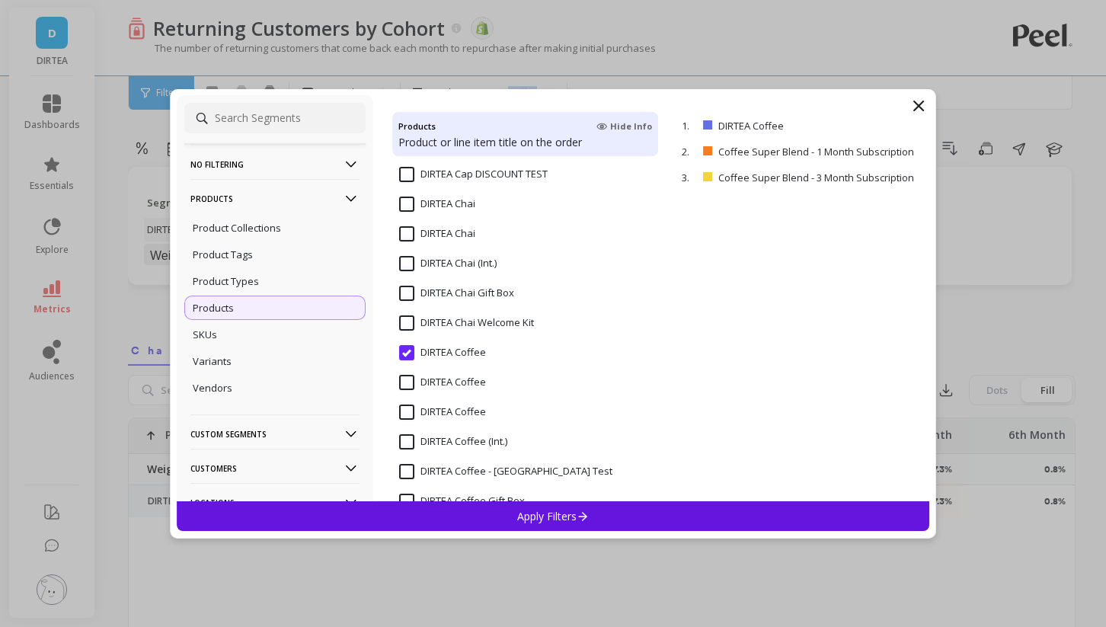
scroll to position [3419, 0]
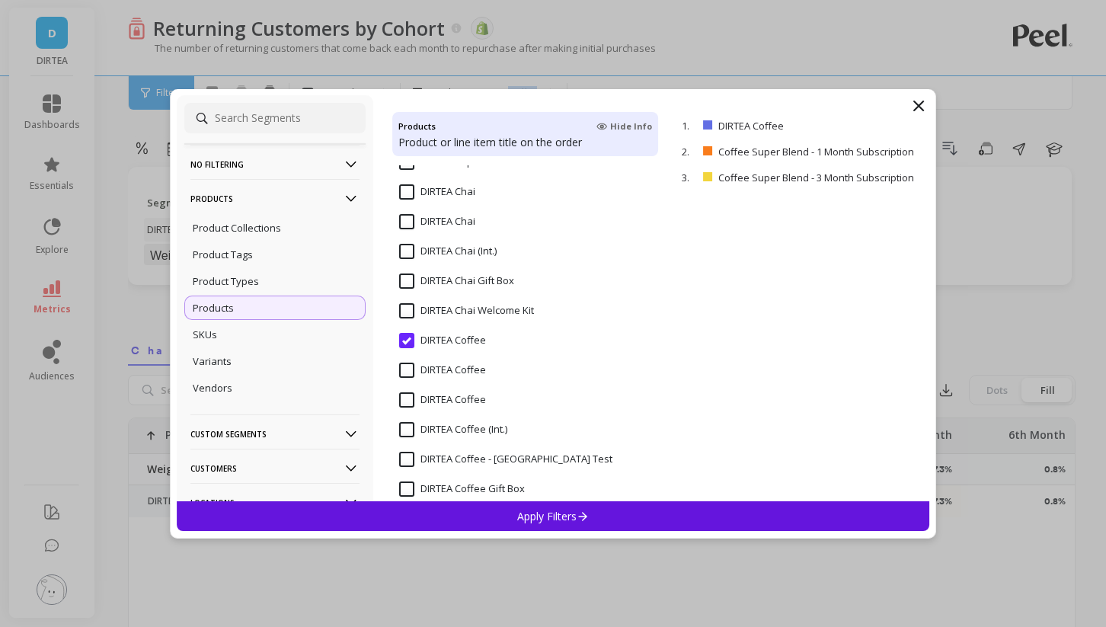
click at [408, 372] on input "DIRTEA Coffee" at bounding box center [442, 370] width 87 height 15
click at [408, 399] on Coffee "DIRTEA Coffee" at bounding box center [442, 399] width 87 height 15
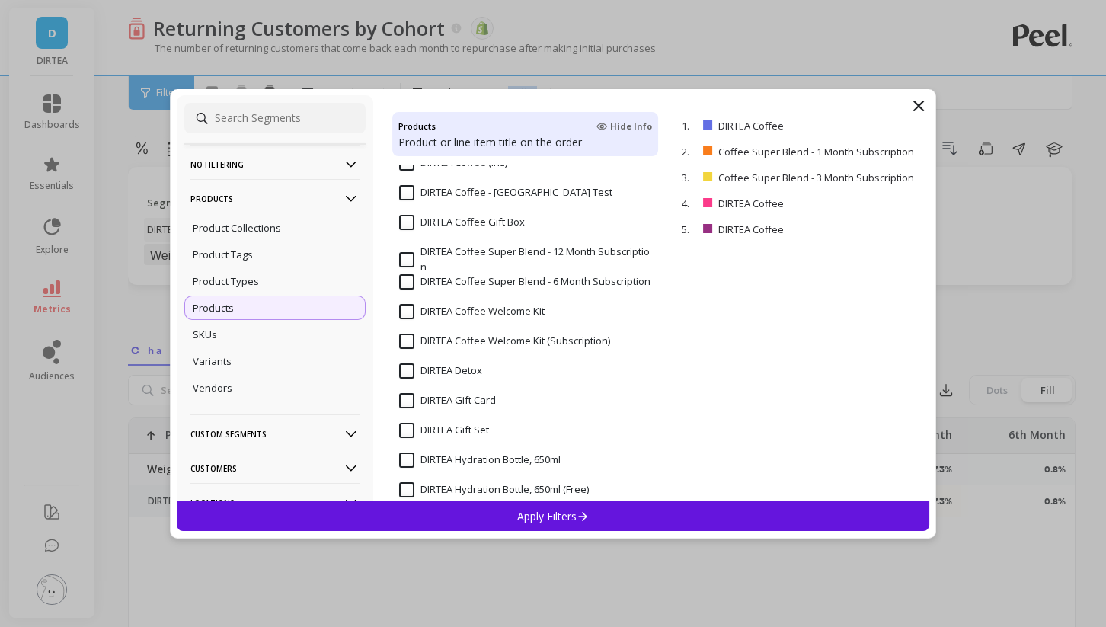
scroll to position [3690, 0]
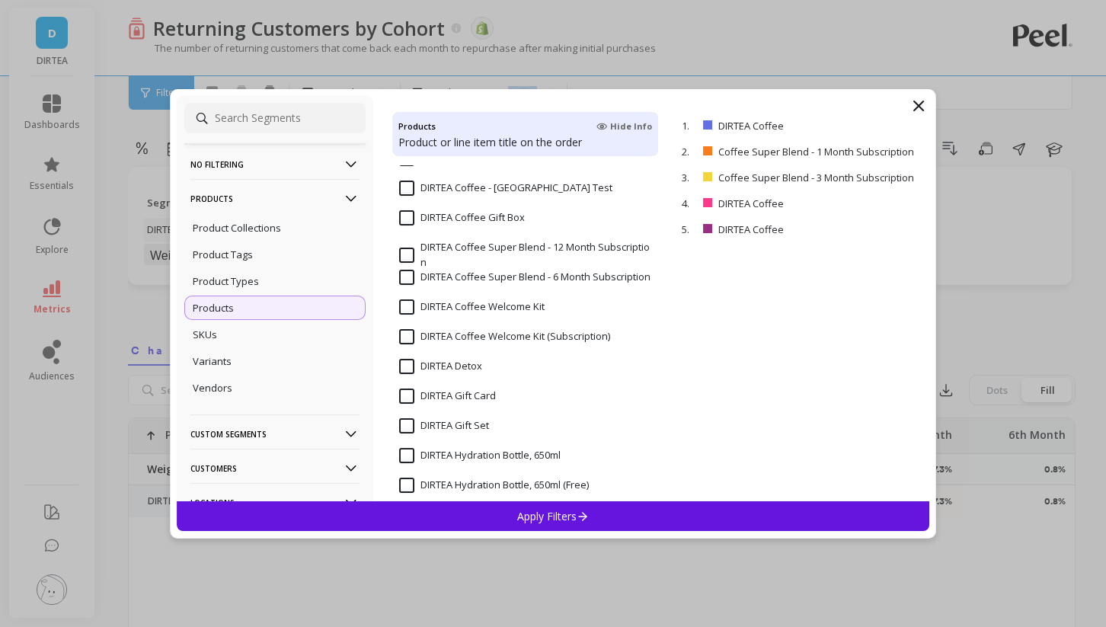
click at [410, 283] on input "DIRTEA Coffee Super Blend - 6 Month Subscription" at bounding box center [524, 277] width 251 height 15
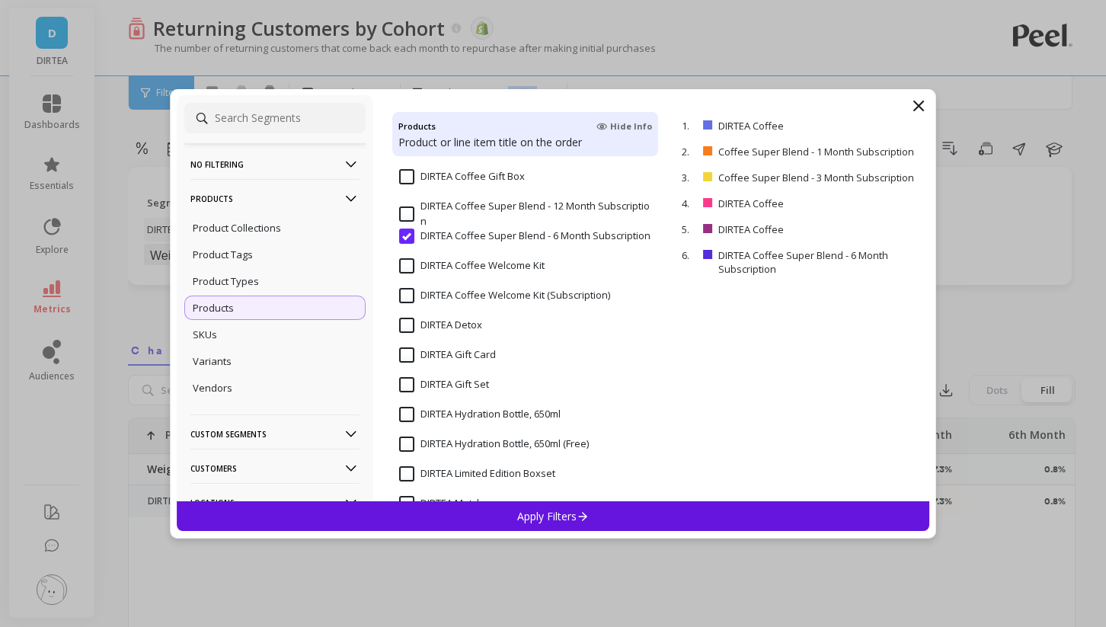
scroll to position [3735, 0]
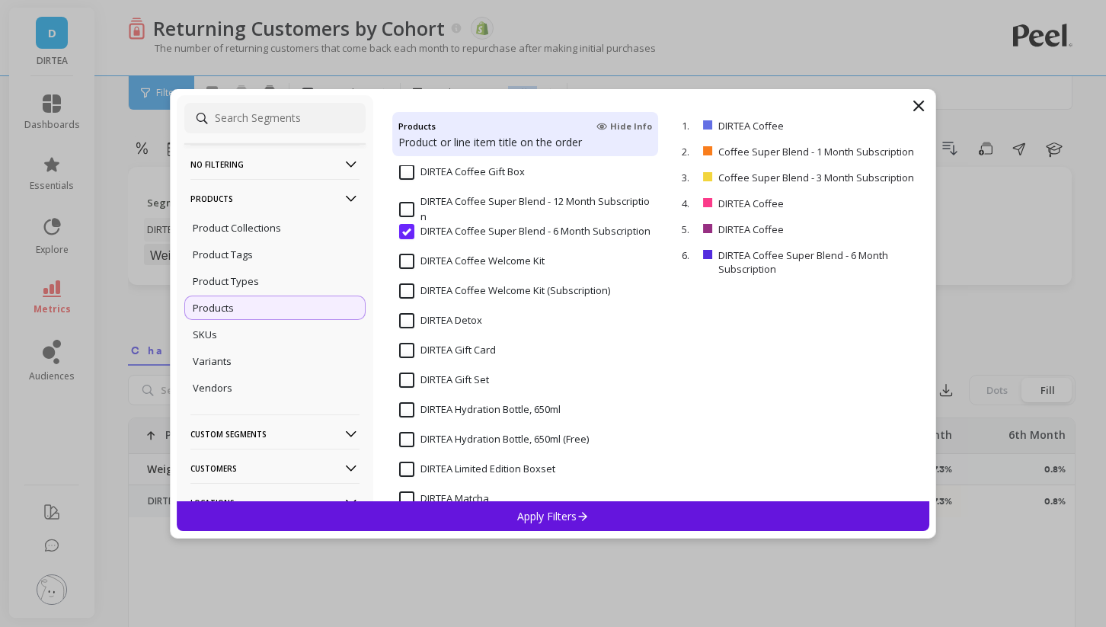
click at [408, 262] on input "DIRTEA Coffee Welcome Kit" at bounding box center [471, 261] width 145 height 15
click at [411, 290] on input "DIRTEA Coffee Welcome Kit (Subscription)" at bounding box center [504, 290] width 211 height 15
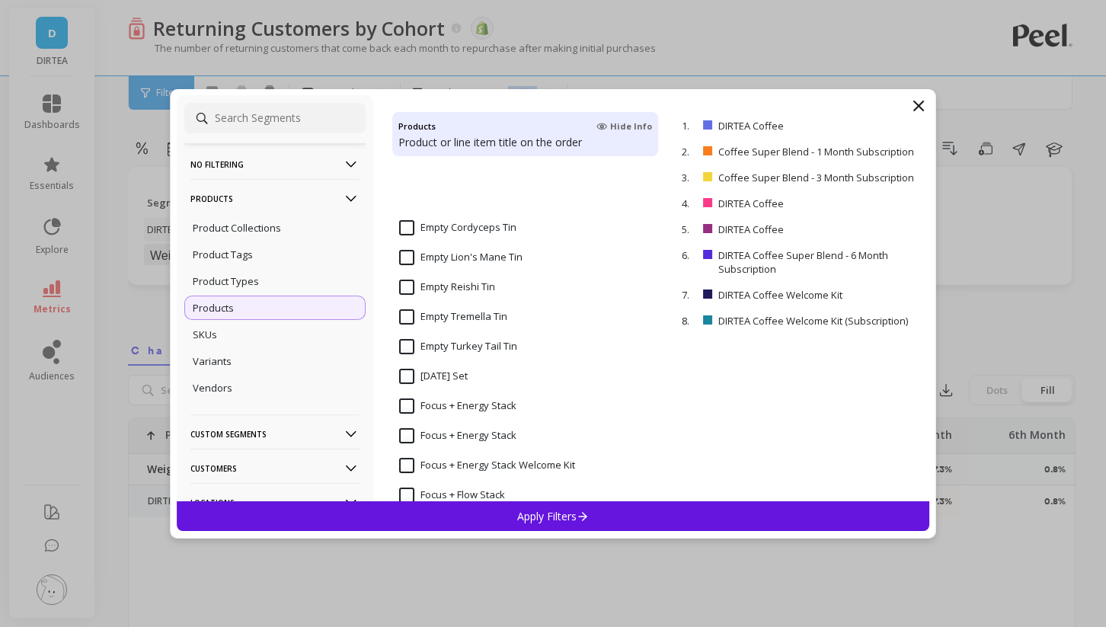
scroll to position [4881, 0]
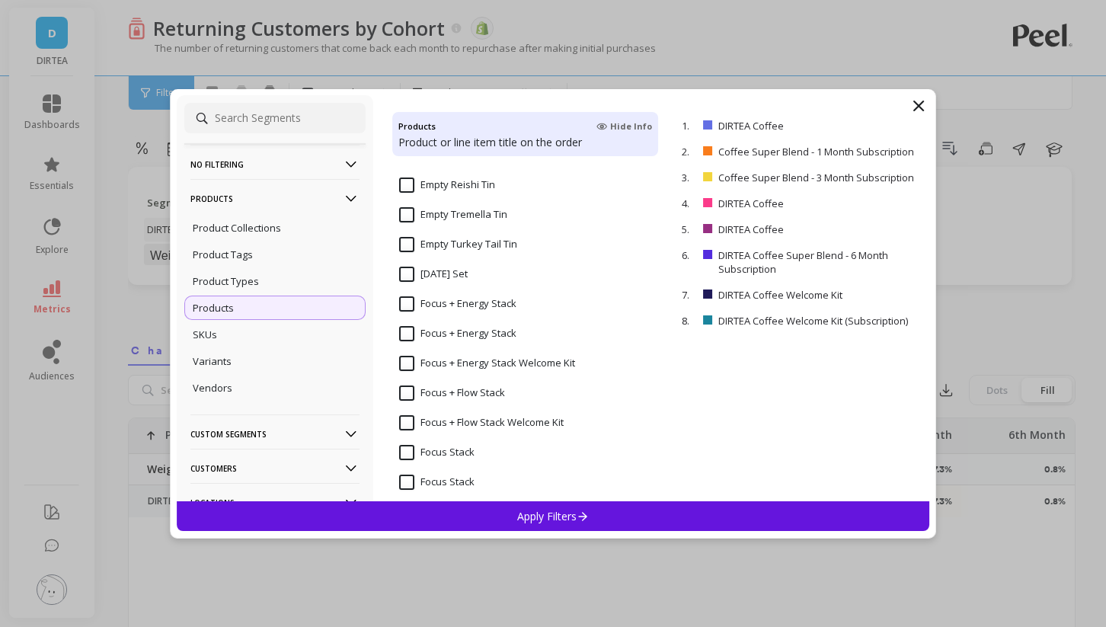
click at [551, 512] on p "Apply Filters" at bounding box center [553, 516] width 72 height 14
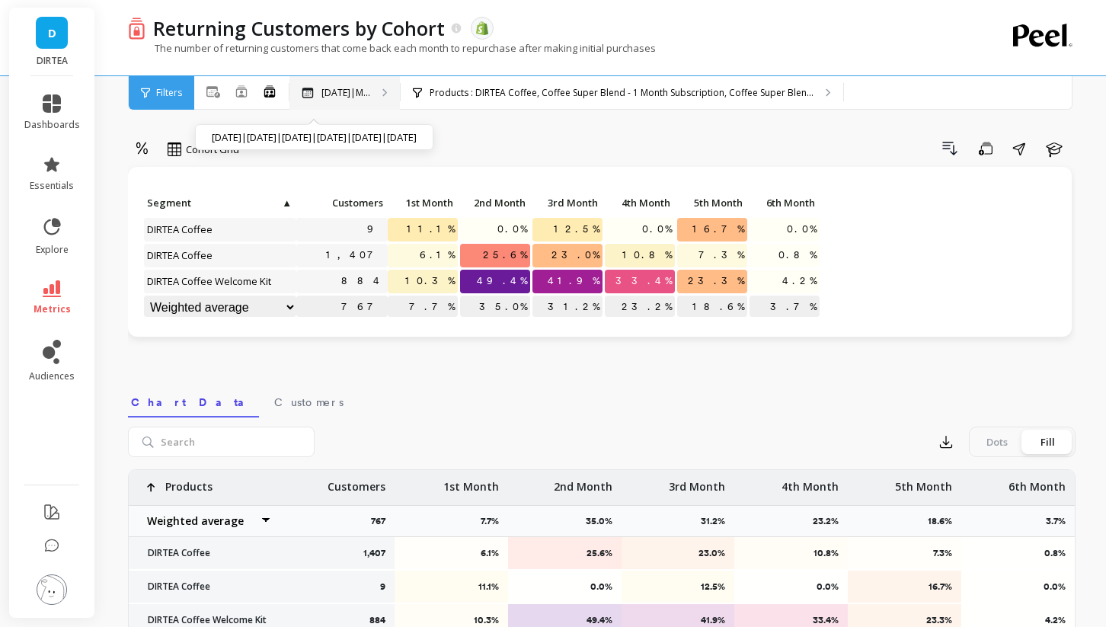
click at [353, 87] on p "Apr 2025|M..." at bounding box center [345, 93] width 49 height 12
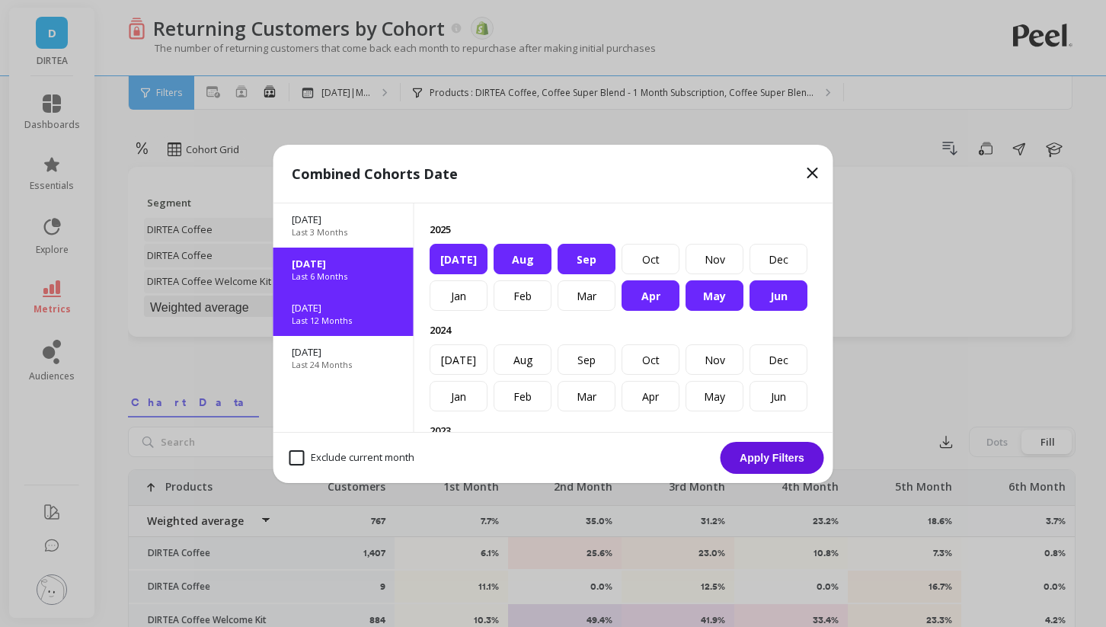
click at [353, 327] on div "Oct 2024 Last 12 Months" at bounding box center [343, 314] width 140 height 44
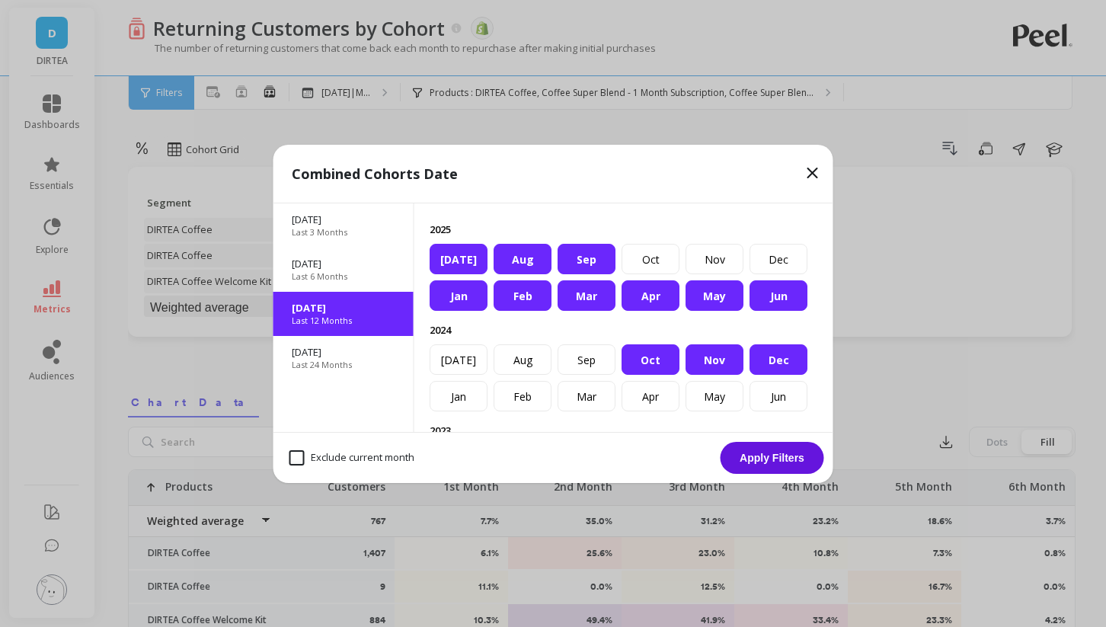
click at [751, 461] on button "Apply Filters" at bounding box center [773, 458] width 104 height 32
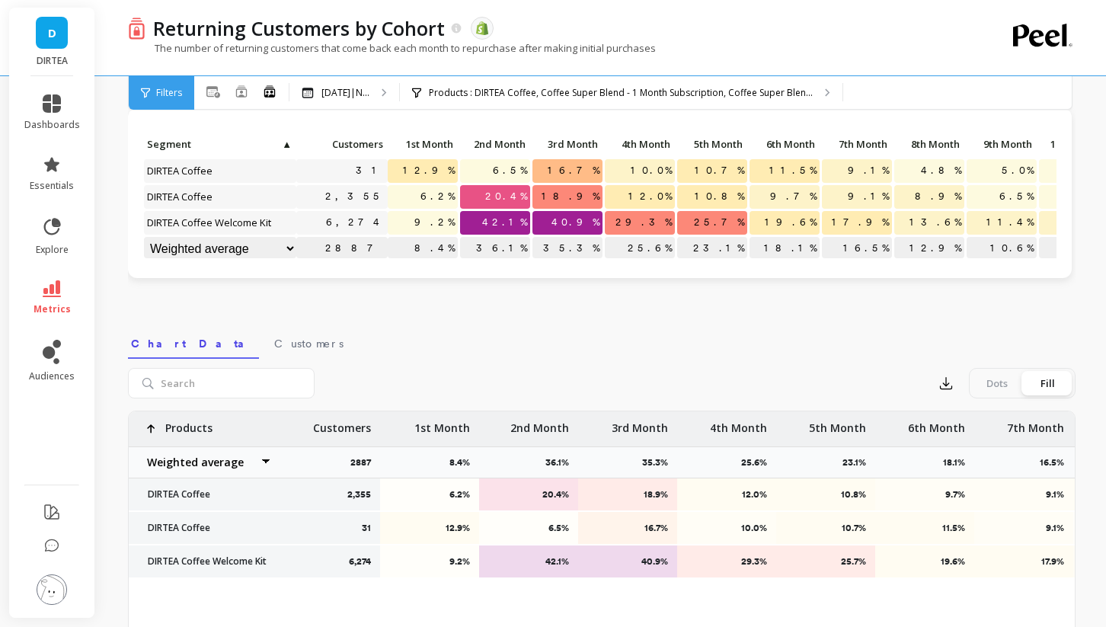
scroll to position [75, 0]
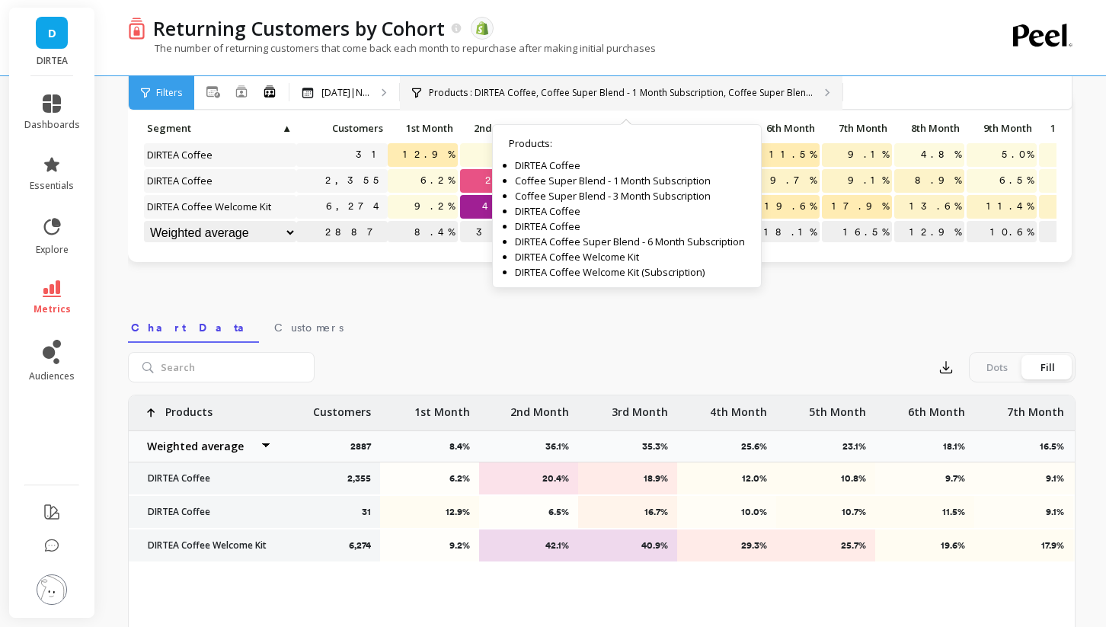
click at [474, 90] on p "Products : DIRTEA Coffee, Coffee Super Blend - 1 Month Subscription, Coffee Sup…" at bounding box center [621, 93] width 384 height 12
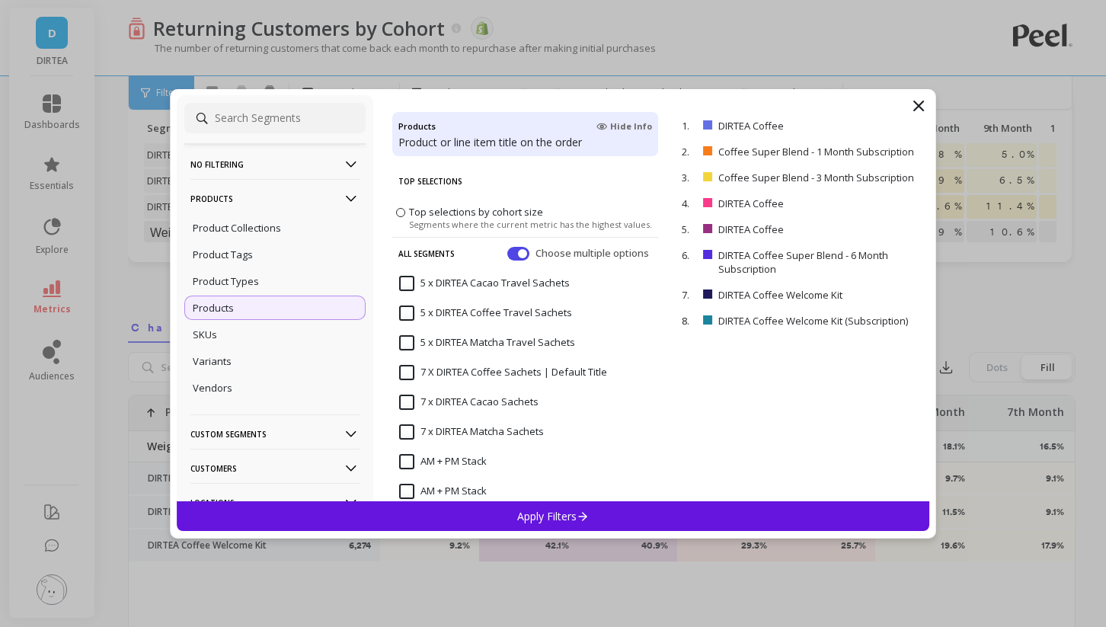
click at [918, 102] on icon at bounding box center [918, 106] width 18 height 18
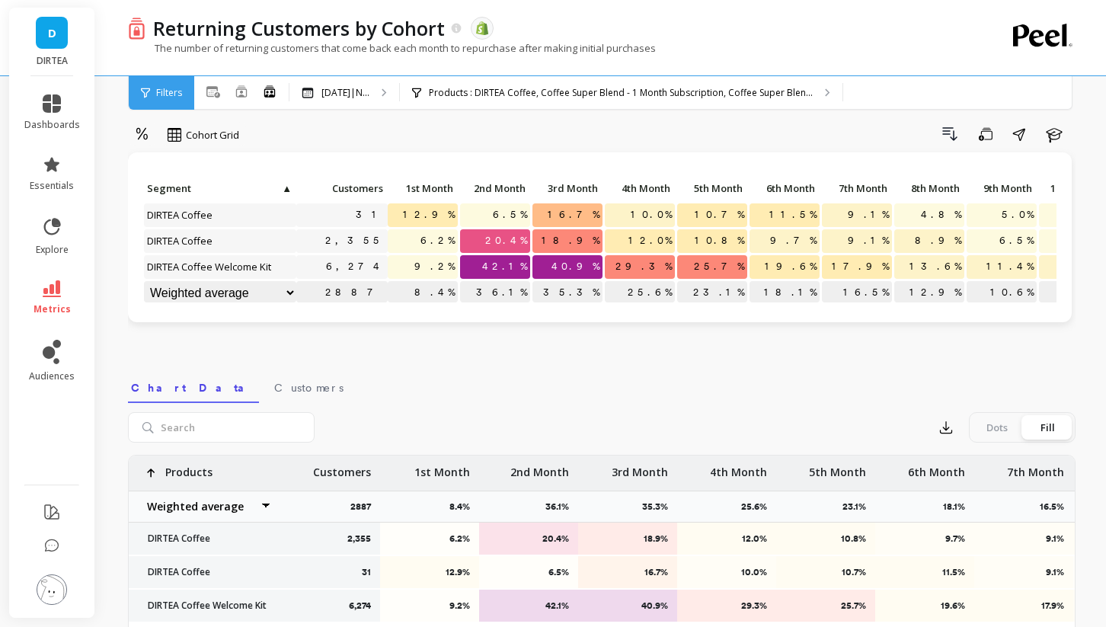
scroll to position [4, 0]
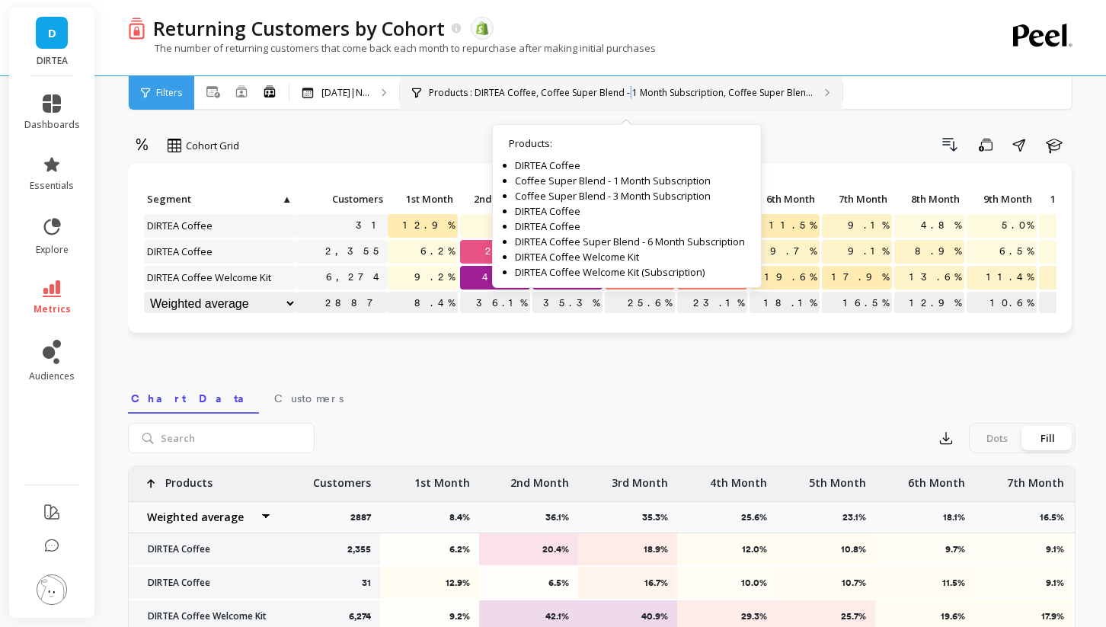
click at [638, 89] on p "Products : DIRTEA Coffee, Coffee Super Blend - 1 Month Subscription, Coffee Sup…" at bounding box center [621, 93] width 384 height 12
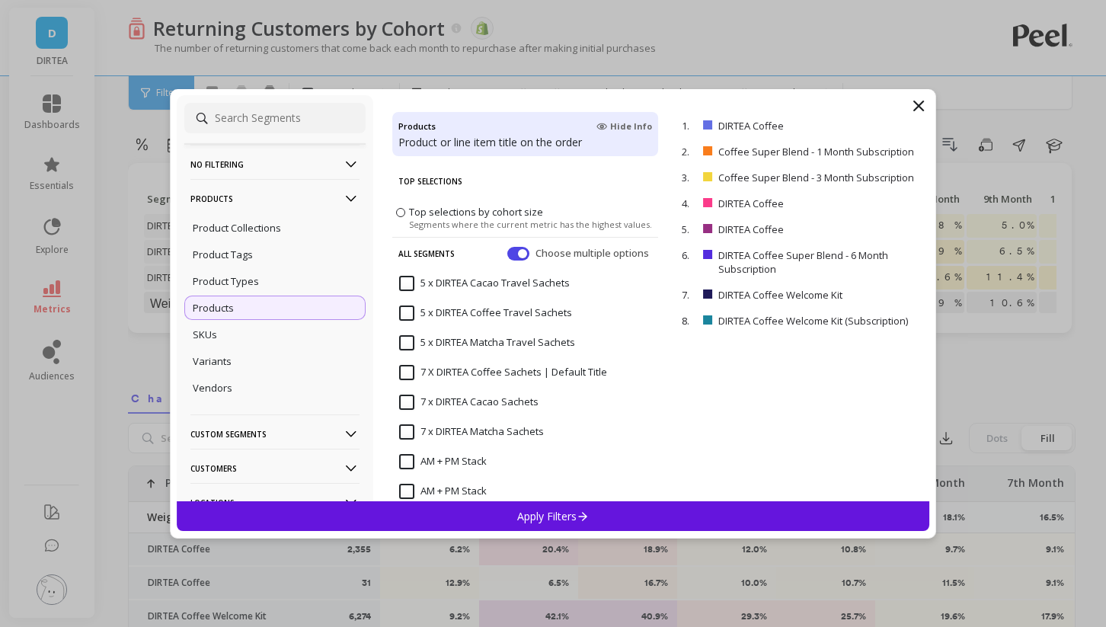
click at [919, 104] on icon at bounding box center [918, 105] width 9 height 9
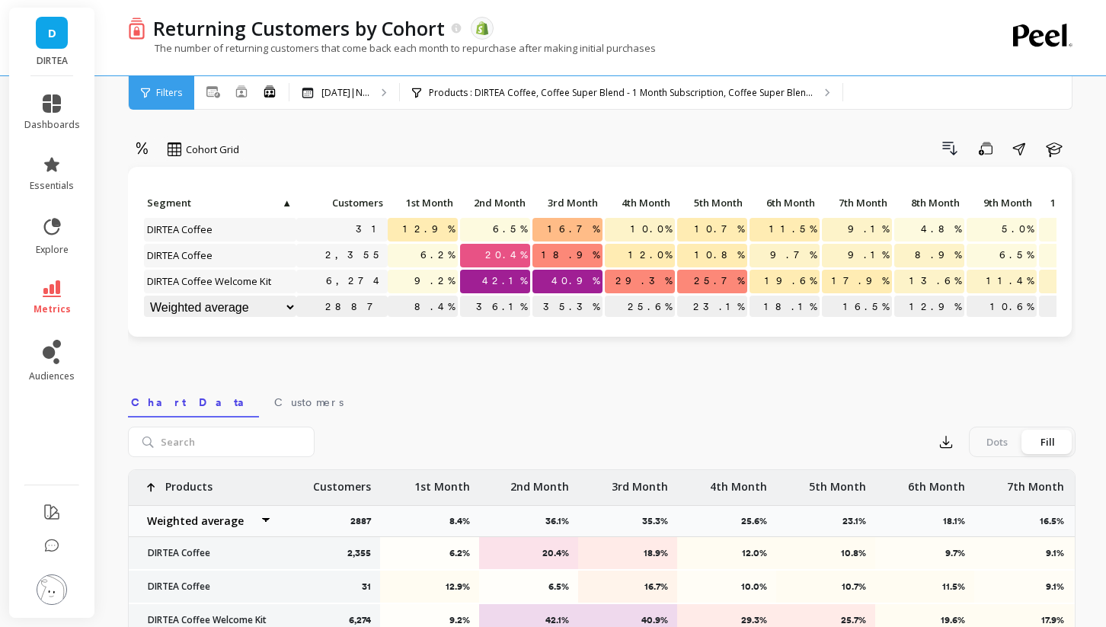
scroll to position [0, 0]
click at [635, 91] on p "Products : DIRTEA Coffee, Coffee Super Blend - 1 Month Subscription, Coffee Sup…" at bounding box center [621, 93] width 384 height 12
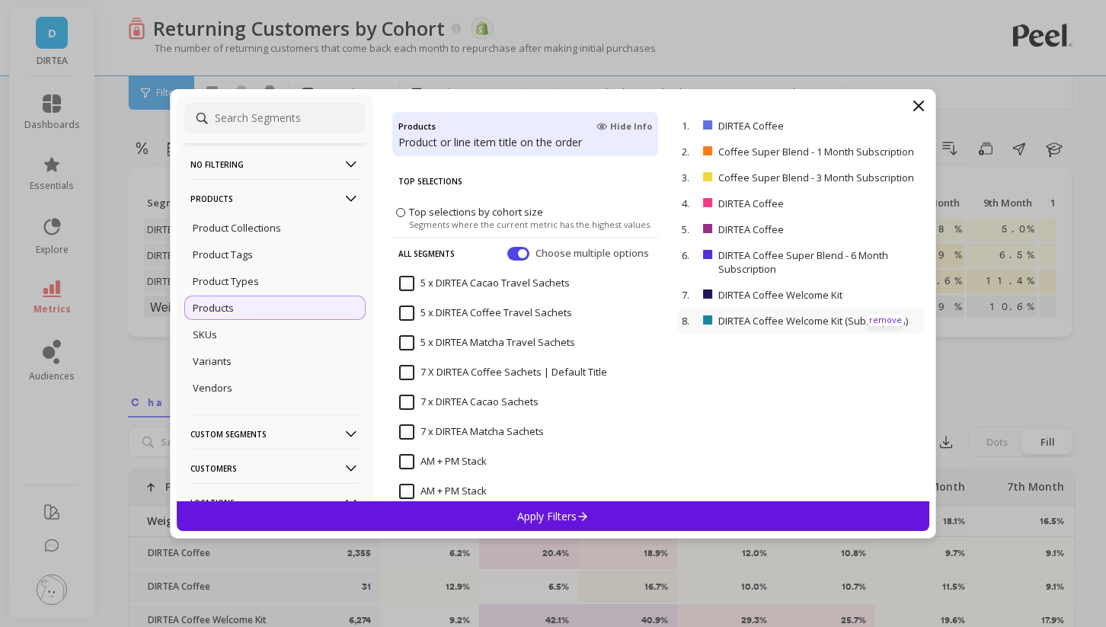
click at [890, 323] on p "remove" at bounding box center [885, 320] width 39 height 11
click at [885, 261] on p "remove" at bounding box center [885, 261] width 39 height 11
click at [874, 176] on p "remove" at bounding box center [885, 176] width 39 height 11
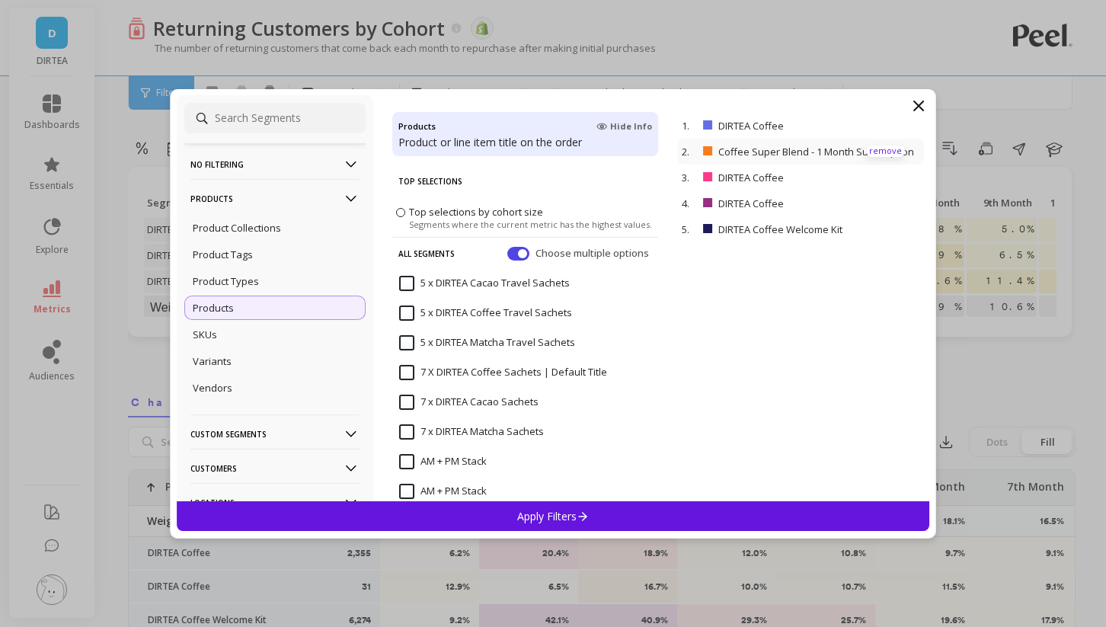
click at [874, 152] on p "remove" at bounding box center [885, 150] width 39 height 11
click at [652, 505] on div "Apply Filters" at bounding box center [553, 516] width 753 height 30
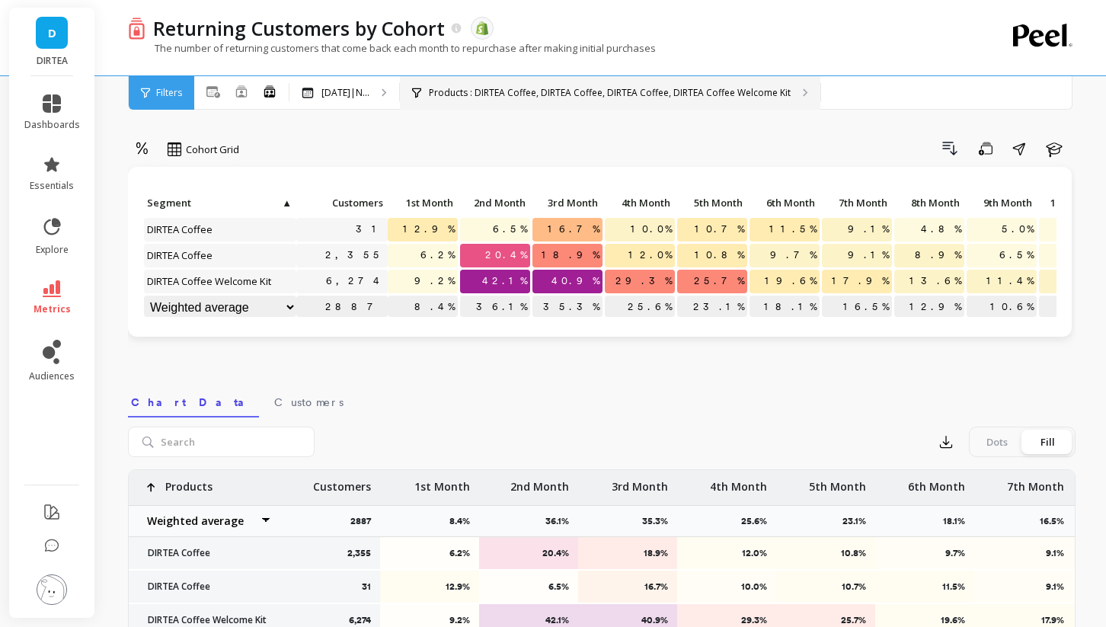
click at [692, 93] on p "Products : DIRTEA Coffee, DIRTEA Coffee, DIRTEA Coffee, DIRTEA Coffee Welcome K…" at bounding box center [610, 93] width 362 height 12
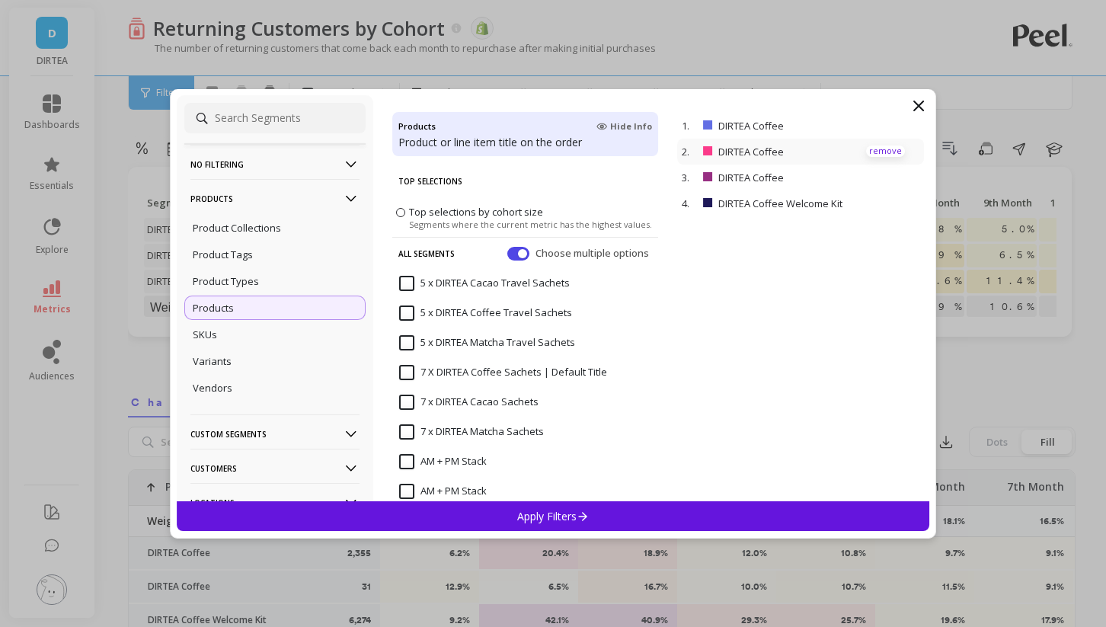
click at [884, 149] on p "remove" at bounding box center [885, 150] width 39 height 11
click at [686, 504] on div "Apply Filters" at bounding box center [553, 516] width 753 height 30
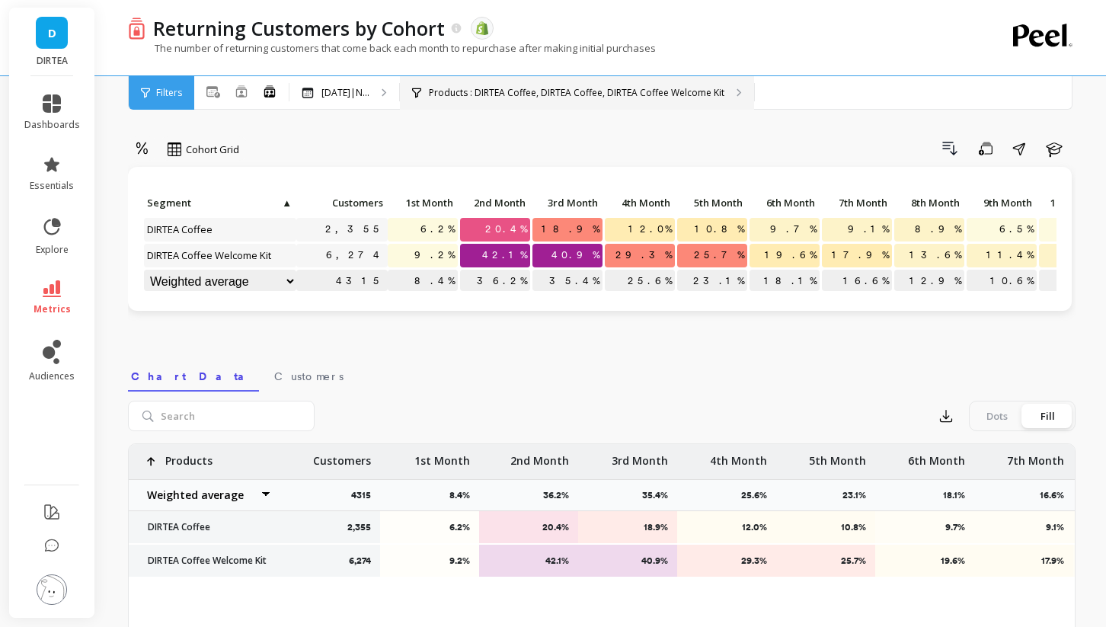
click at [642, 95] on p "Products : DIRTEA Coffee, DIRTEA Coffee, DIRTEA Coffee Welcome Kit" at bounding box center [577, 93] width 296 height 12
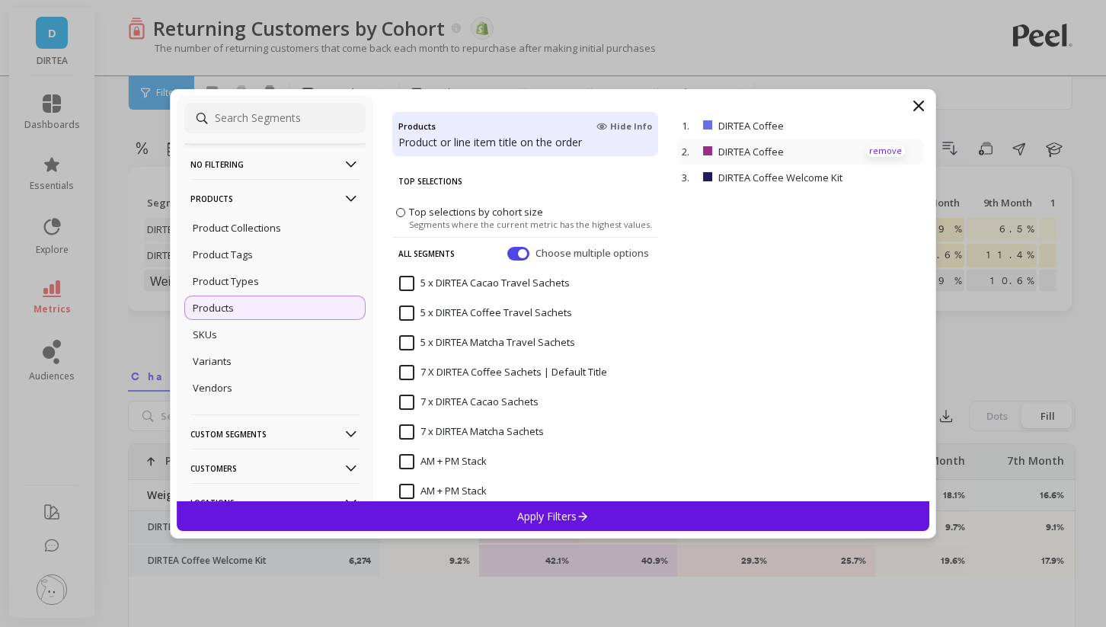
click at [874, 151] on p "remove" at bounding box center [885, 150] width 39 height 11
click at [707, 507] on div "Apply Filters" at bounding box center [553, 516] width 753 height 30
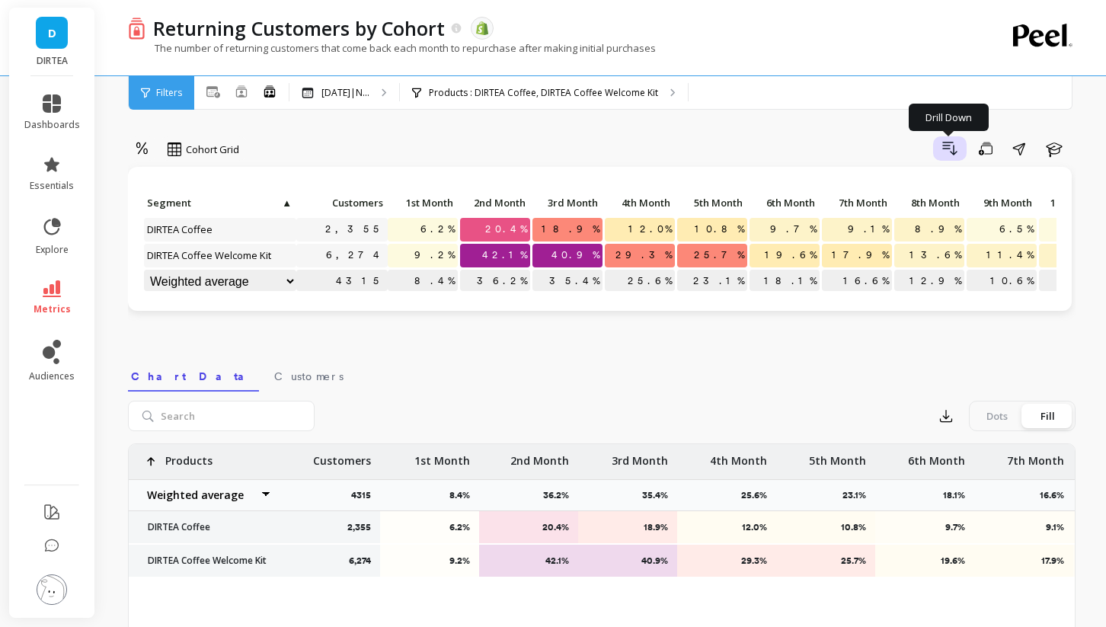
click at [952, 144] on icon "button" at bounding box center [950, 148] width 18 height 18
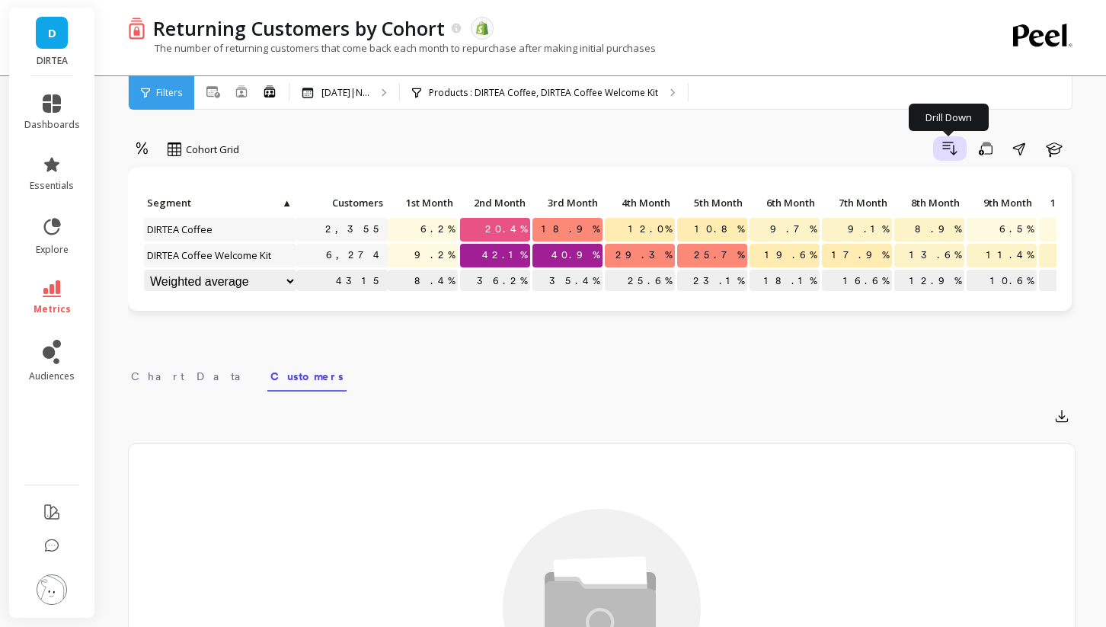
click at [948, 152] on icon "button" at bounding box center [950, 148] width 18 height 18
click at [169, 379] on span "Chart Data" at bounding box center [191, 376] width 121 height 15
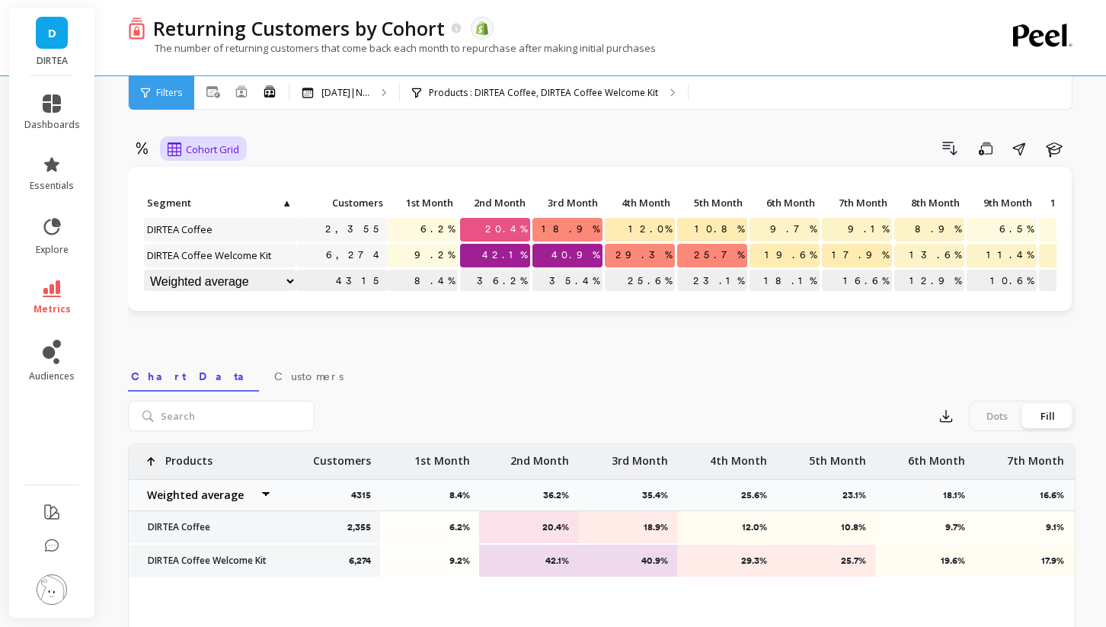
click at [205, 150] on span "Cohort Grid" at bounding box center [212, 149] width 53 height 14
click at [213, 223] on div "Cohort Line" at bounding box center [216, 213] width 105 height 27
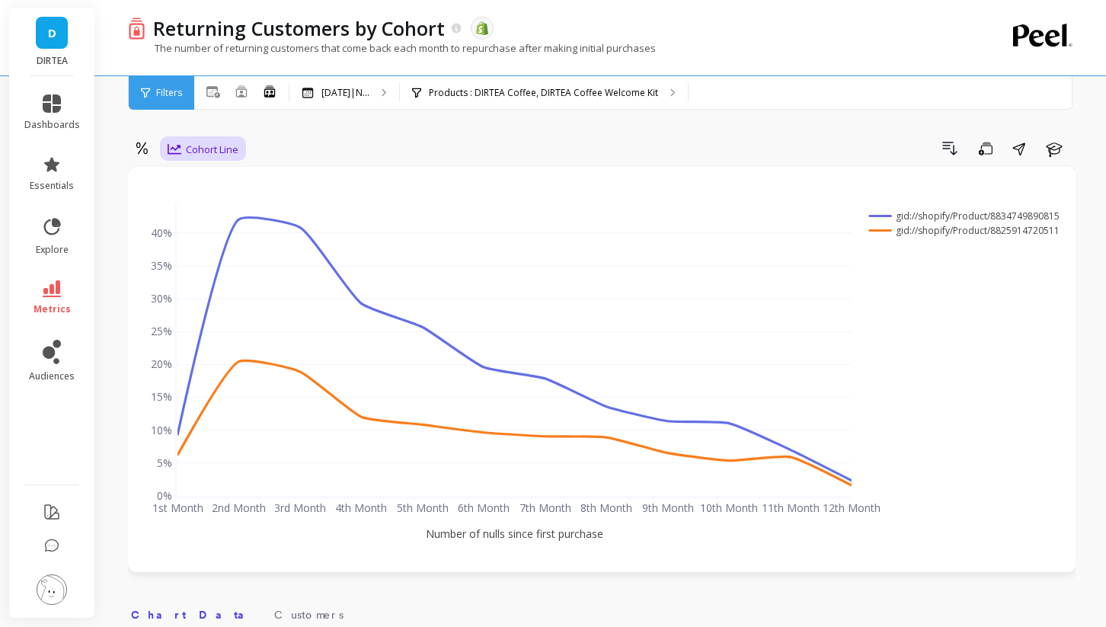
click at [203, 143] on span "Cohort Line" at bounding box center [212, 149] width 53 height 14
click at [212, 180] on div "Cohort Grid" at bounding box center [216, 184] width 87 height 14
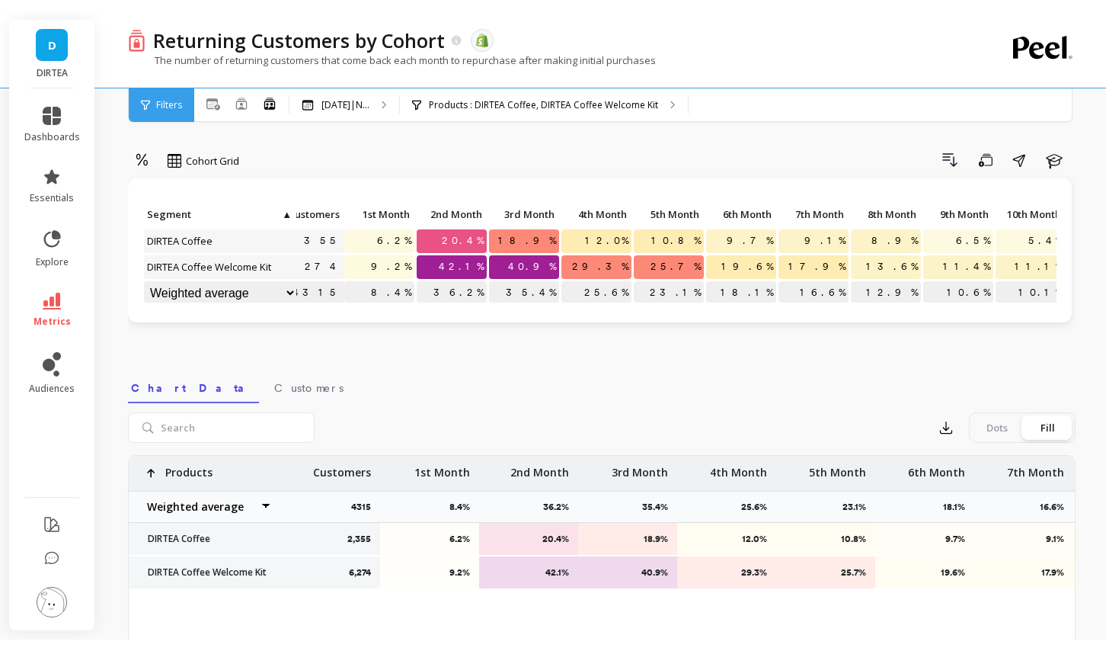
scroll to position [0, 36]
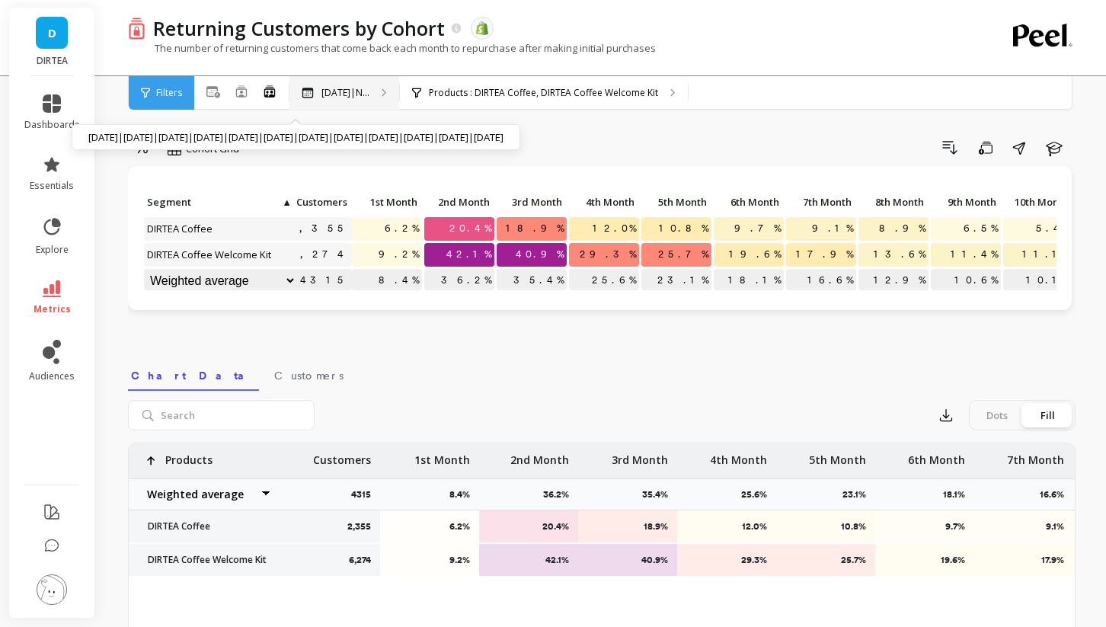
click at [346, 84] on div "Oct 2024|N... Oct 2024|Nov 2024|Dec 2024|Jan 2025|Feb 2025|Mar 2025|Apr 2025|Ma…" at bounding box center [344, 93] width 110 height 34
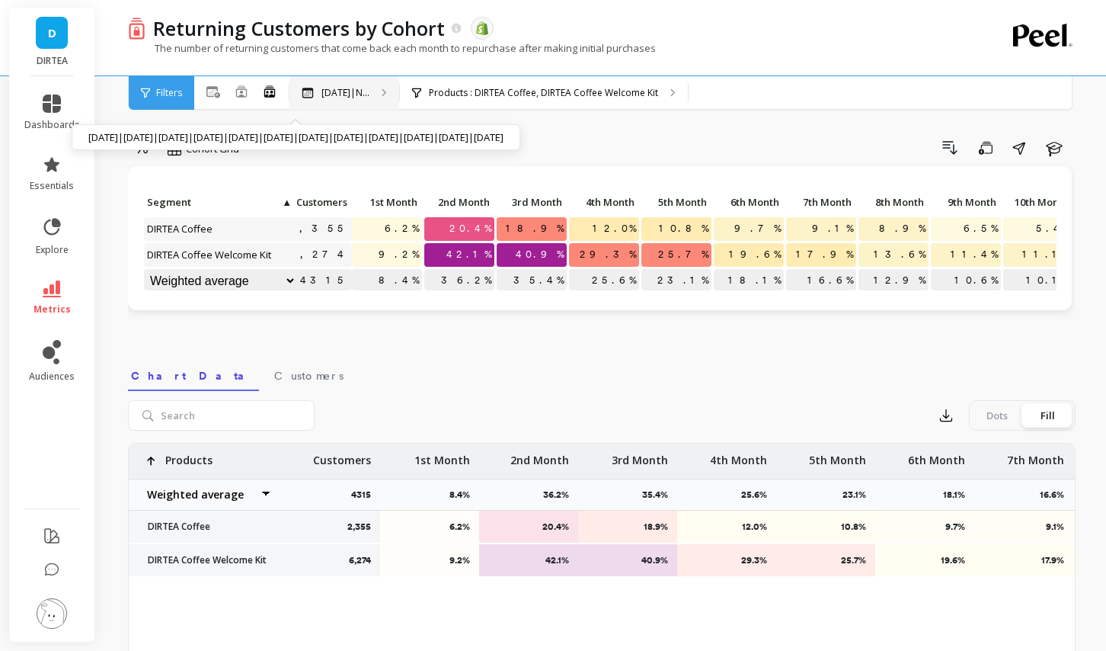
click at [360, 96] on p "Oct 2024|N..." at bounding box center [345, 93] width 48 height 12
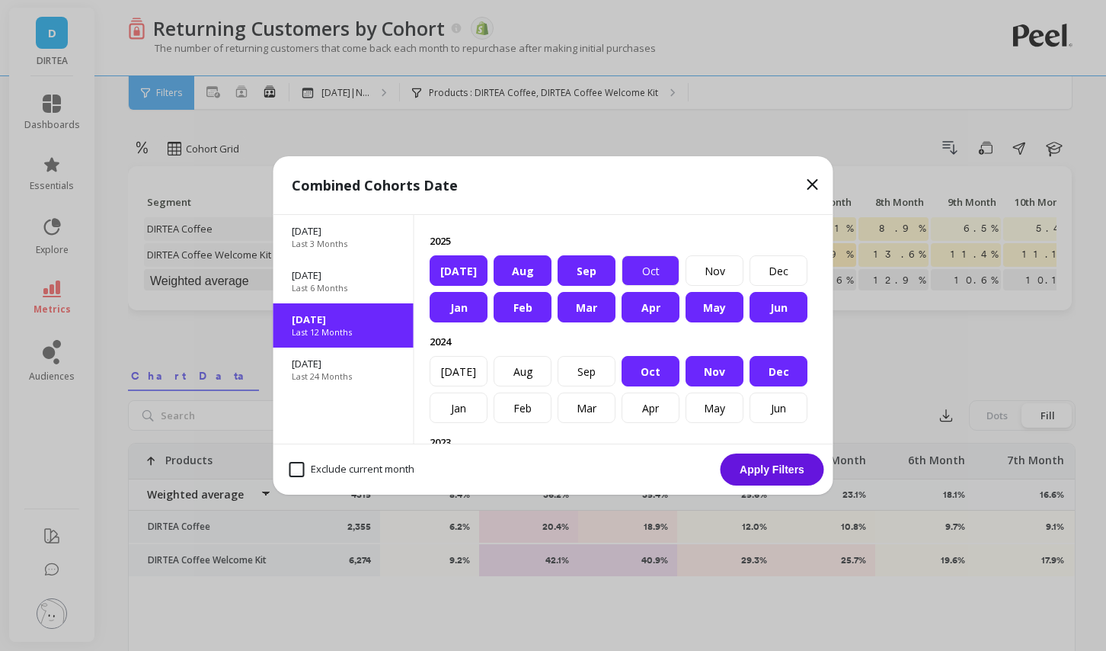
click at [659, 270] on div "Oct" at bounding box center [651, 270] width 58 height 30
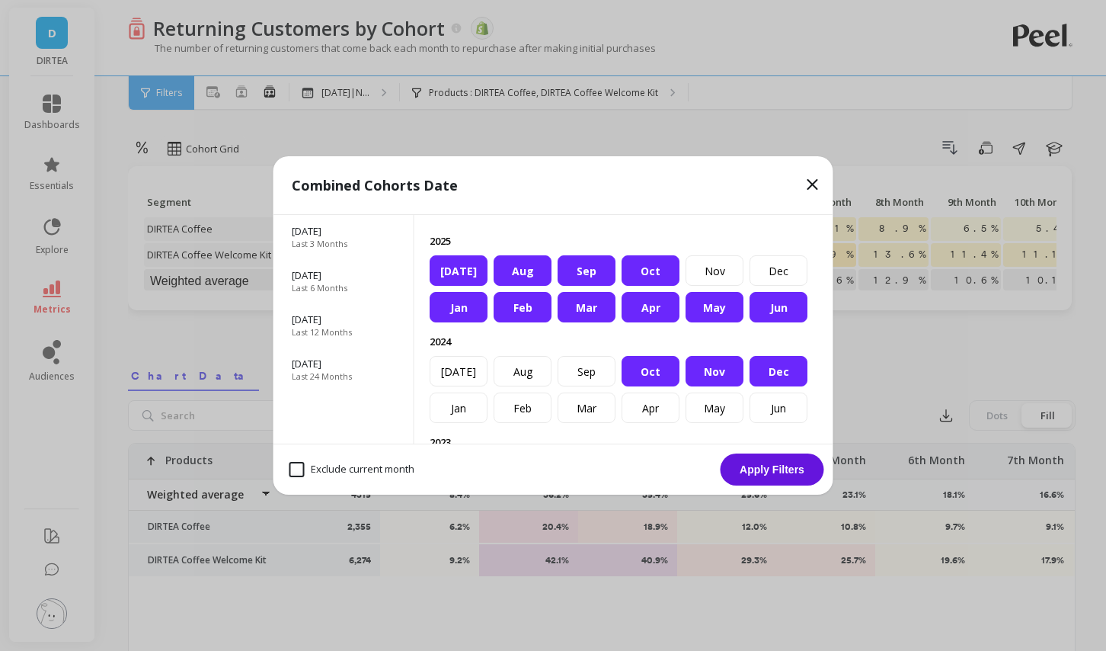
click at [466, 268] on div "Jul" at bounding box center [459, 270] width 58 height 30
click at [511, 268] on div "Aug" at bounding box center [523, 270] width 58 height 30
click at [586, 270] on div "Sep" at bounding box center [587, 270] width 58 height 30
click at [468, 309] on div "Jan" at bounding box center [459, 307] width 58 height 30
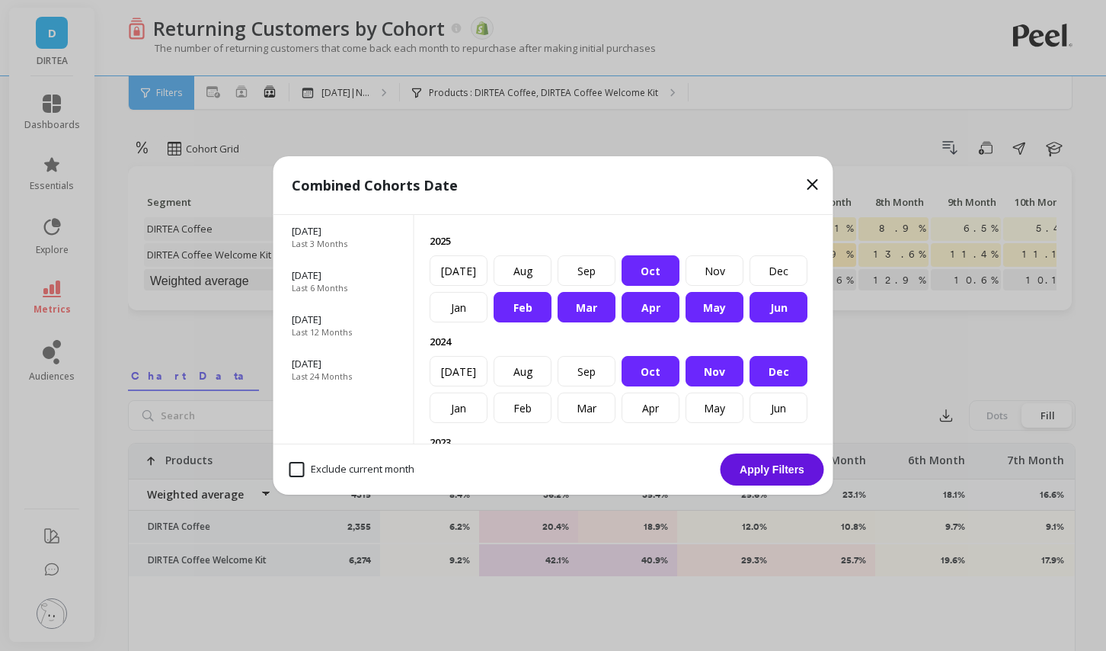
click at [526, 309] on div "Feb" at bounding box center [523, 307] width 58 height 30
click at [589, 308] on div "Mar" at bounding box center [587, 307] width 58 height 30
click at [645, 307] on div "Apr" at bounding box center [651, 307] width 58 height 30
click at [721, 307] on div "May" at bounding box center [715, 307] width 58 height 30
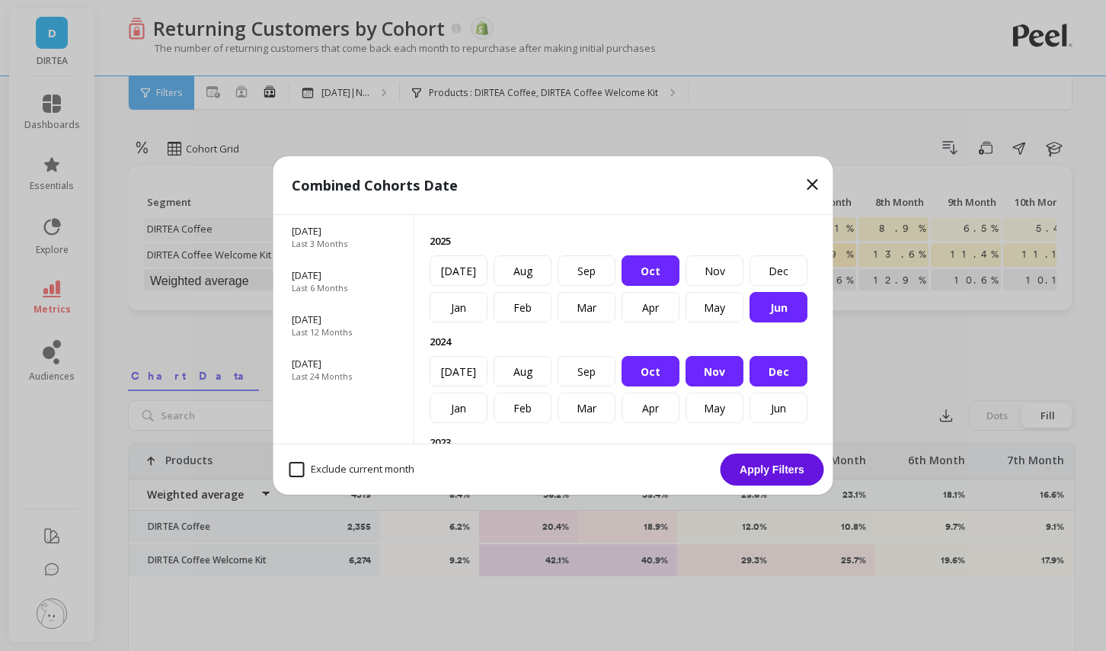
click at [773, 307] on div "Jun" at bounding box center [779, 307] width 58 height 30
click at [651, 275] on div "Oct" at bounding box center [651, 270] width 58 height 30
click at [766, 369] on div "Dec" at bounding box center [779, 371] width 58 height 30
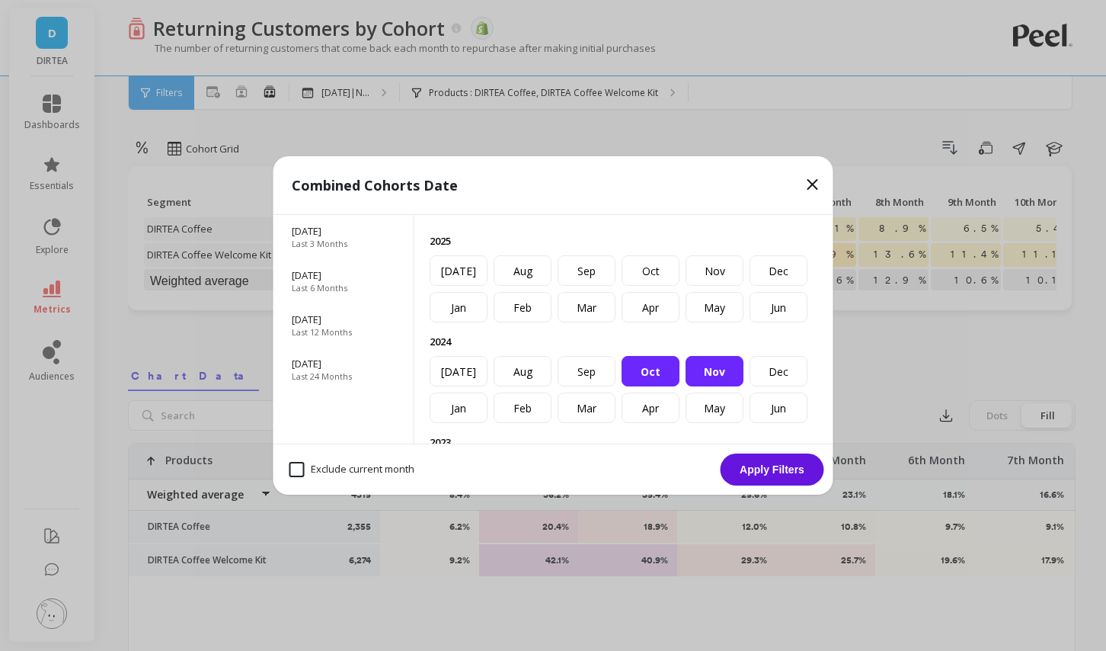
click at [711, 369] on div "Nov" at bounding box center [715, 371] width 58 height 30
click at [639, 364] on div "Oct" at bounding box center [651, 371] width 58 height 30
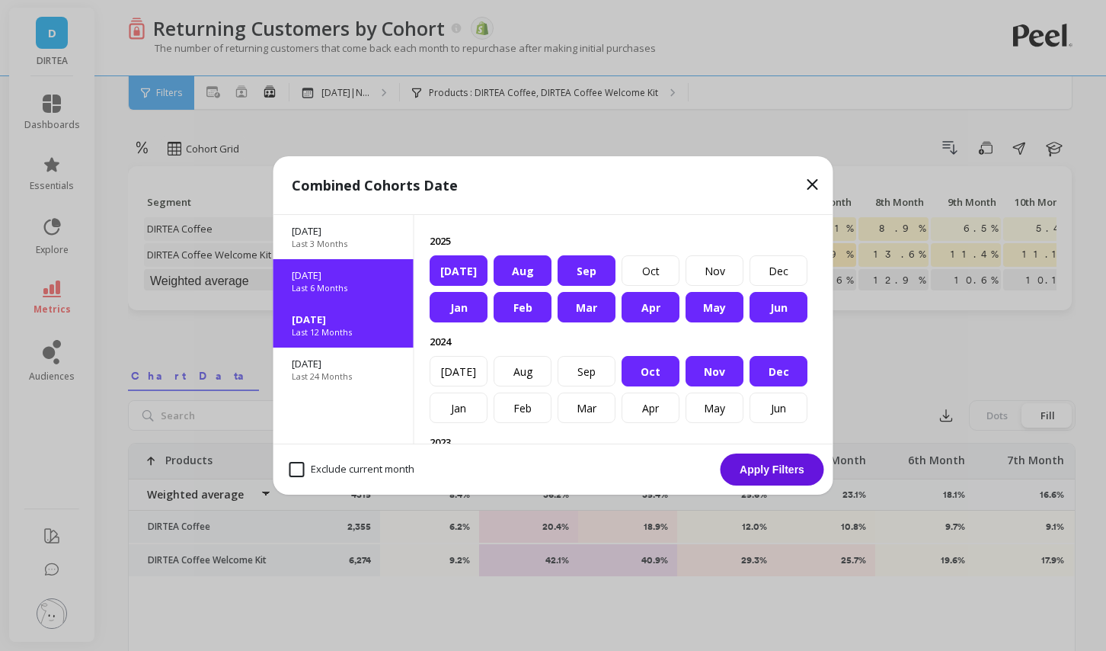
click at [347, 277] on p "Apr 2025" at bounding box center [344, 275] width 104 height 14
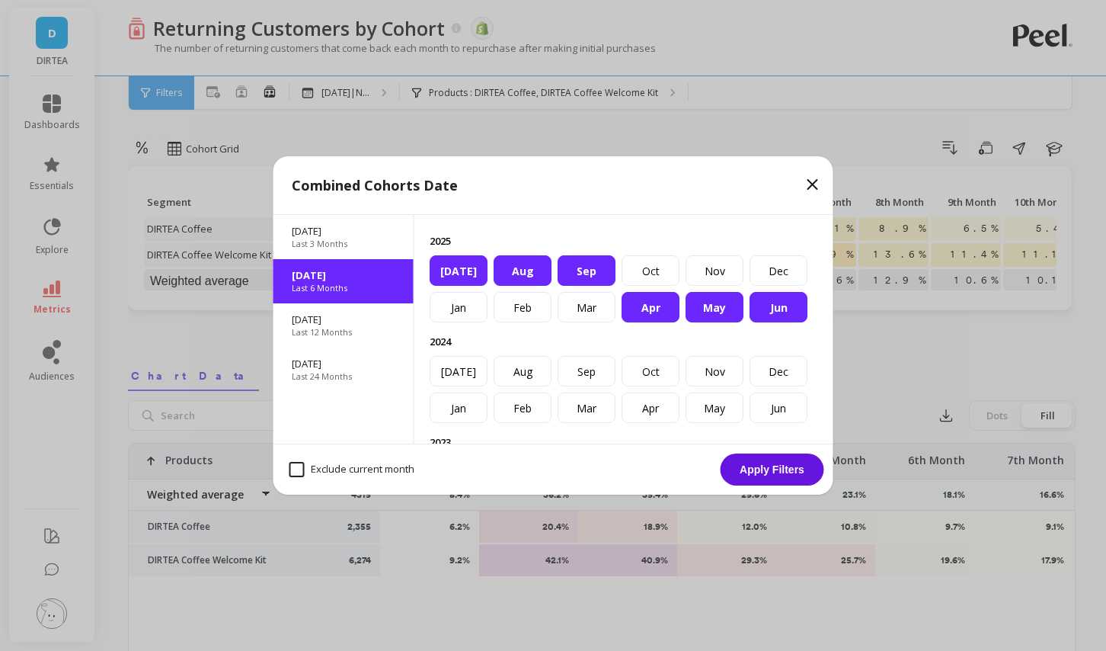
click at [794, 474] on button "Apply Filters" at bounding box center [773, 469] width 104 height 32
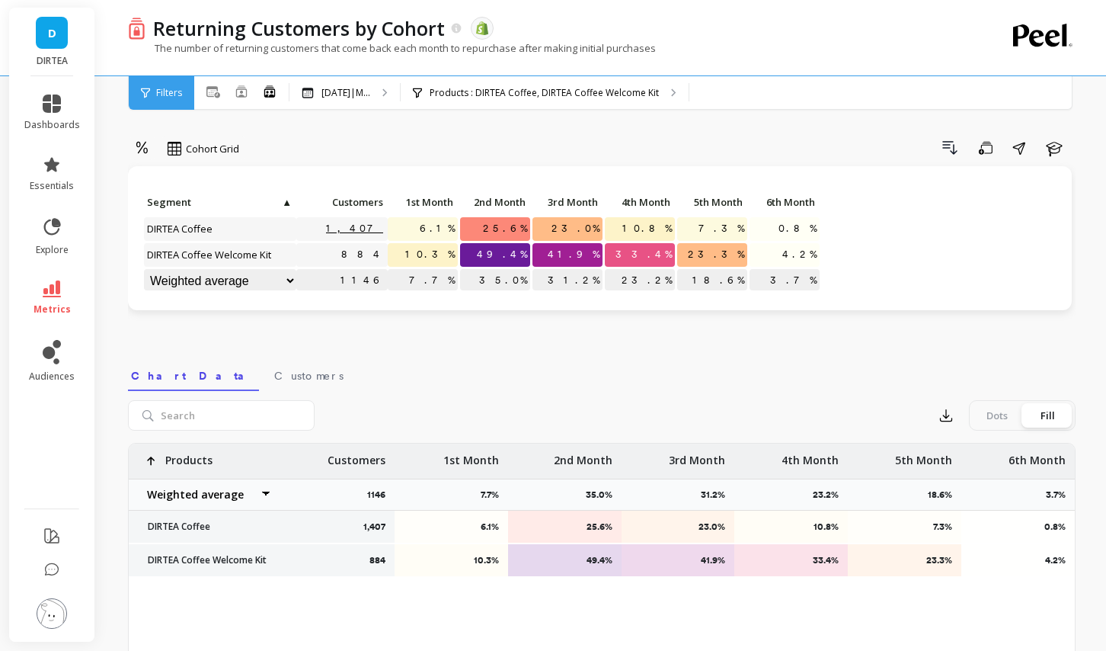
click at [374, 230] on link "1,407" at bounding box center [355, 228] width 65 height 23
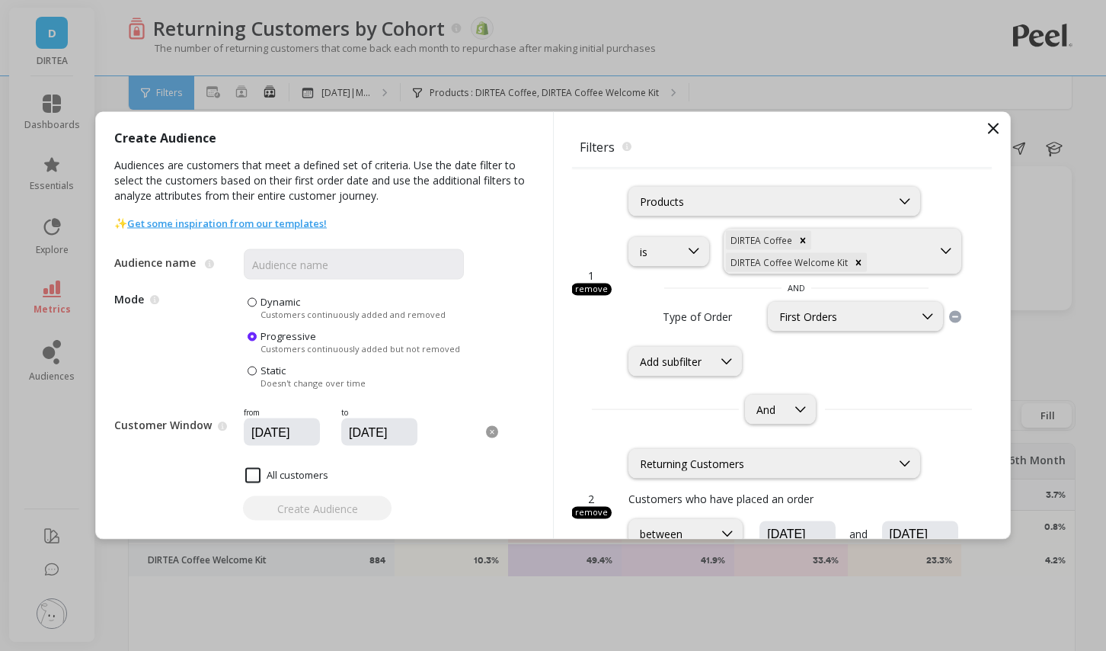
click at [996, 130] on icon at bounding box center [993, 128] width 9 height 9
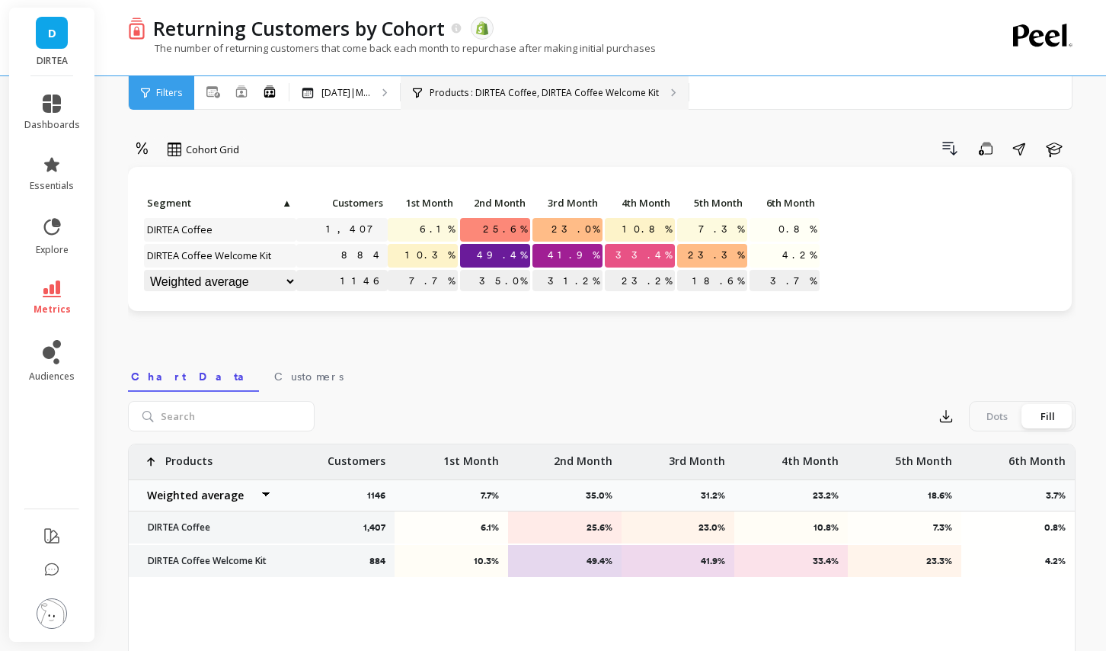
click at [551, 98] on p "Products : DIRTEA Coffee, DIRTEA Coffee Welcome Kit" at bounding box center [544, 93] width 229 height 12
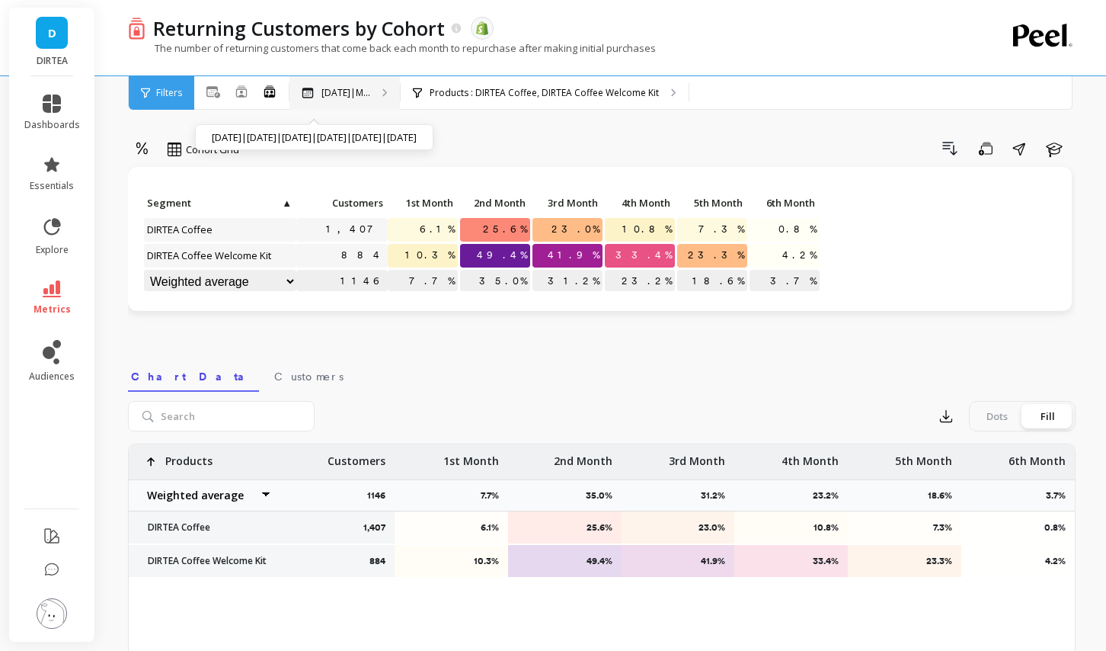
click at [370, 88] on p "Apr 2025|M..." at bounding box center [345, 93] width 49 height 12
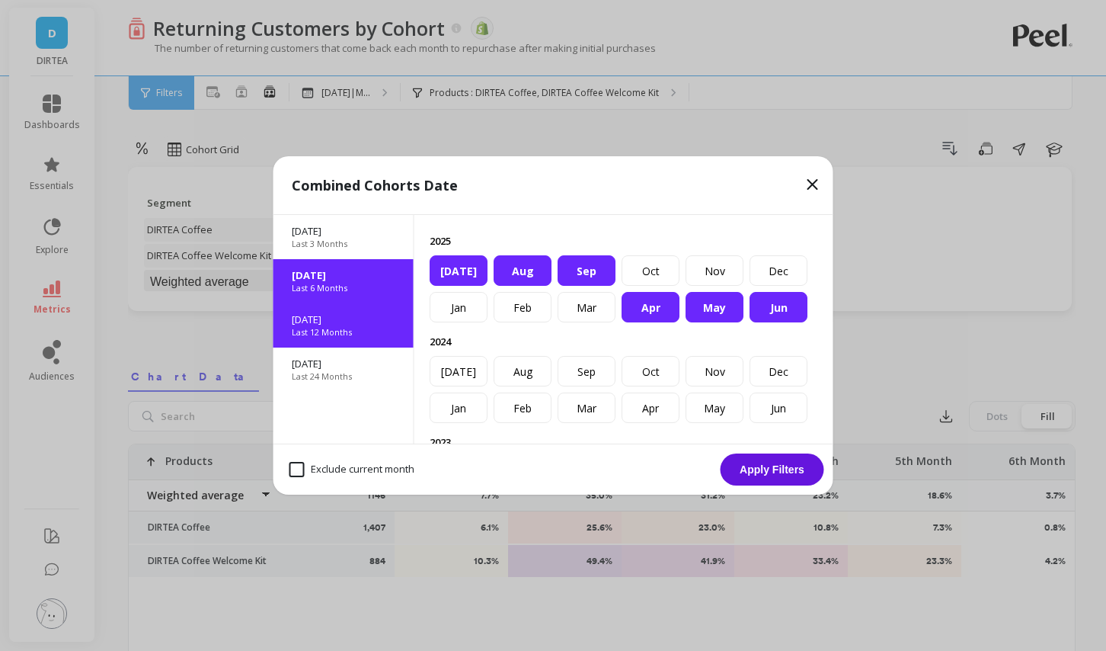
click at [365, 320] on p "Oct 2024" at bounding box center [344, 319] width 104 height 14
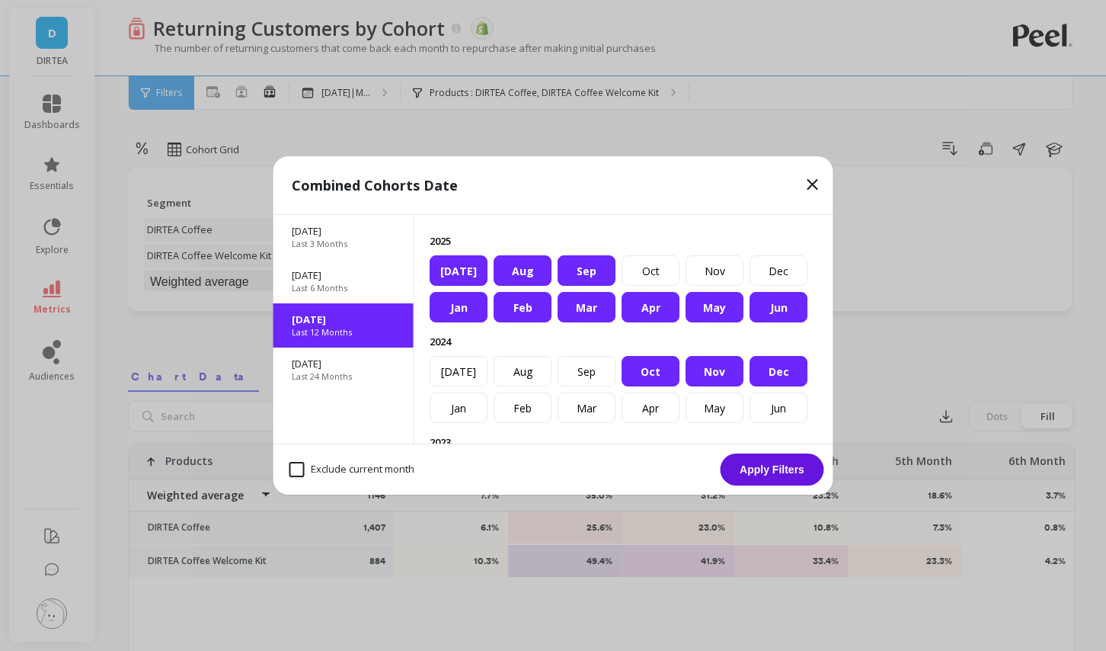
click at [785, 475] on button "Apply Filters" at bounding box center [773, 469] width 104 height 32
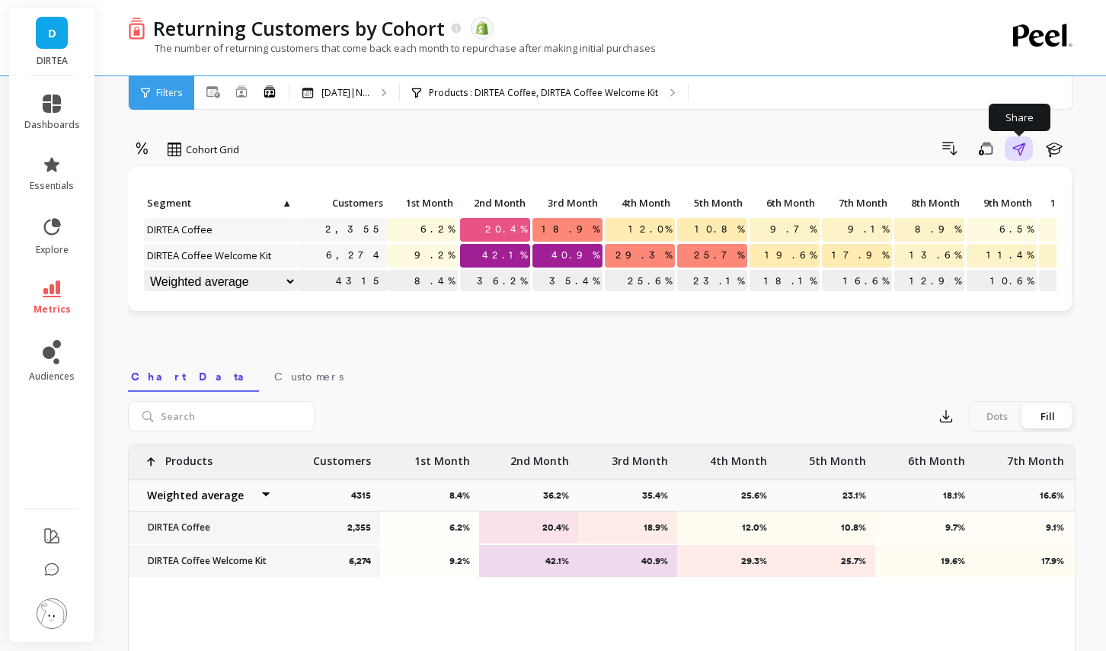
click at [1025, 152] on icon "button" at bounding box center [1018, 148] width 13 height 13
